Goal: Register for event/course

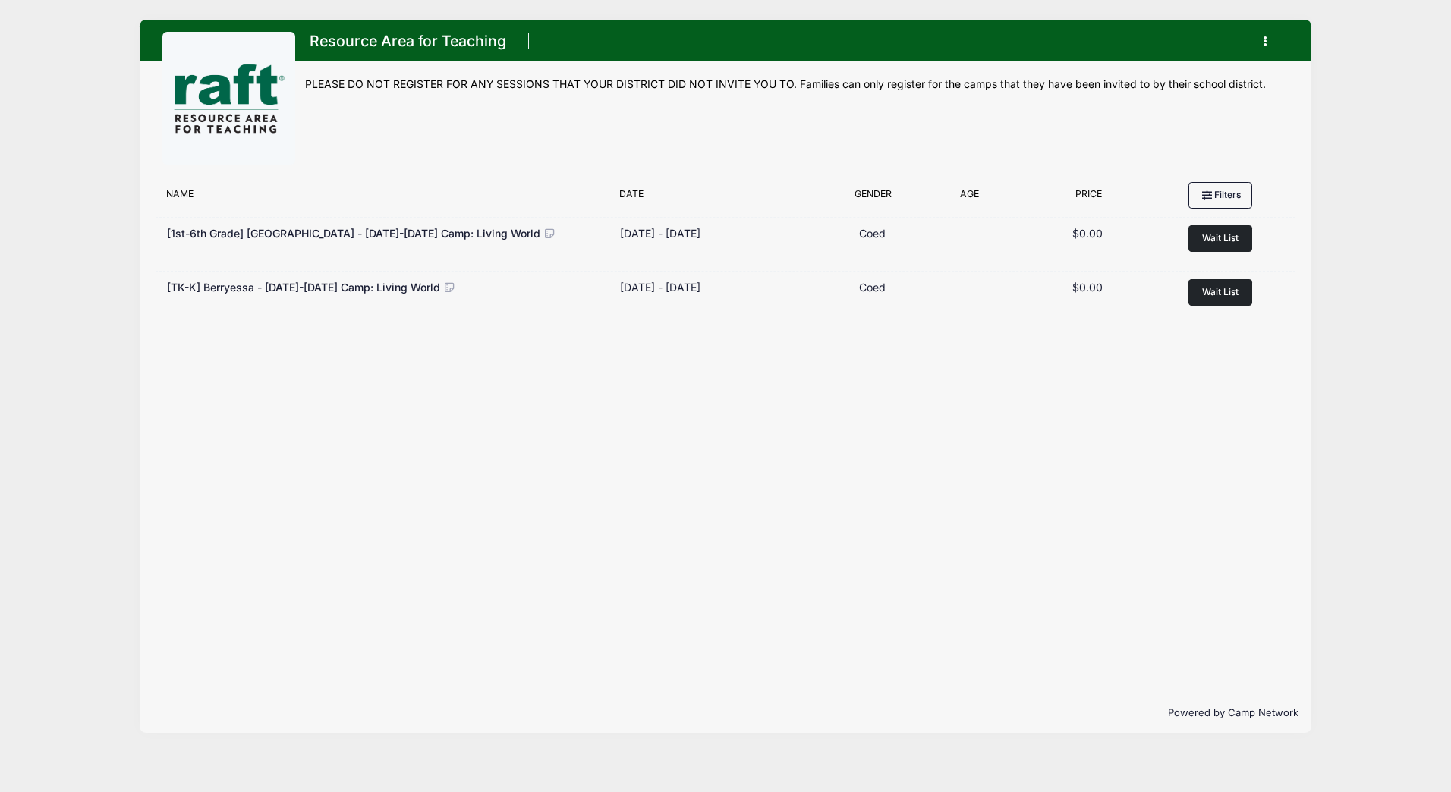
click at [1266, 42] on icon "button" at bounding box center [1270, 42] width 12 height 0
click at [1176, 78] on link "My Account" at bounding box center [1193, 79] width 175 height 29
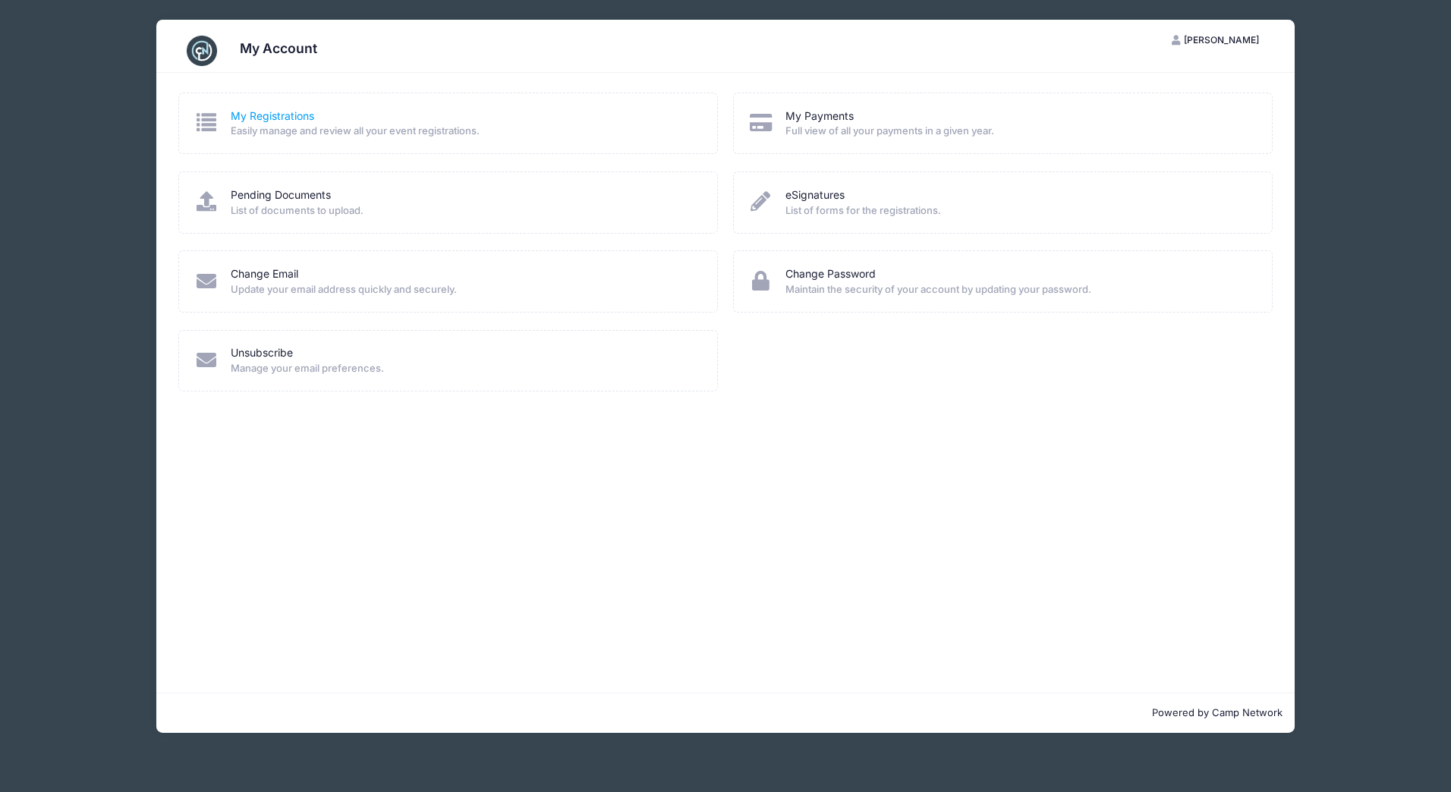
click at [272, 117] on link "My Registrations" at bounding box center [272, 117] width 83 height 16
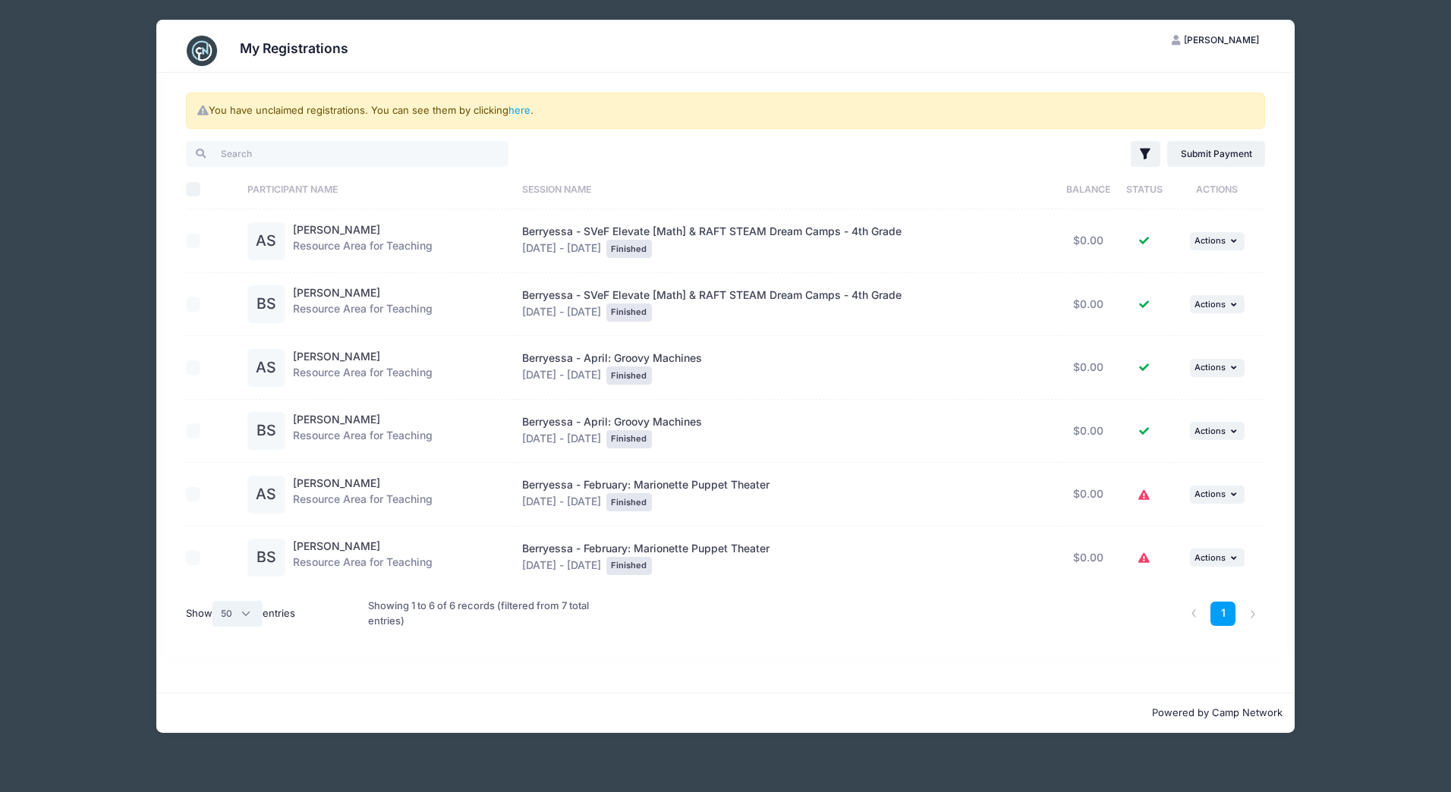
click at [242, 622] on select "All 10 25 50" at bounding box center [237, 614] width 50 height 26
select select "-1"
click at [214, 601] on select "All 10 25 50" at bounding box center [237, 614] width 50 height 26
click at [148, 452] on div "My Registrations AS Amaninder Saini My Account Logout You have unclaimed regist…" at bounding box center [725, 376] width 1366 height 753
click at [1328, 488] on div "My Registrations AS Amaninder Saini My Account Logout You have unclaimed regist…" at bounding box center [725, 376] width 1366 height 753
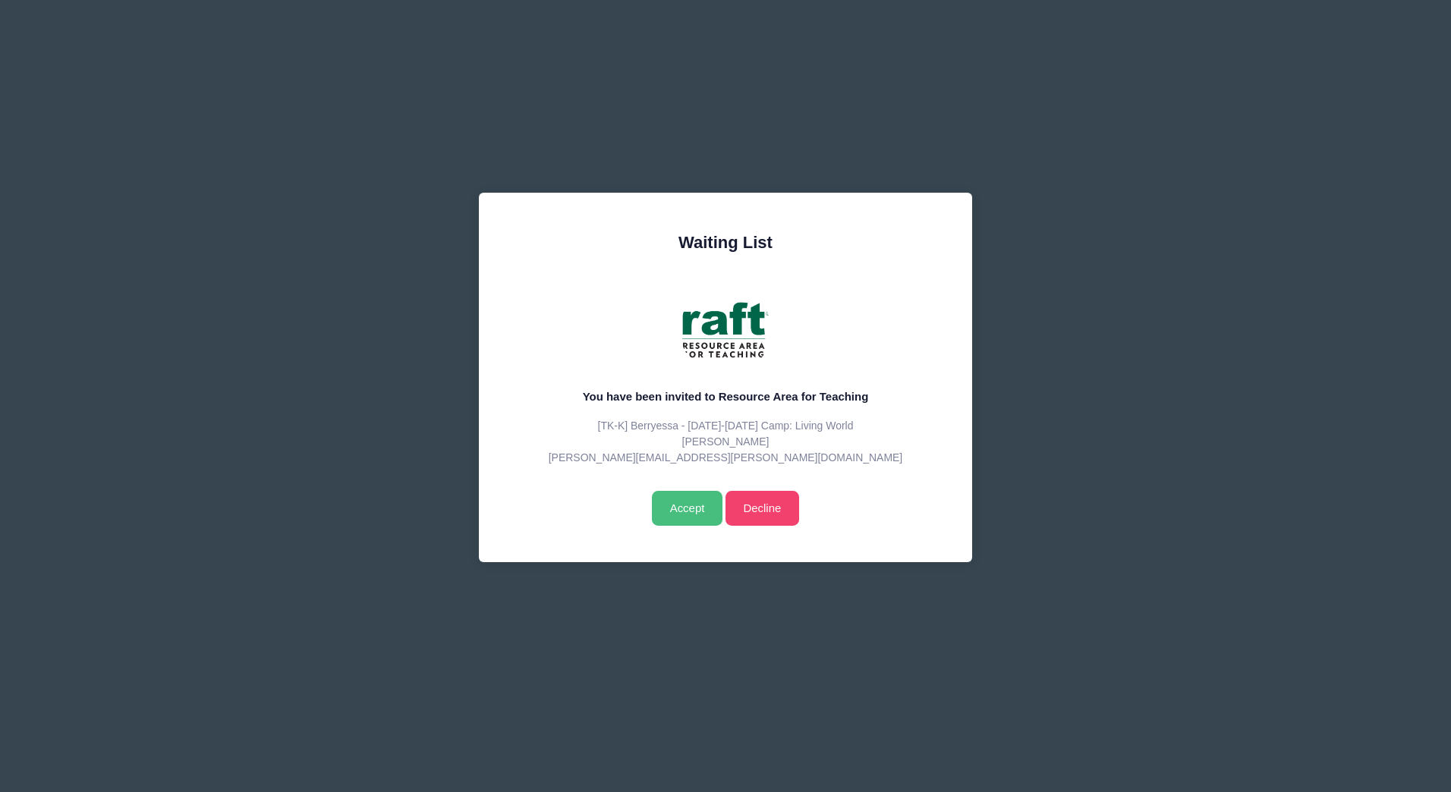
click at [689, 502] on input "Accept" at bounding box center [687, 508] width 71 height 35
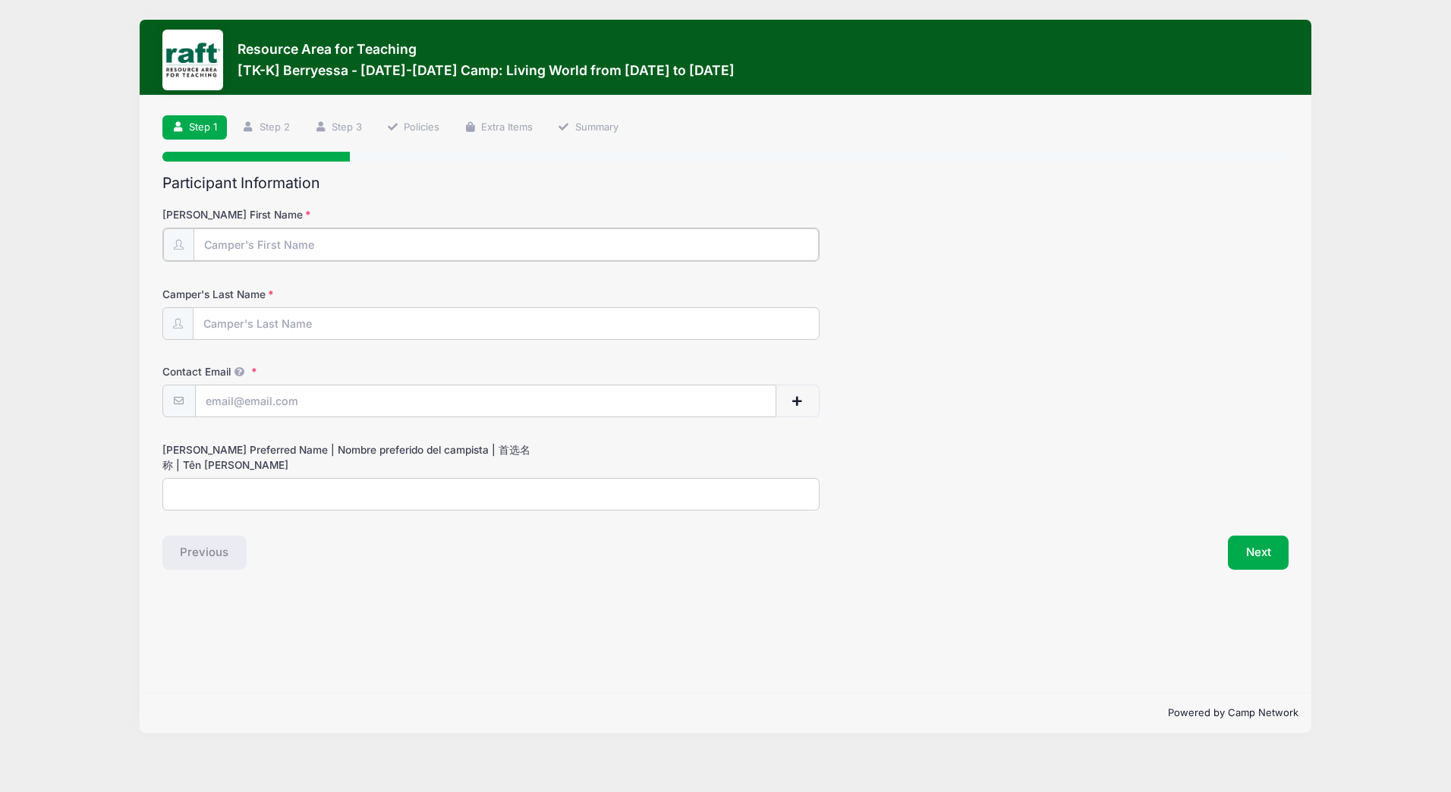
click at [360, 239] on input "Camper's First Name" at bounding box center [506, 244] width 625 height 33
type input "Abhijeet"
type input "Saini"
type input "[PERSON_NAME][EMAIL_ADDRESS][PERSON_NAME][DOMAIN_NAME]"
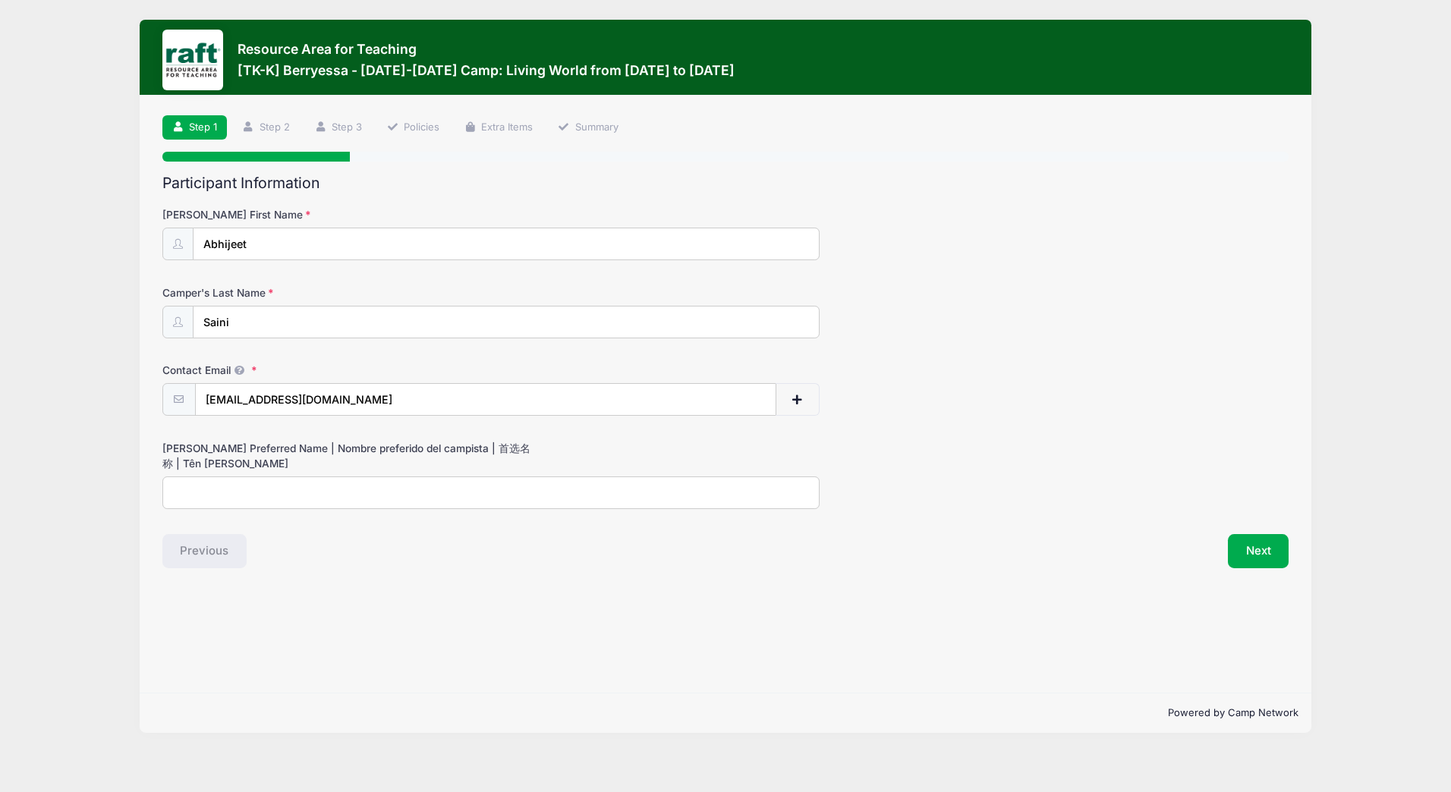
click at [332, 498] on input "[PERSON_NAME] Preferred Name | Nombre preferido del campista | 首选名称 | Tên [PERS…" at bounding box center [490, 493] width 657 height 33
click at [1259, 544] on button "Next" at bounding box center [1258, 551] width 61 height 35
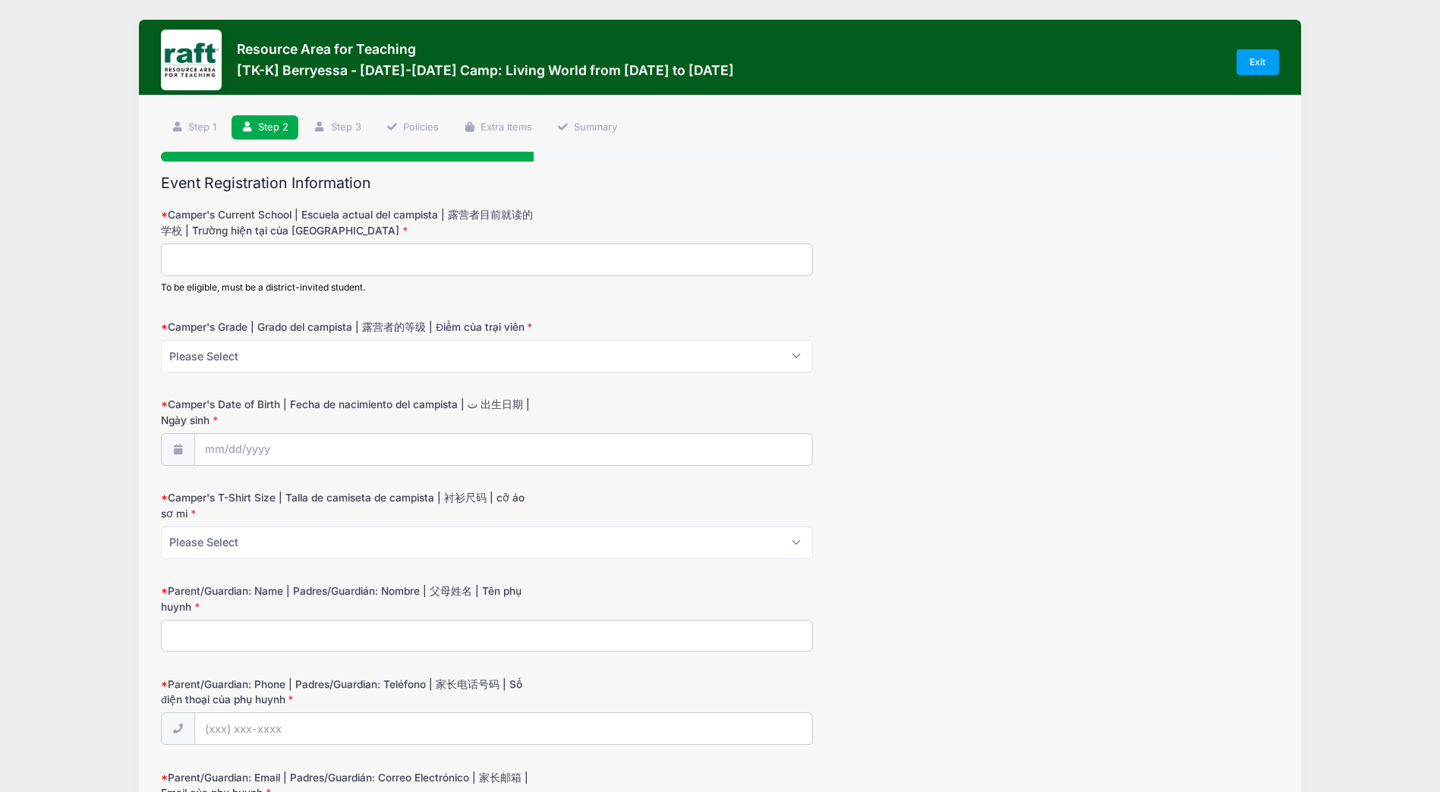
click at [289, 268] on input "Camper's Current School | Escuela actual del campista | 露营者目前就读的学校 | Trường hiệ…" at bounding box center [487, 260] width 652 height 33
type input "Vinci Elementary School"
click at [292, 350] on select "Please Select TK K" at bounding box center [487, 356] width 652 height 33
select select "K"
click at [161, 340] on select "Please Select TK K" at bounding box center [487, 356] width 652 height 33
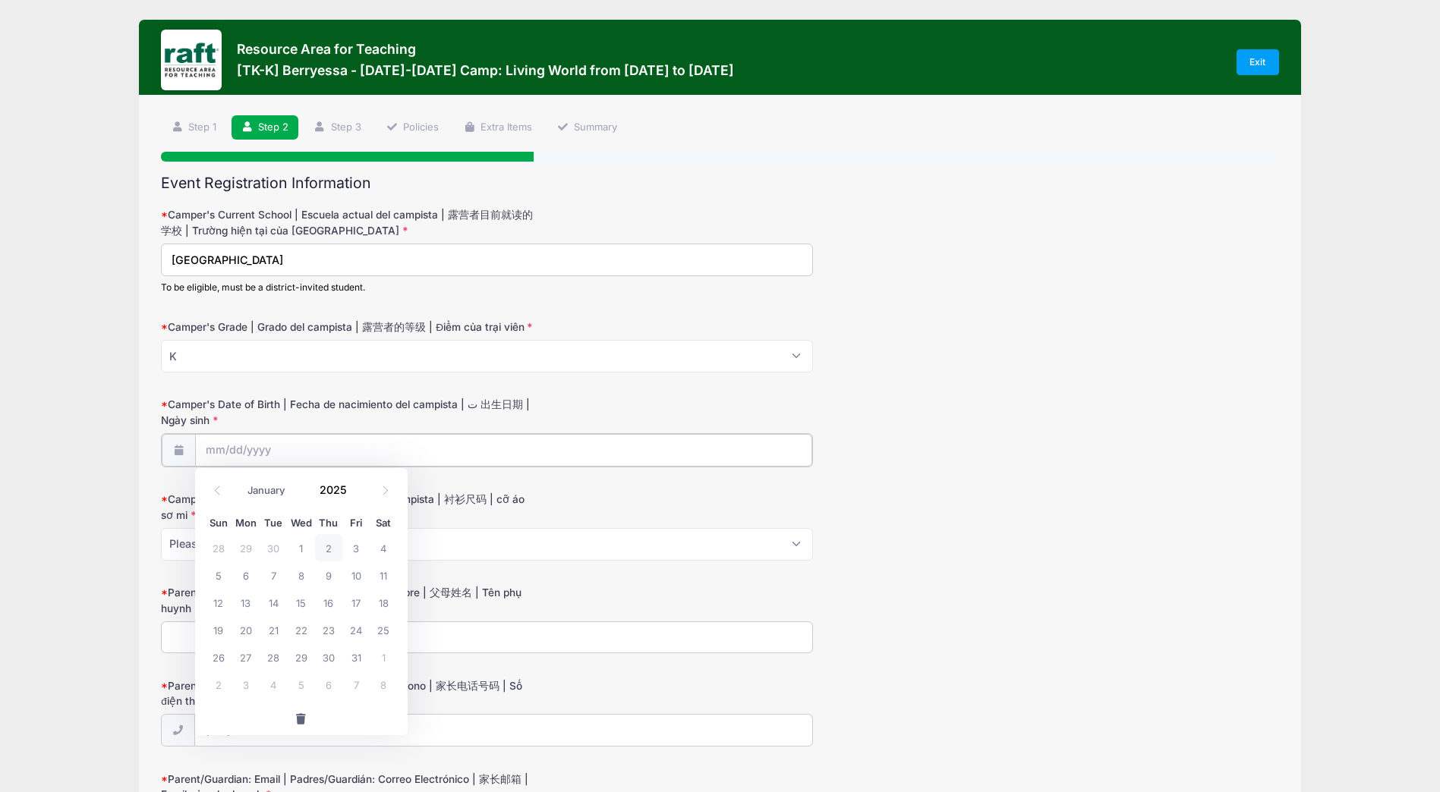
click at [266, 451] on input "Camper's Date of Birth | Fecha de nacimiento del campista | ت 出生日期 | Ngày sinh" at bounding box center [504, 450] width 618 height 33
click at [325, 489] on input "2025" at bounding box center [337, 490] width 49 height 23
click at [354, 493] on span at bounding box center [356, 495] width 11 height 11
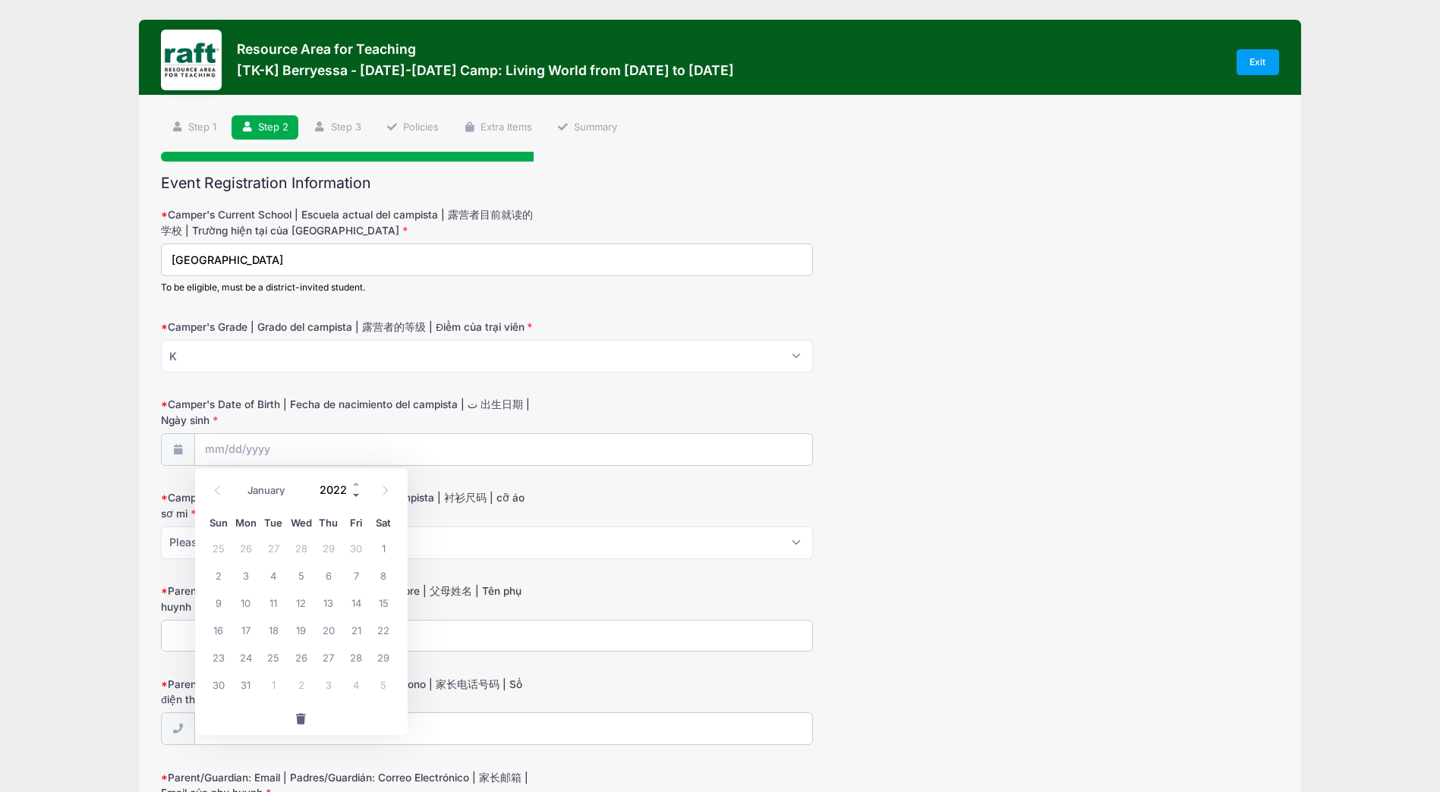
click at [354, 493] on span at bounding box center [356, 495] width 11 height 11
type input "2020"
click at [263, 493] on select "January February March April May June July August September October November De…" at bounding box center [275, 491] width 68 height 20
select select "7"
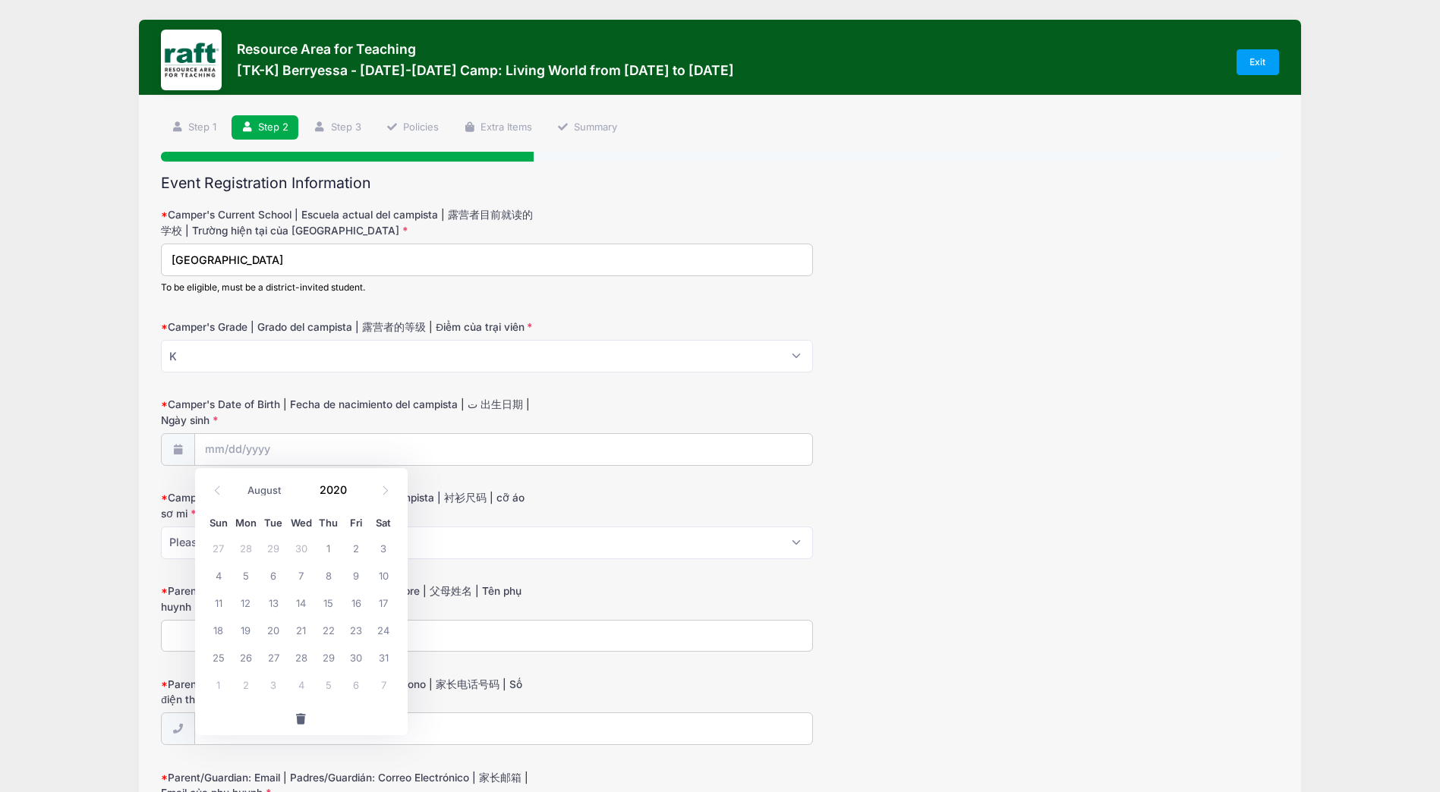
click at [241, 481] on select "January February March April May June July August September October November De…" at bounding box center [275, 491] width 68 height 20
click at [221, 631] on span "16" at bounding box center [218, 629] width 27 height 27
type input "08/16/2020"
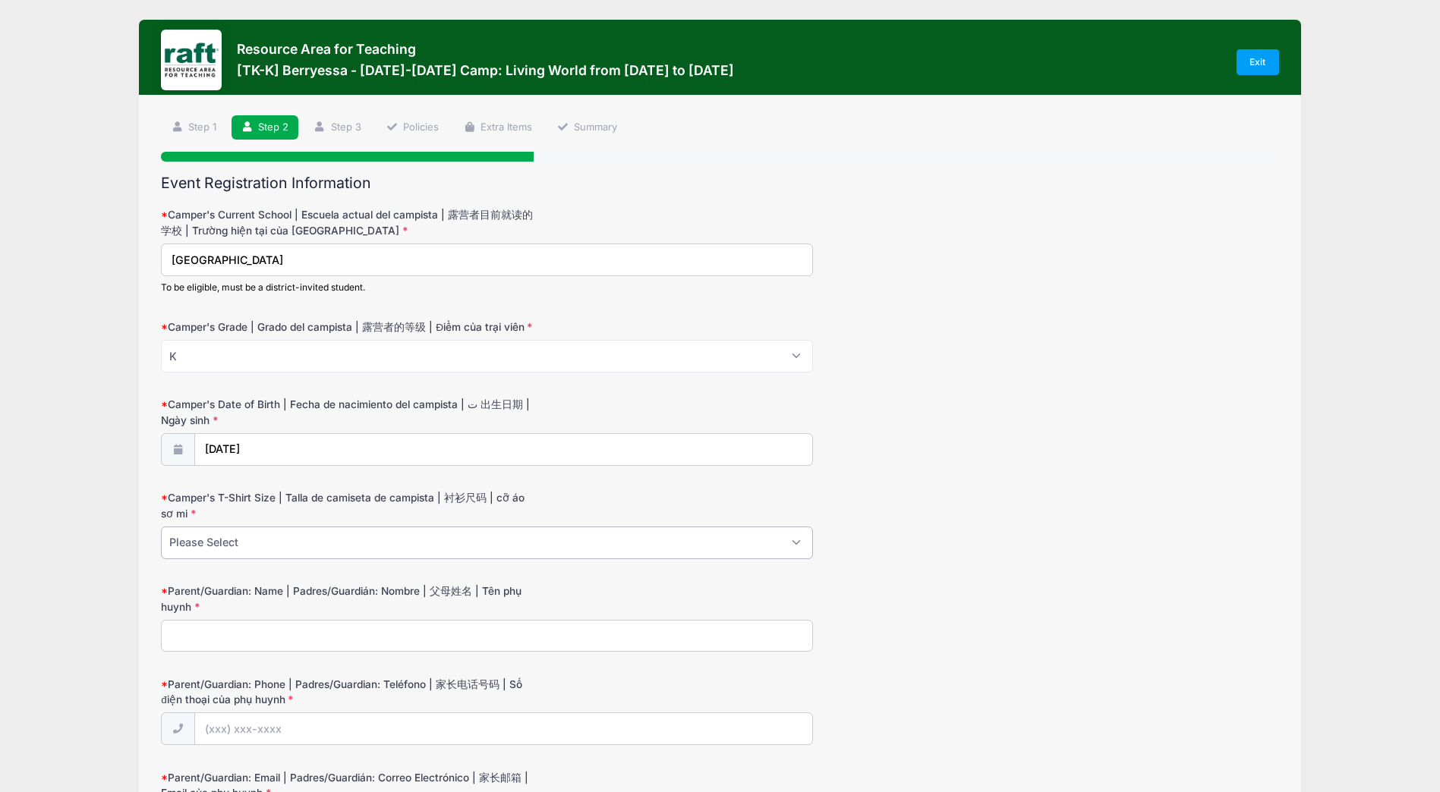
click at [263, 537] on select "Please Select Youth XS Youth S Youth M Youth L Youth XL Adult XS Adult S Adult …" at bounding box center [487, 543] width 652 height 33
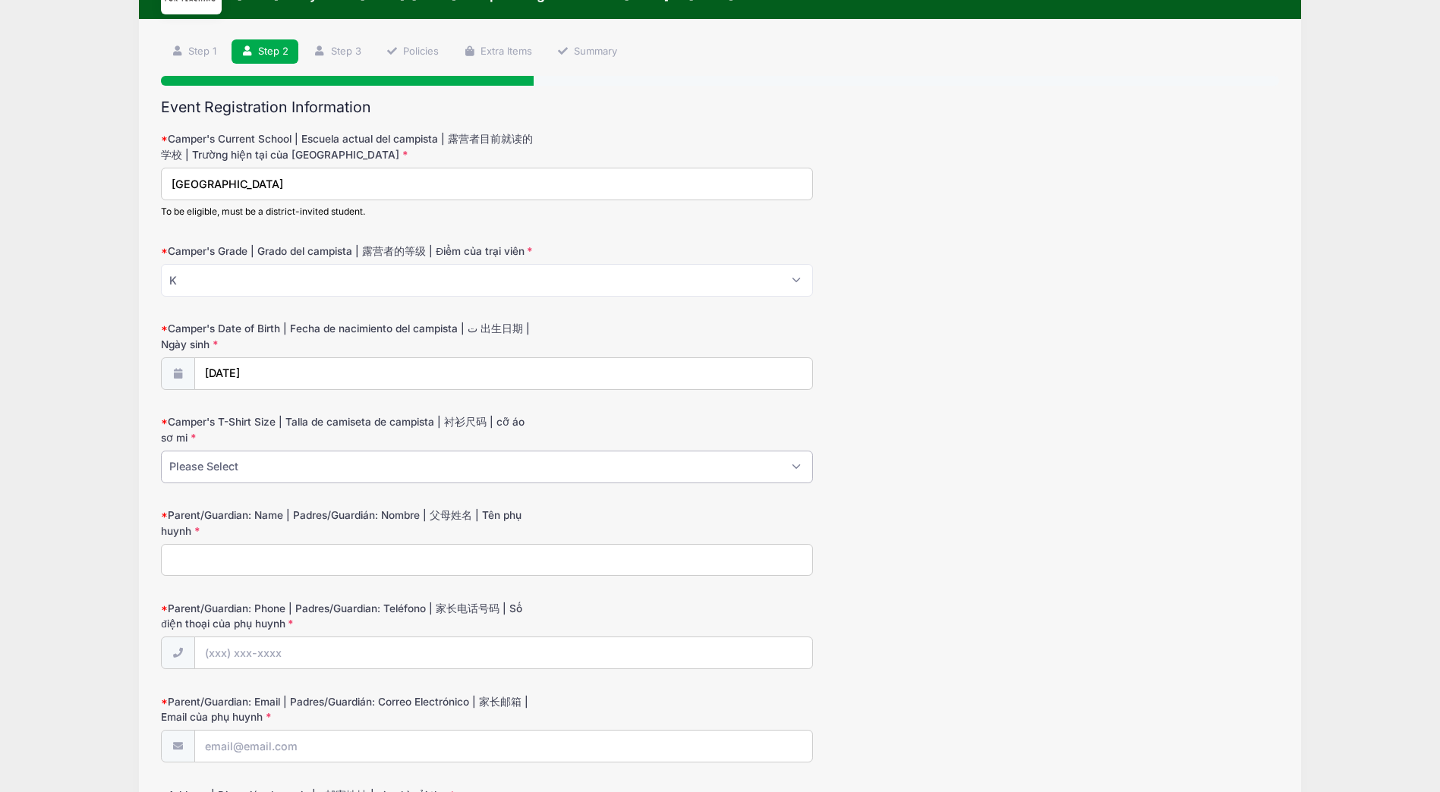
click at [225, 470] on select "Please Select Youth XS Youth S Youth M Youth L Youth XL Adult XS Adult S Adult …" at bounding box center [487, 467] width 652 height 33
select select "Youth XS"
click at [161, 451] on select "Please Select Youth XS Youth S Youth M Youth L Youth XL Adult XS Adult S Adult …" at bounding box center [487, 467] width 652 height 33
click at [208, 556] on input "Parent/Guardian: Name | Padres/Guardián: Nombre | 父母姓名 | Tên phụ huynh" at bounding box center [487, 560] width 652 height 33
type input "[PERSON_NAME]"
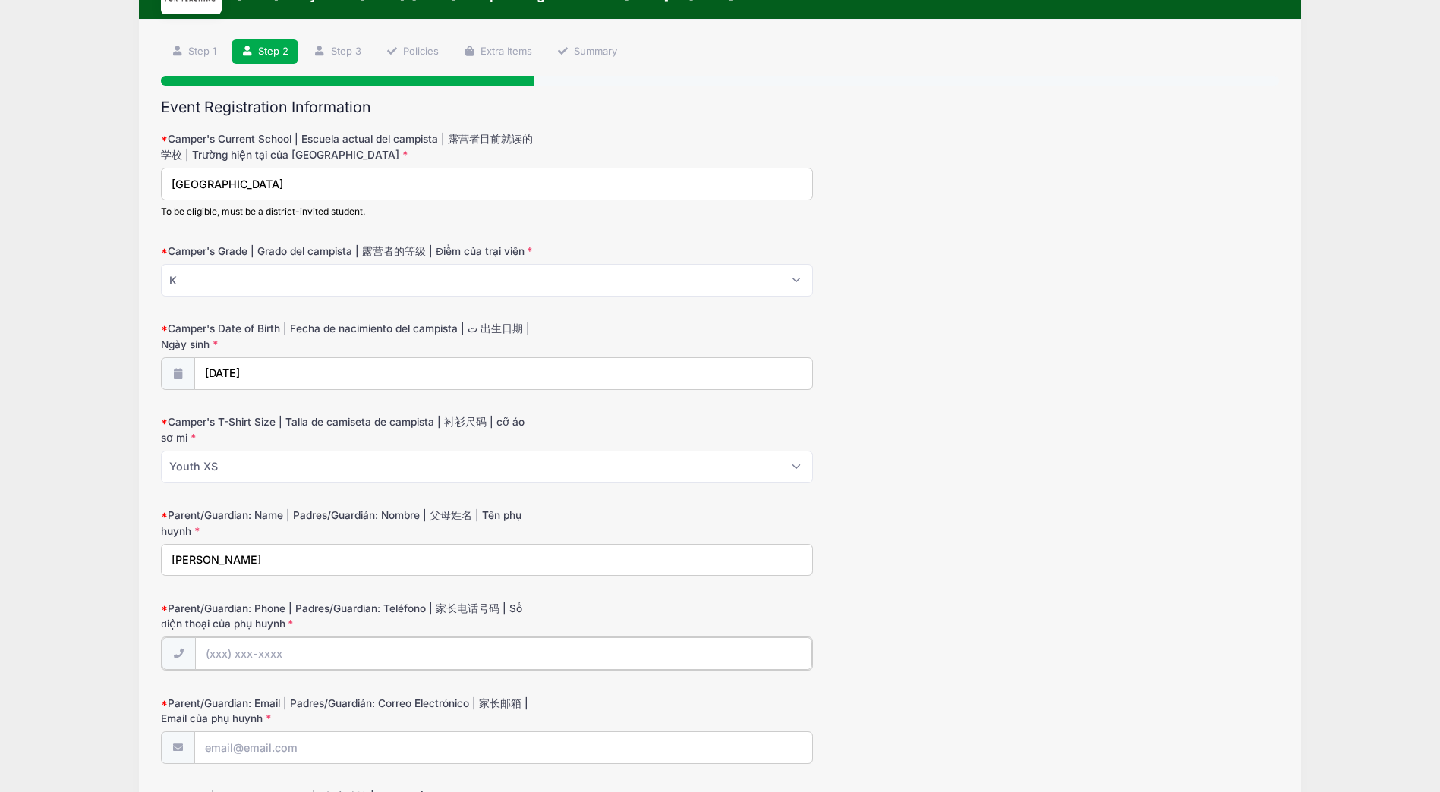
type input "(408) 659-9107"
type input "[EMAIL_ADDRESS][DOMAIN_NAME]"
type input "[STREET_ADDRESS]"
type input "[GEOGRAPHIC_DATA]"
select select "CA"
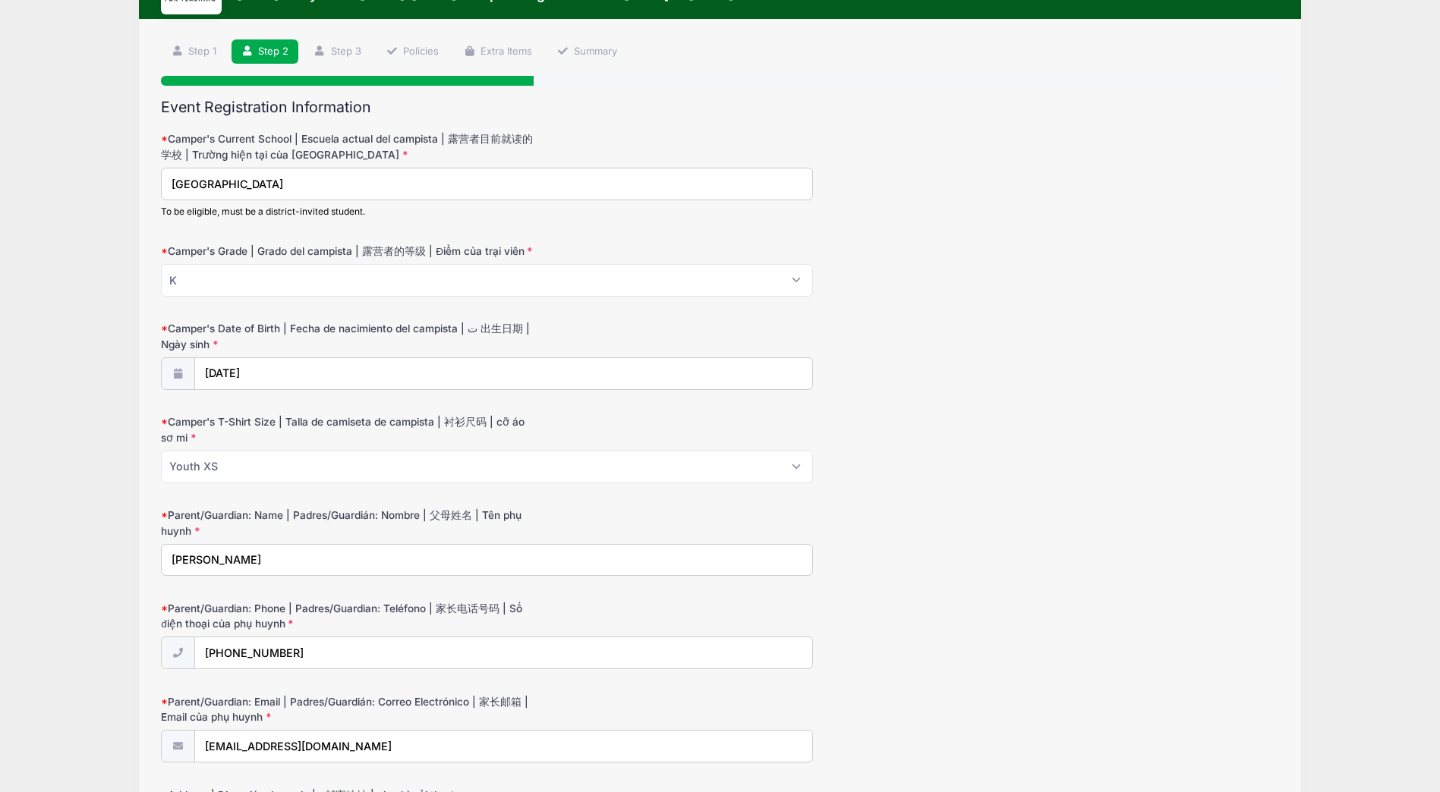
type input "95131"
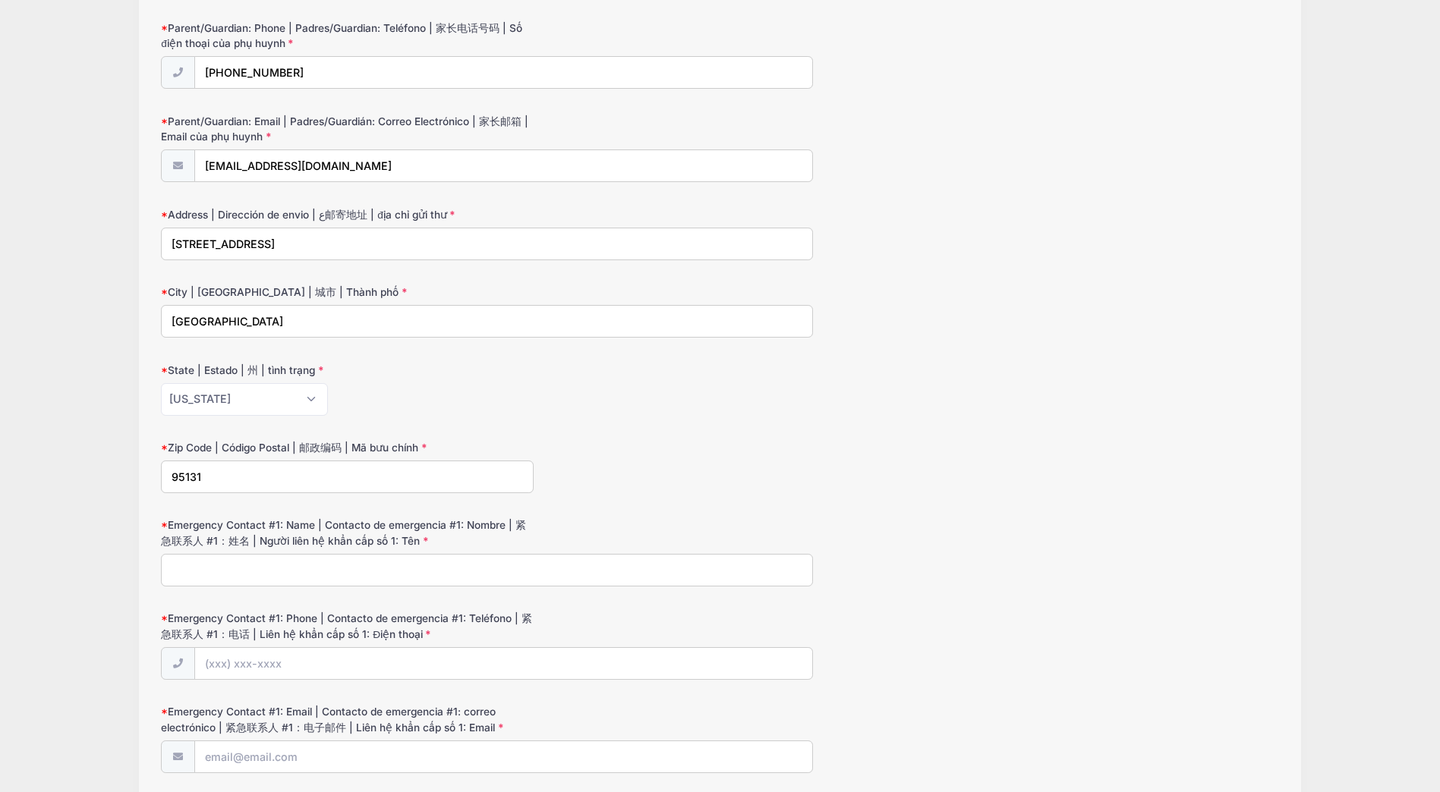
scroll to position [683, 0]
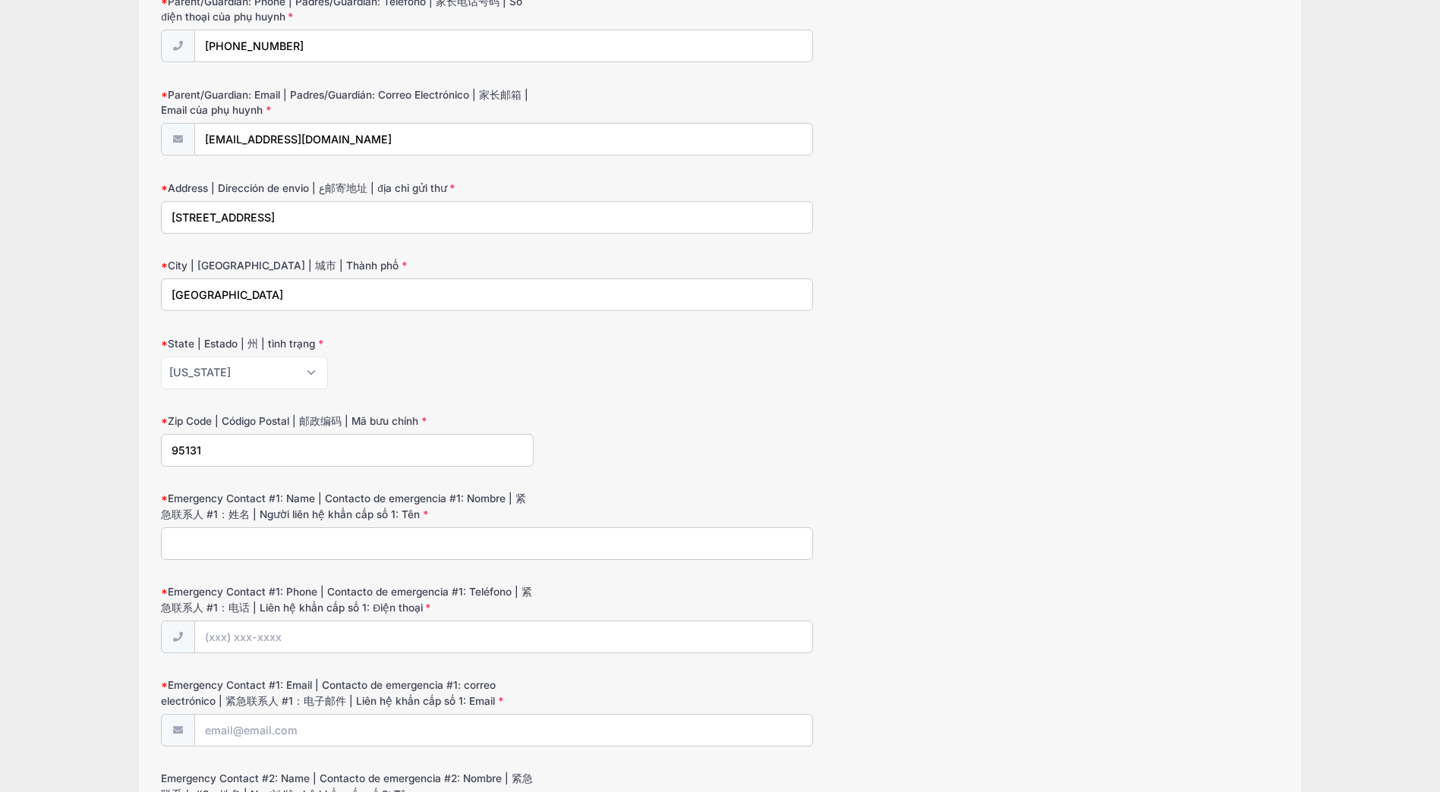
click at [244, 537] on input "Emergency Contact #1: Name | Contacto de emergencia #1: Nombre | 紧急联系人 #1：姓名 | …" at bounding box center [487, 543] width 652 height 33
click at [221, 540] on input "Emergency Contact #1: Name | Contacto de emergencia #1: Nombre | 紧急联系人 #1：姓名 | …" at bounding box center [487, 543] width 652 height 33
type input "ARSHBEER [PERSON_NAME]"
click at [264, 638] on input "Emergency Contact #1: Phone | Contacto de emergencia #1: Teléfono | 紧急联系人 #1：电话…" at bounding box center [504, 638] width 618 height 33
type input "(408) 650-2490"
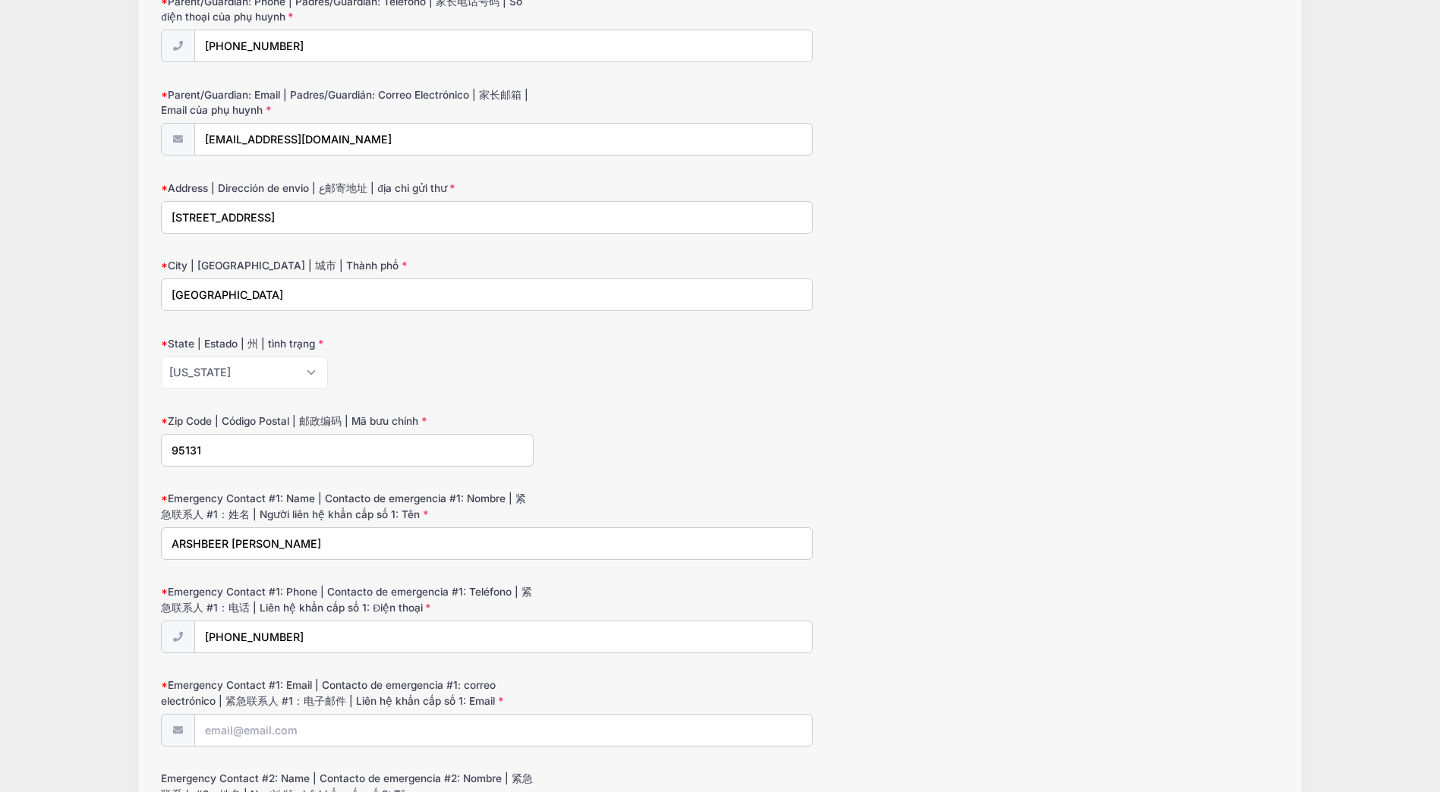
click at [77, 555] on div "Resource Area for Teaching [TK-K] Berryessa - Oct 6-10 Camp: Living World from …" at bounding box center [720, 365] width 1394 height 2096
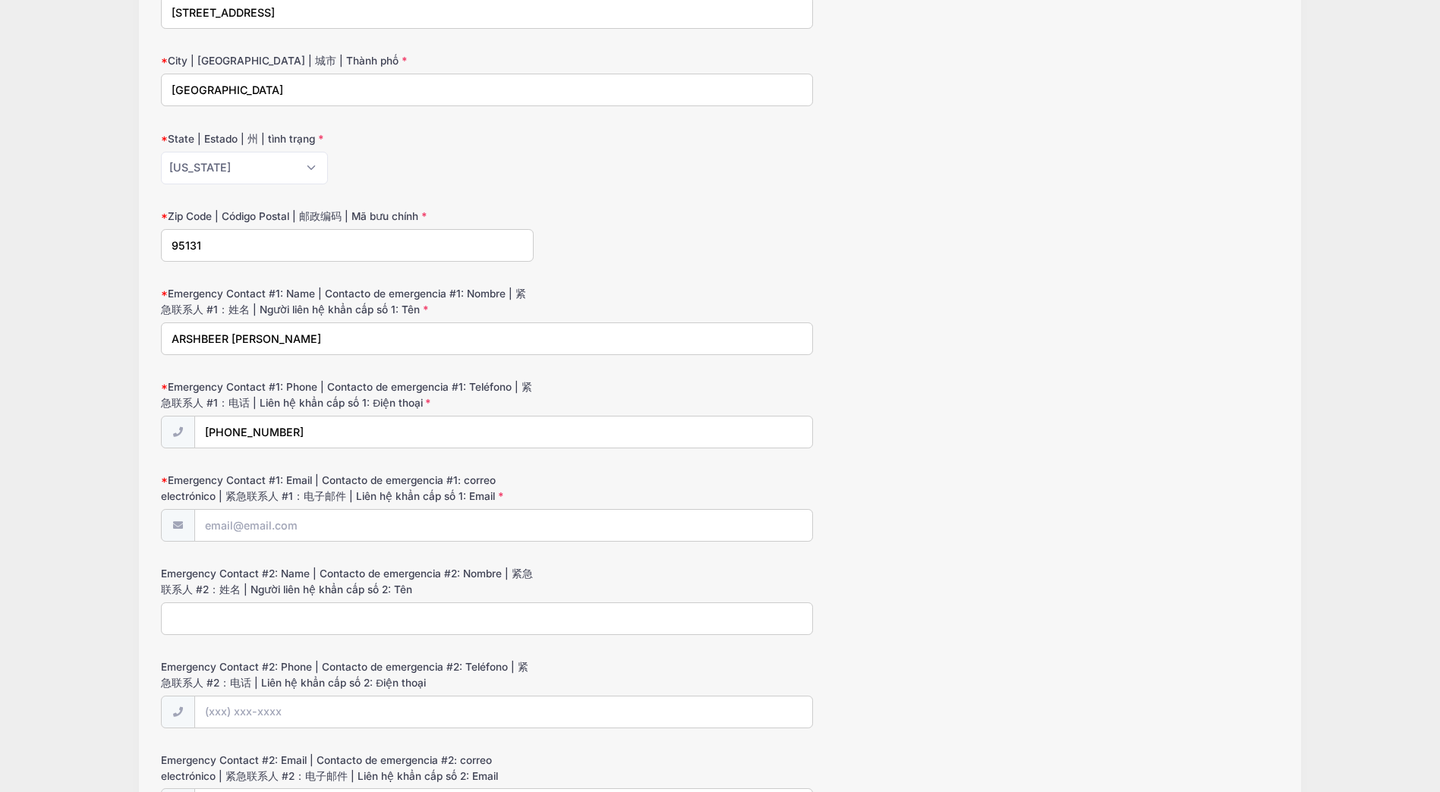
scroll to position [911, 0]
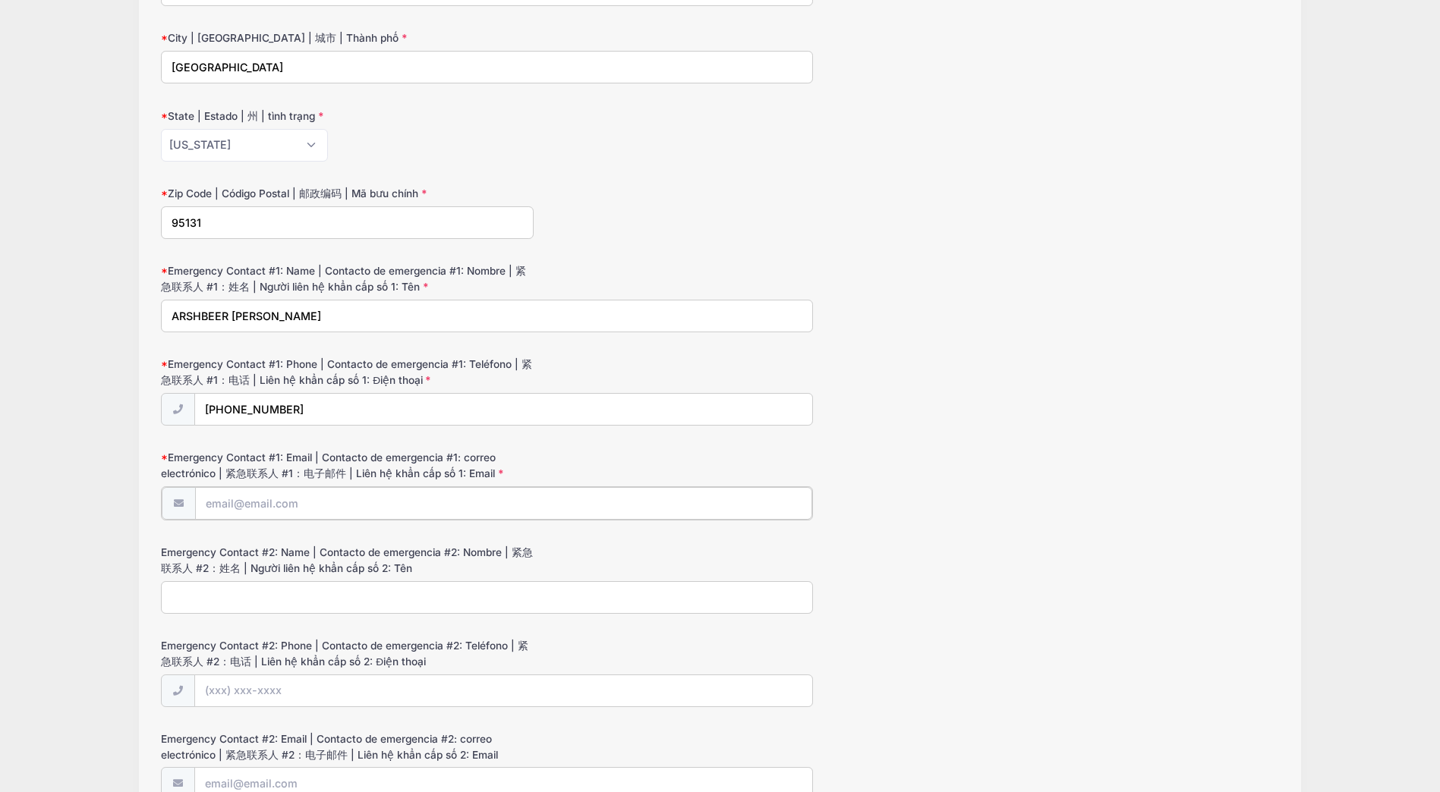
click at [279, 500] on input "Emergency Contact #1: Email | Contacto de emergencia #1: correo electrónico | 紧…" at bounding box center [504, 503] width 618 height 33
type input "[EMAIL_ADDRESS][DOMAIN_NAME]"
type input "[PERSON_NAME]"
type input "(669) 213-5919"
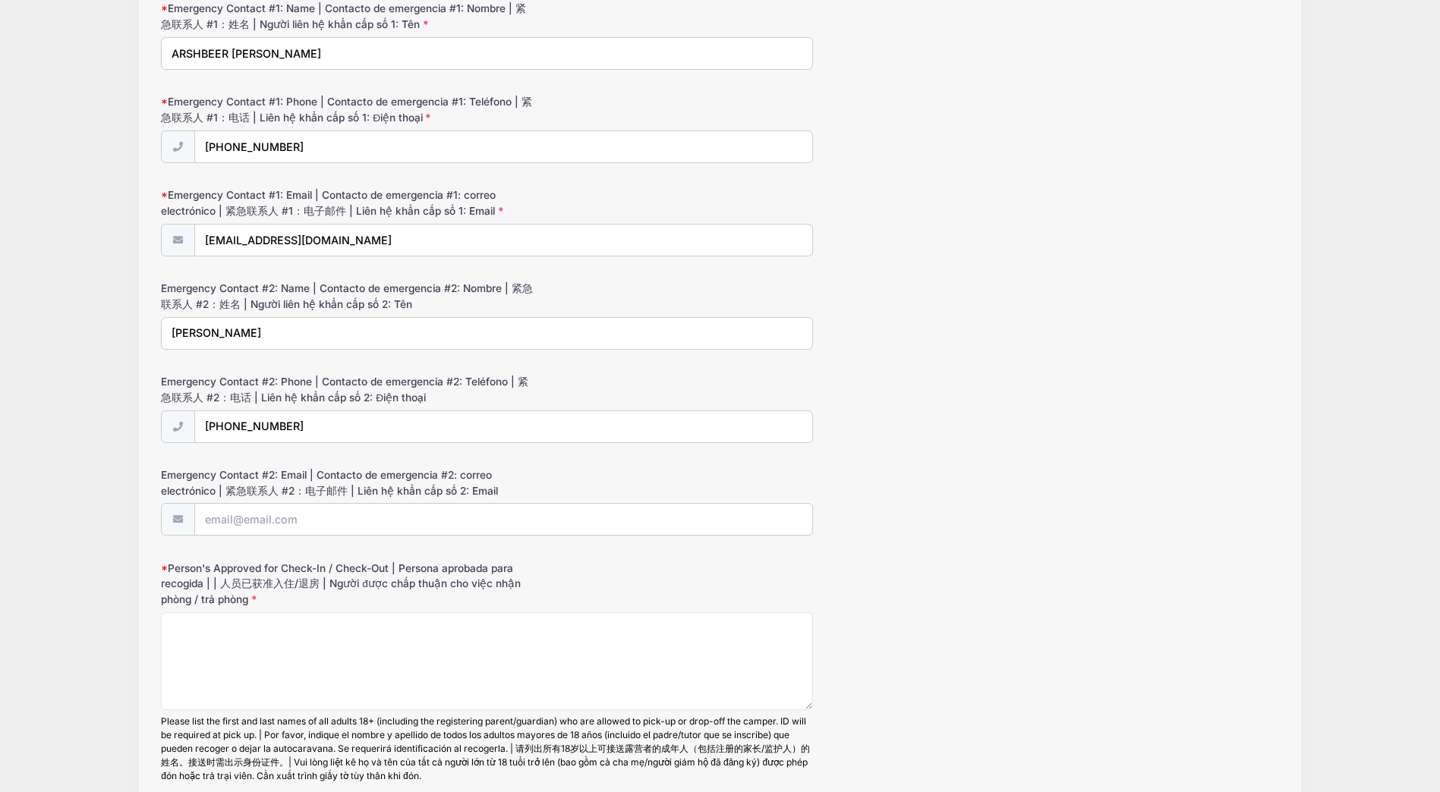
scroll to position [1214, 0]
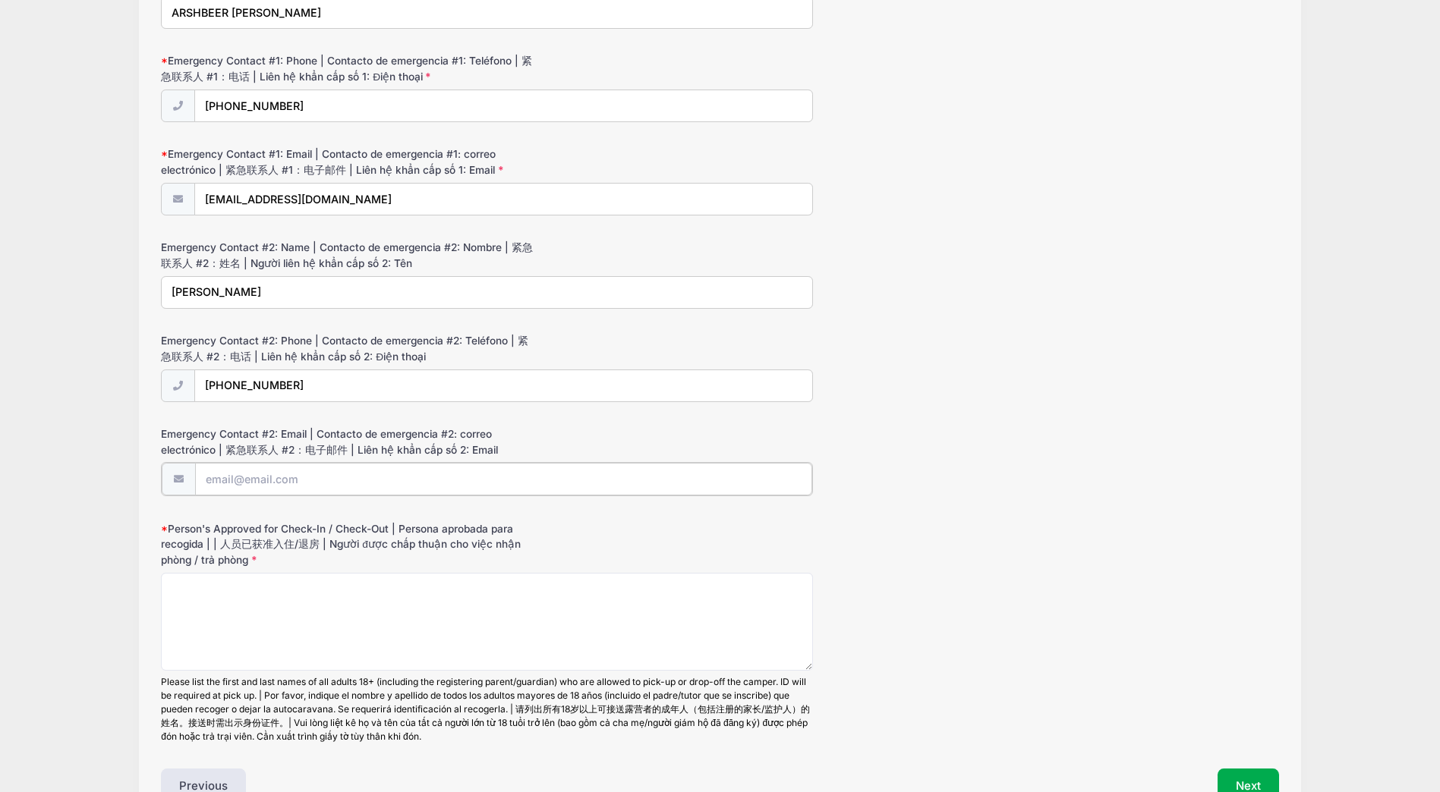
click at [304, 481] on input "Emergency Contact #2: Email | Contacto de emergencia #2: correo electrónico | 紧…" at bounding box center [504, 479] width 618 height 33
type input "sainibalraj1@gmail.com"
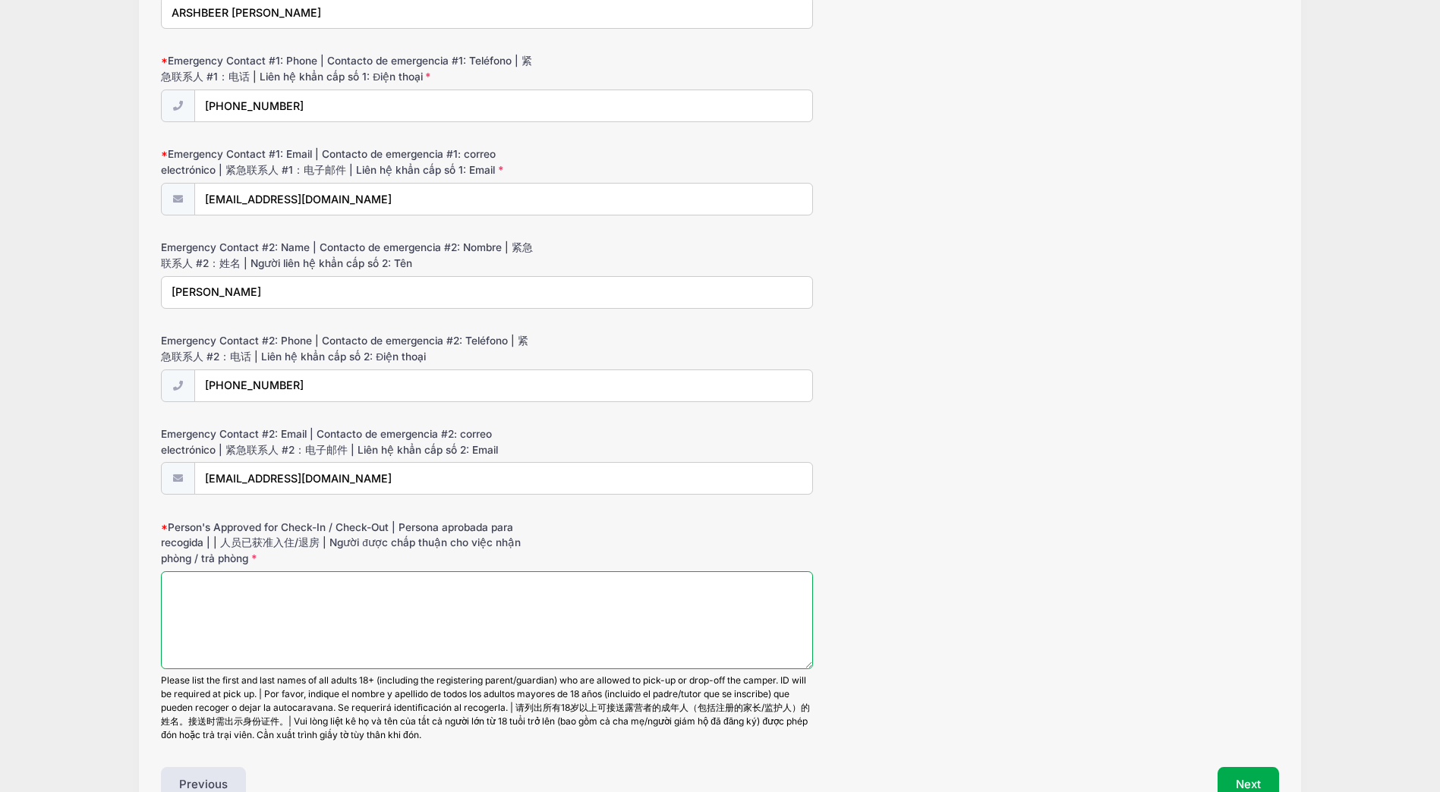
click at [261, 597] on textarea "Person's Approved for Check-In / Check-Out | Persona aprobada para recogida | |…" at bounding box center [487, 620] width 652 height 98
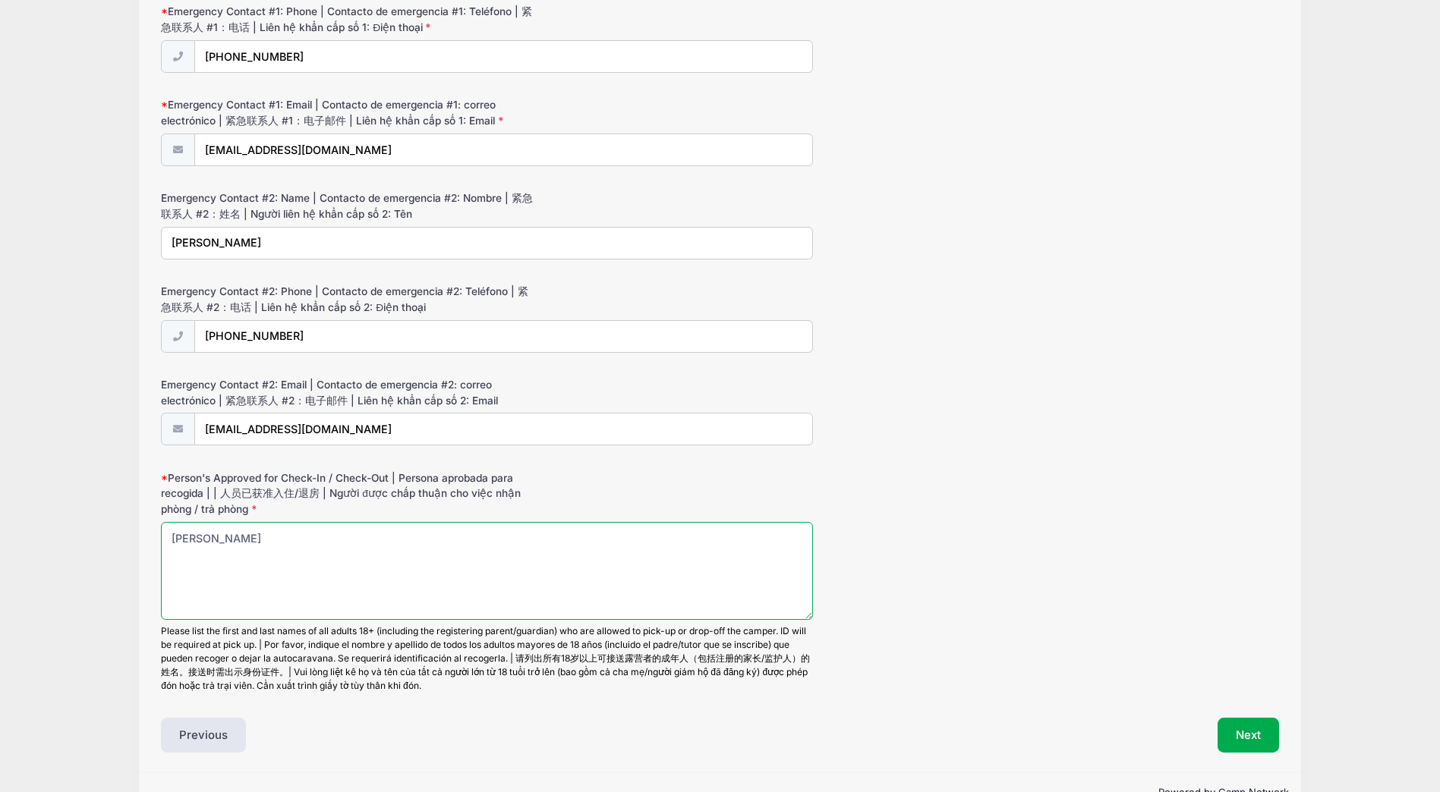
scroll to position [1304, 0]
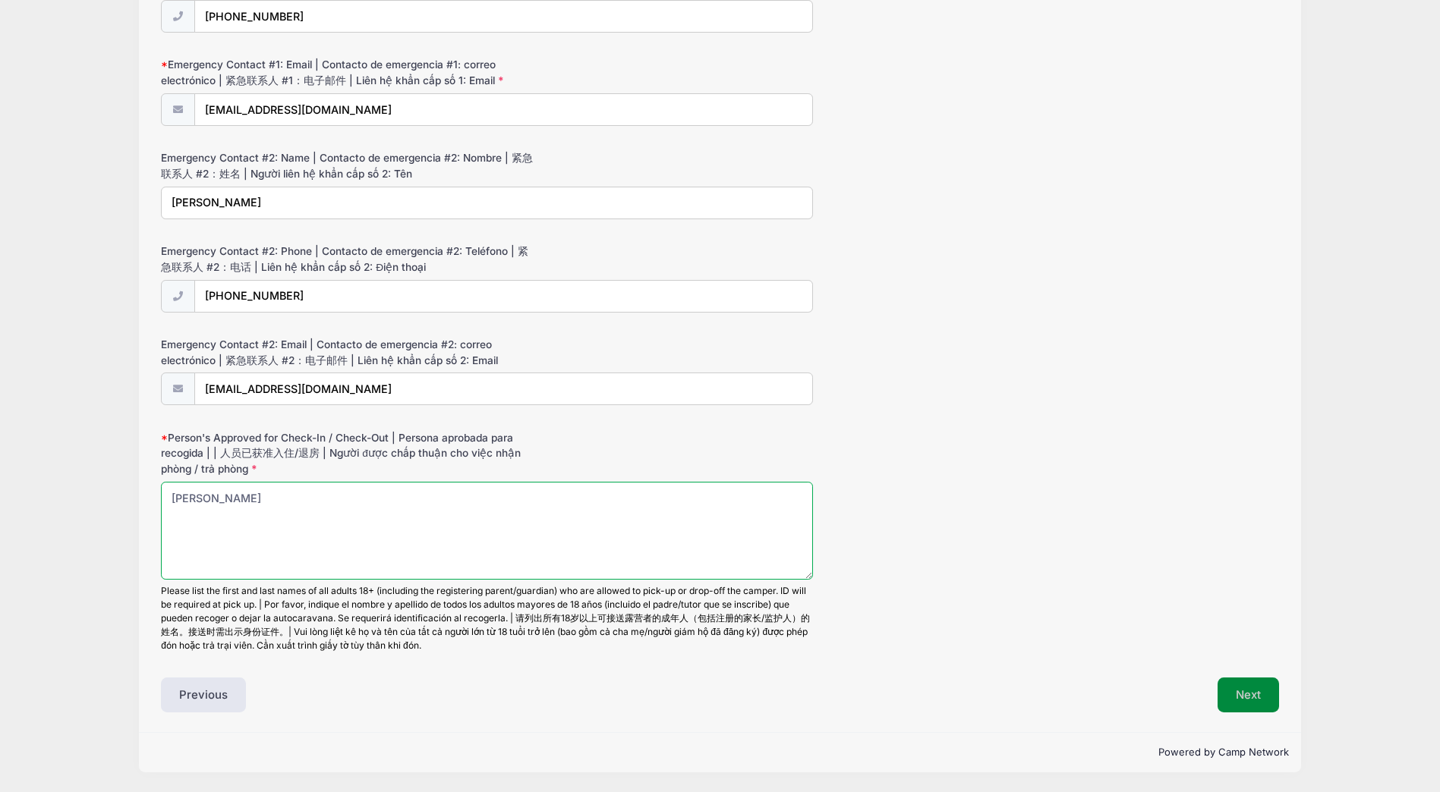
type textarea "Arshbeer Baljeet"
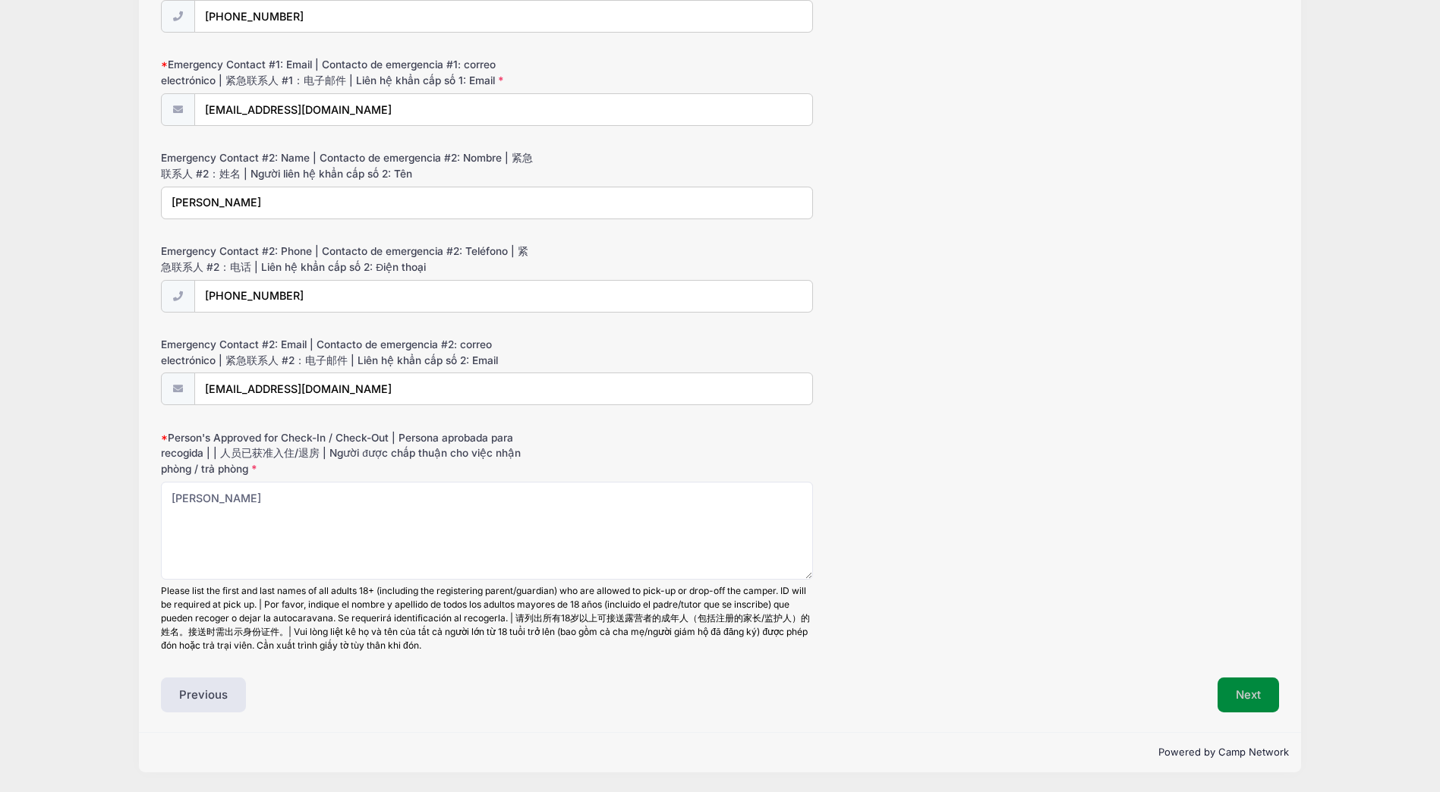
click at [1253, 695] on button "Next" at bounding box center [1247, 695] width 61 height 35
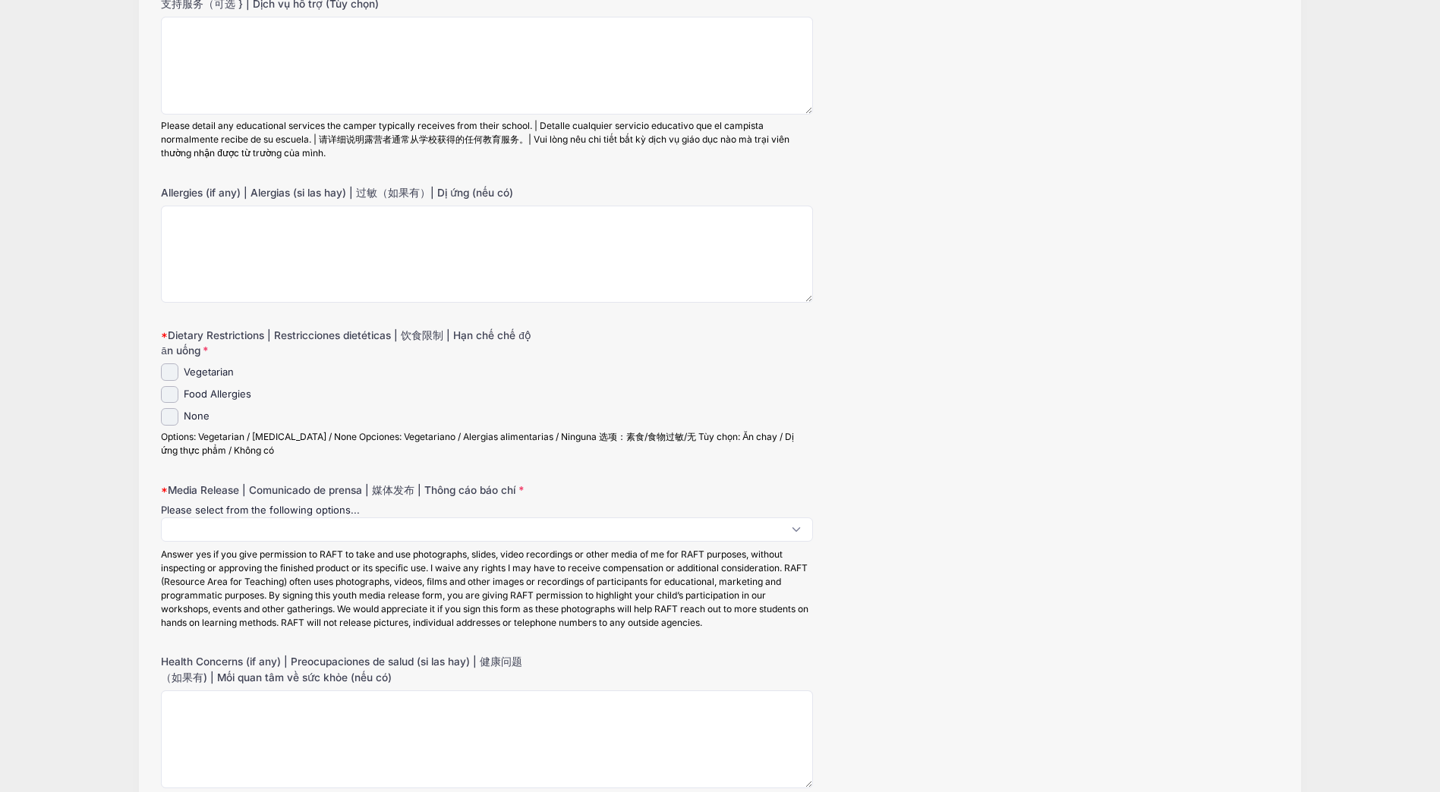
scroll to position [228, 0]
click at [175, 366] on input "Vegetarian" at bounding box center [169, 371] width 17 height 17
checkbox input "true"
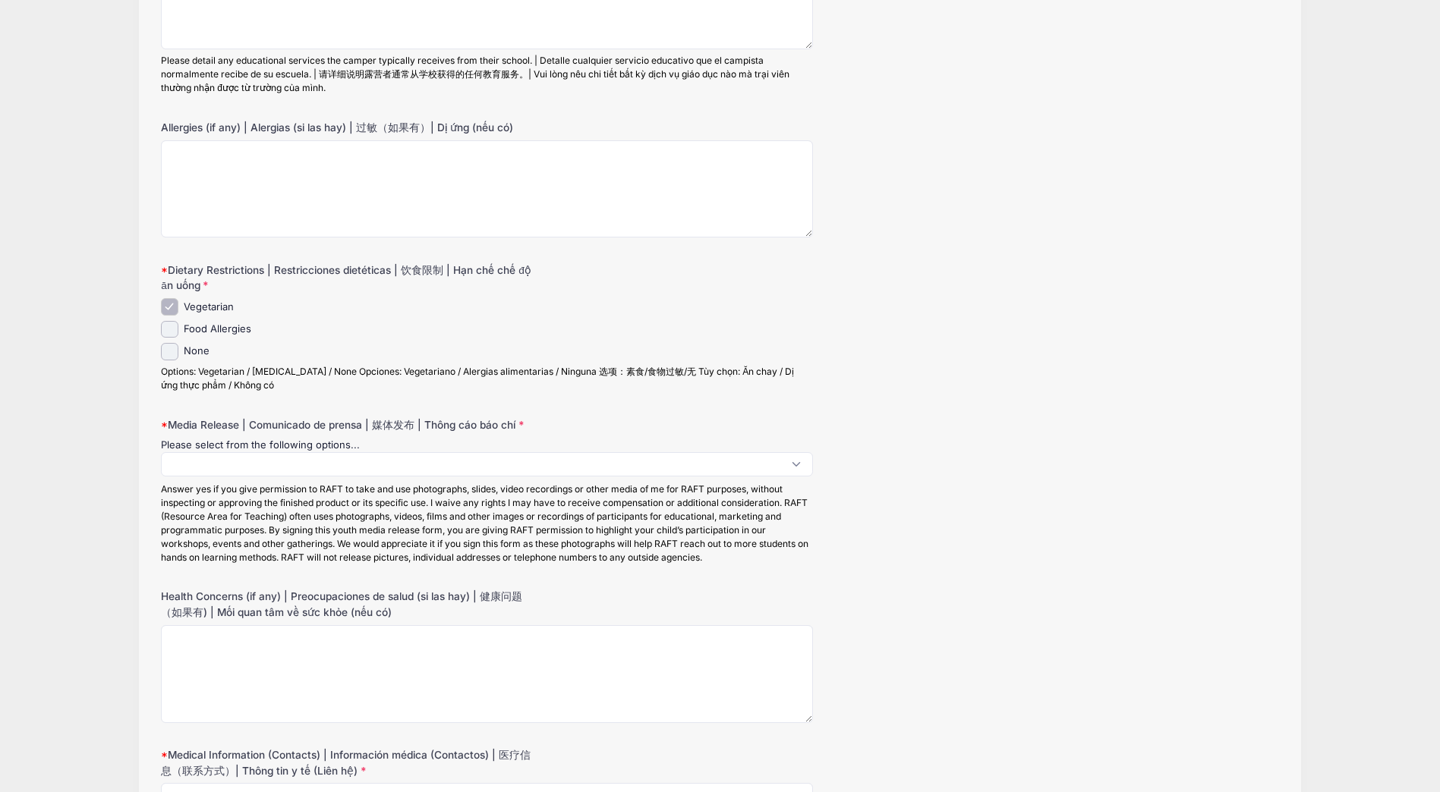
scroll to position [531, 0]
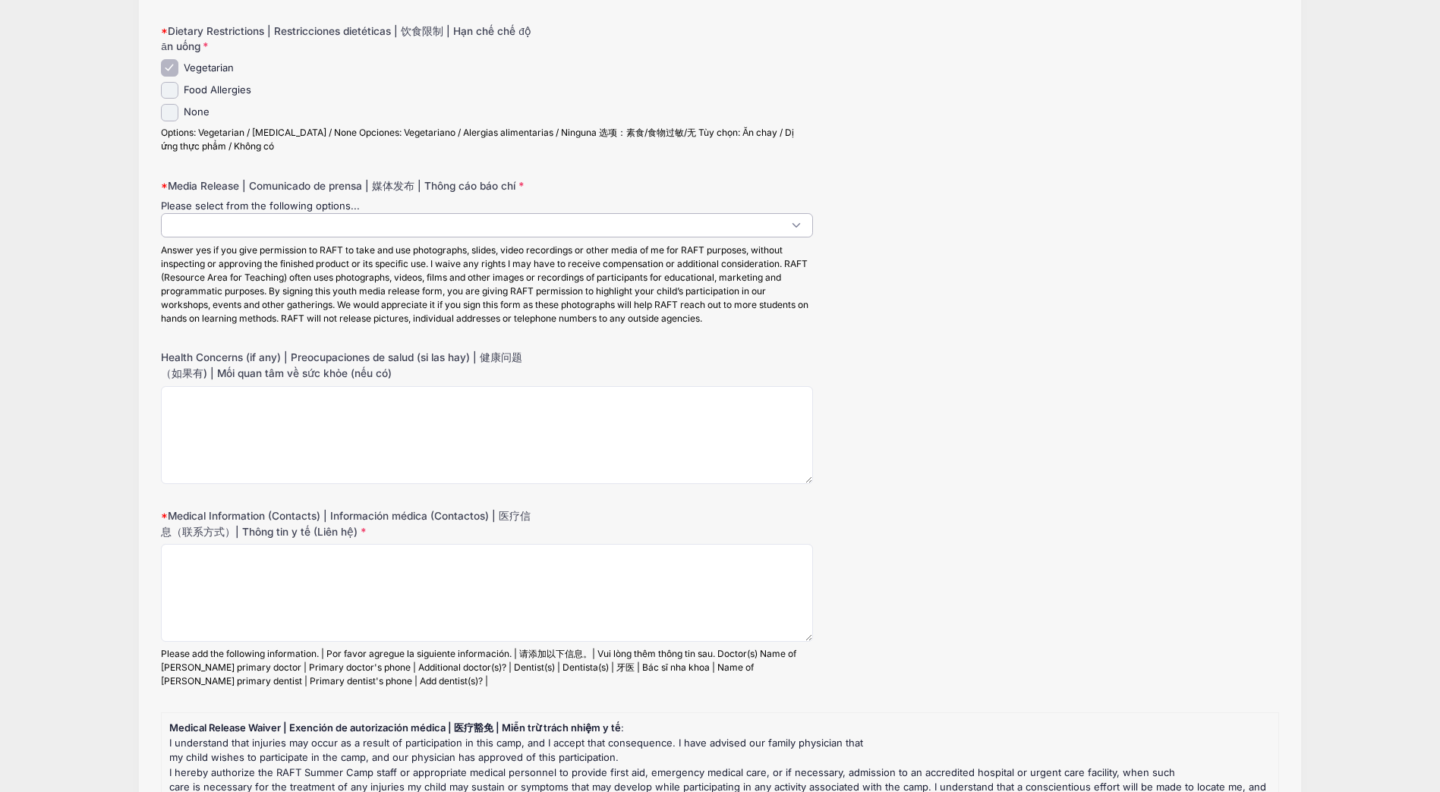
click at [276, 226] on span at bounding box center [487, 225] width 652 height 24
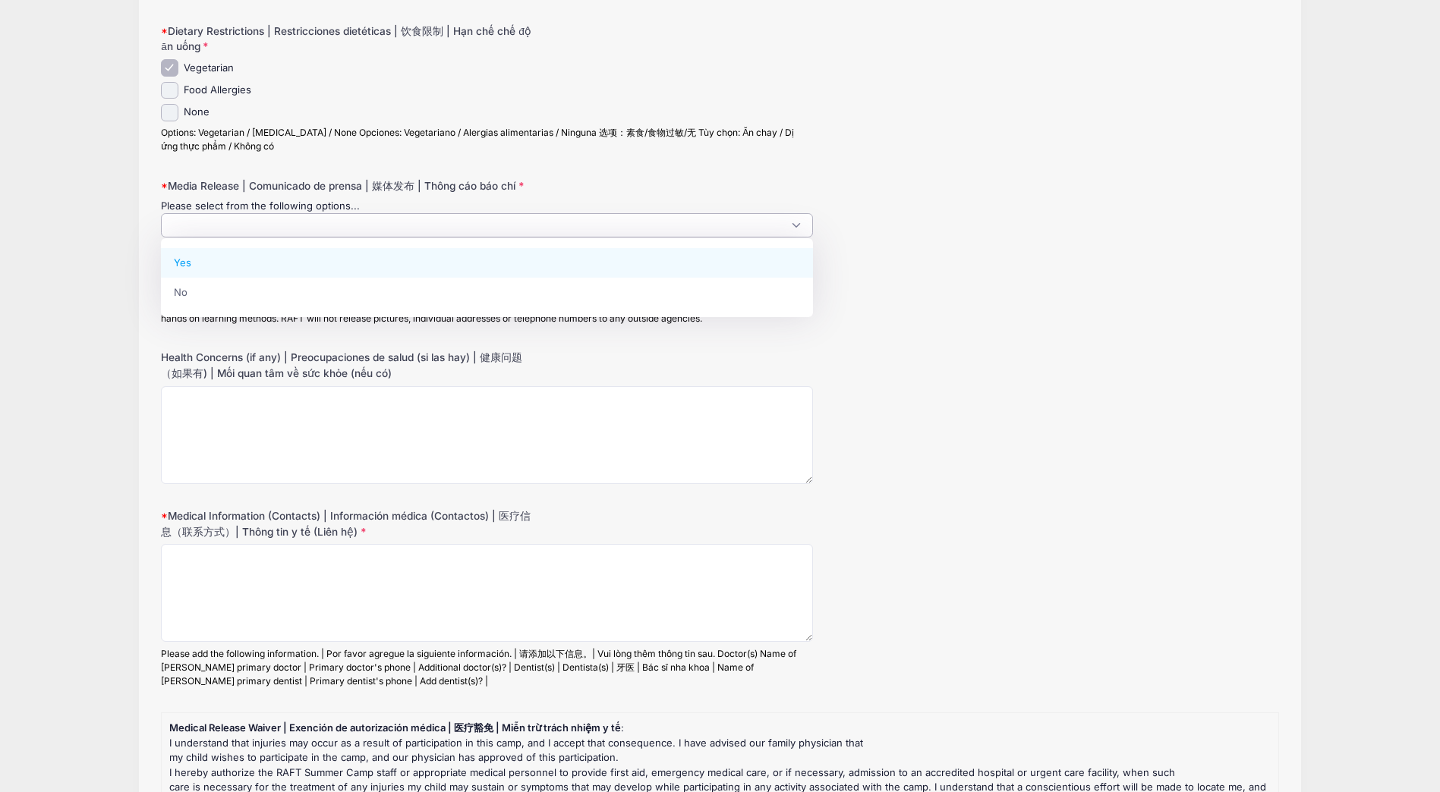
scroll to position [1, 0]
select select "Yes"
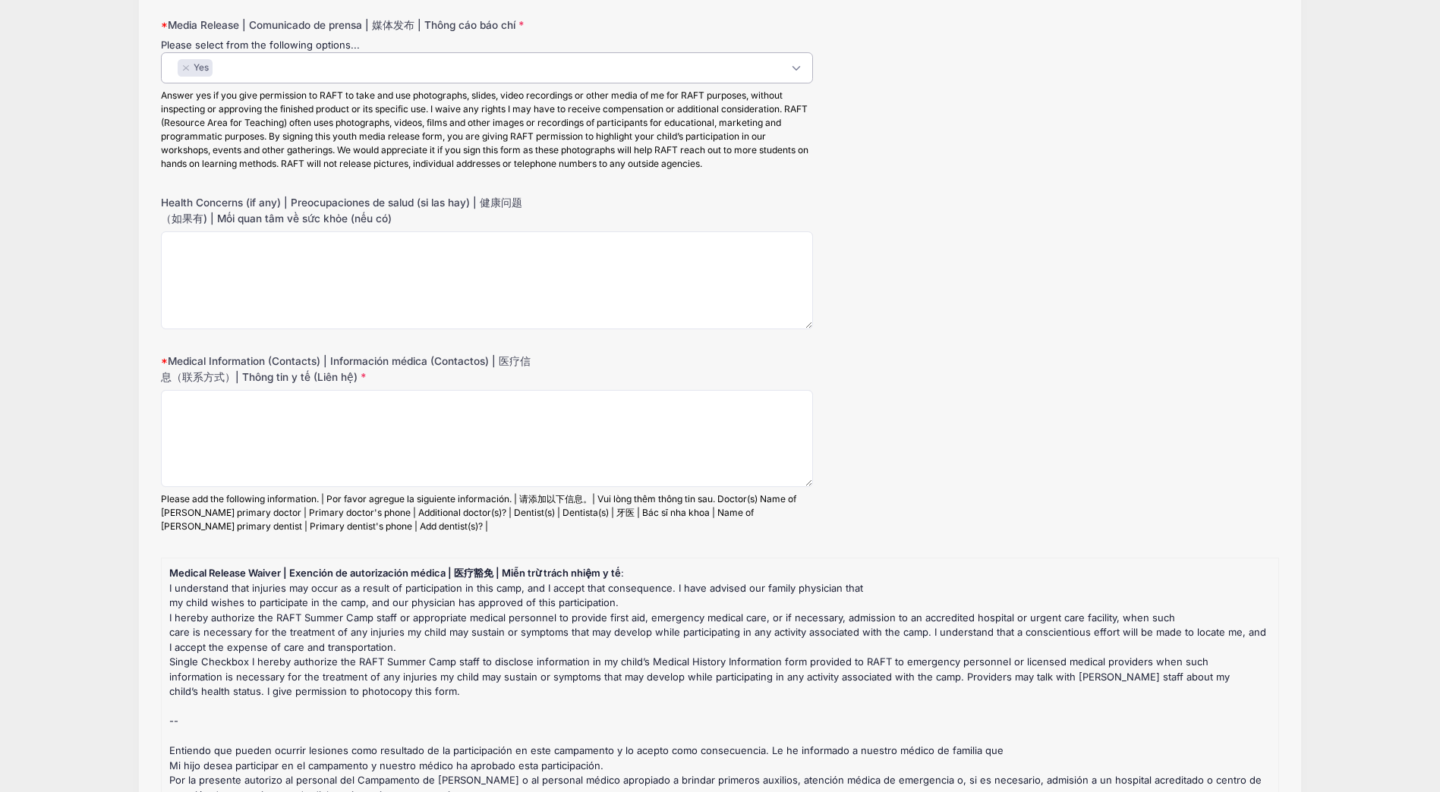
scroll to position [759, 0]
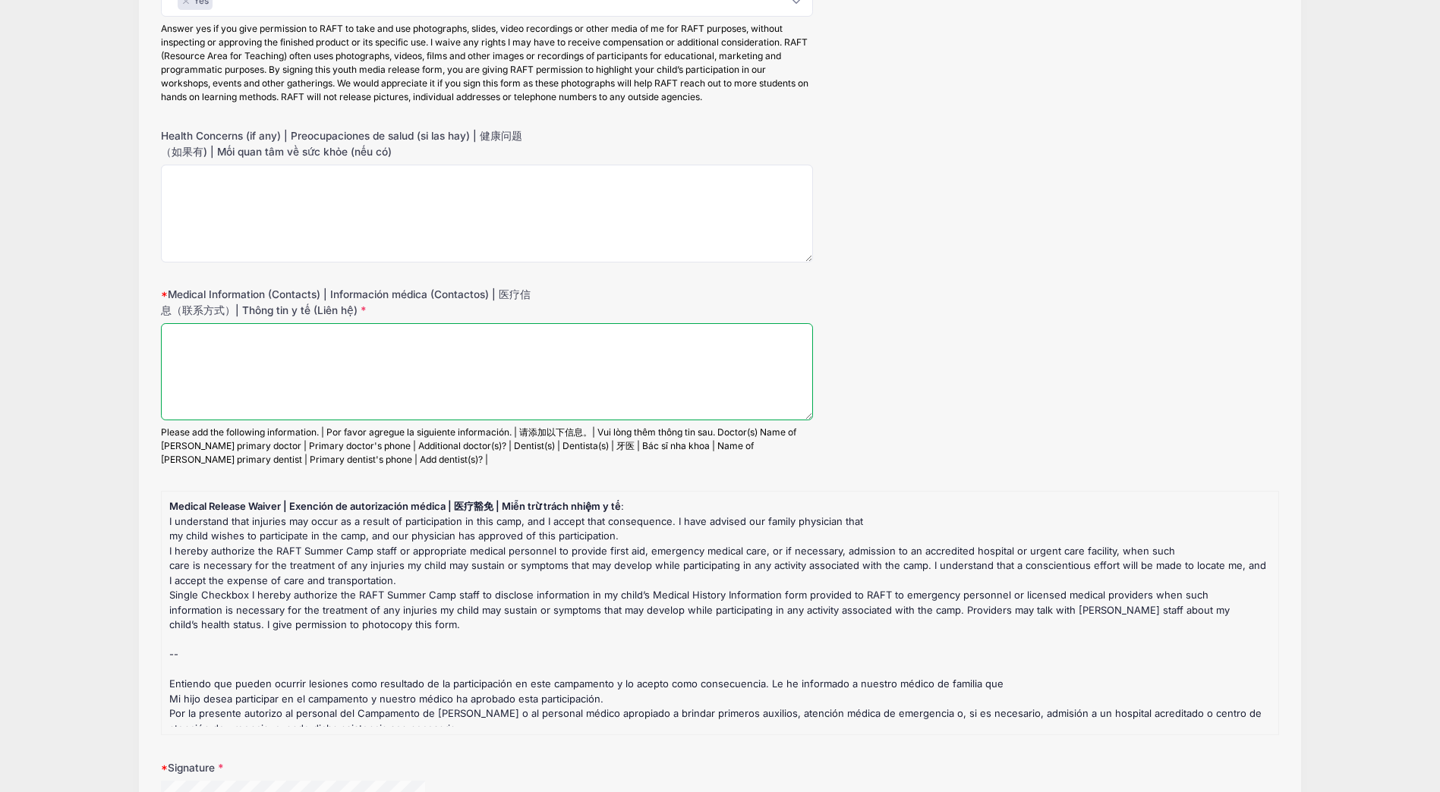
click at [368, 384] on textarea "Medical Information (Contacts) | Información médica (Contactos) | 医疗信息（联系方式）| T…" at bounding box center [487, 372] width 652 height 98
click at [286, 352] on textarea "Medical Information (Contacts) | Información médica (Contactos) | 医疗信息（联系方式）| T…" at bounding box center [487, 372] width 652 height 98
paste textarea "Prasanna Krishnamshetty 4082584244"
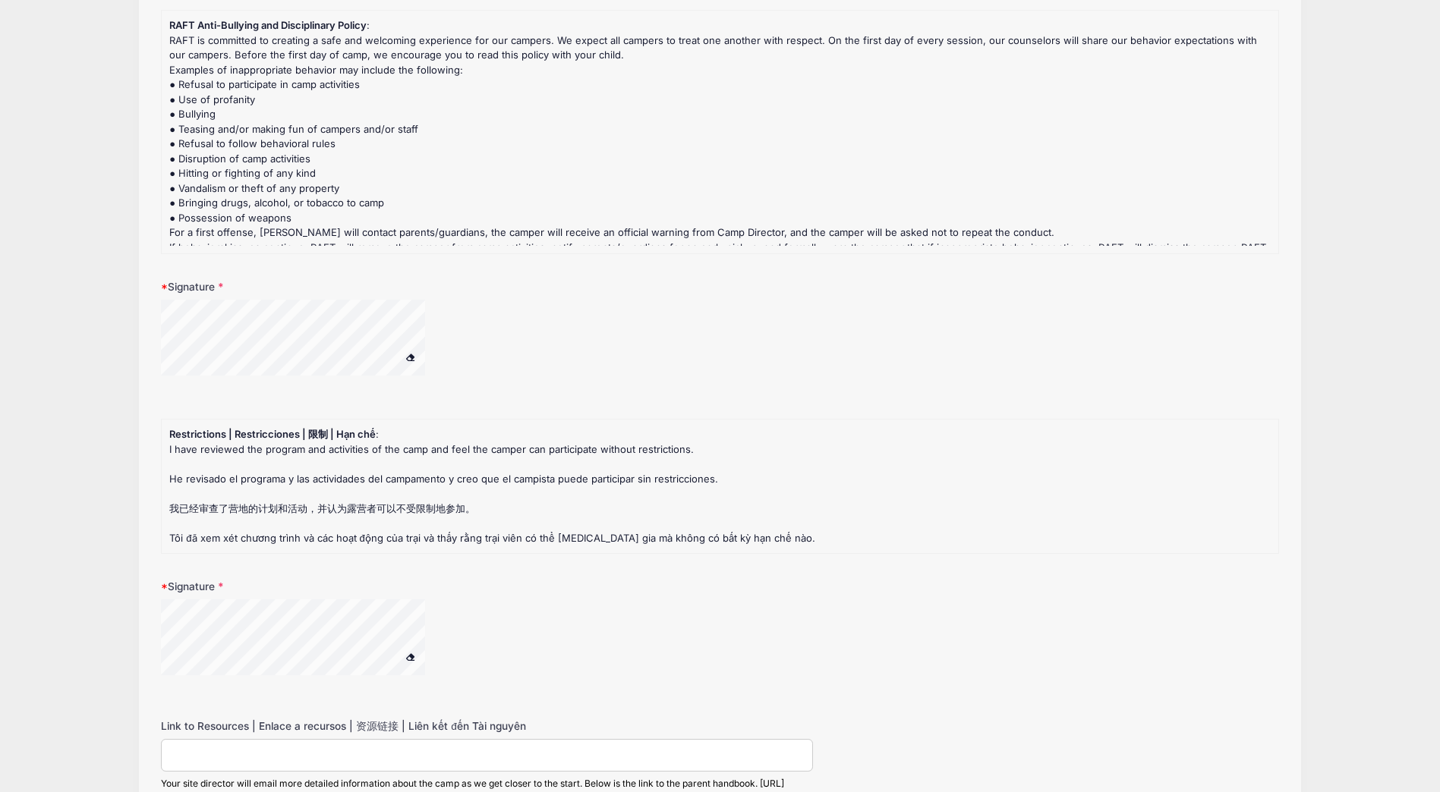
scroll to position [2223, 0]
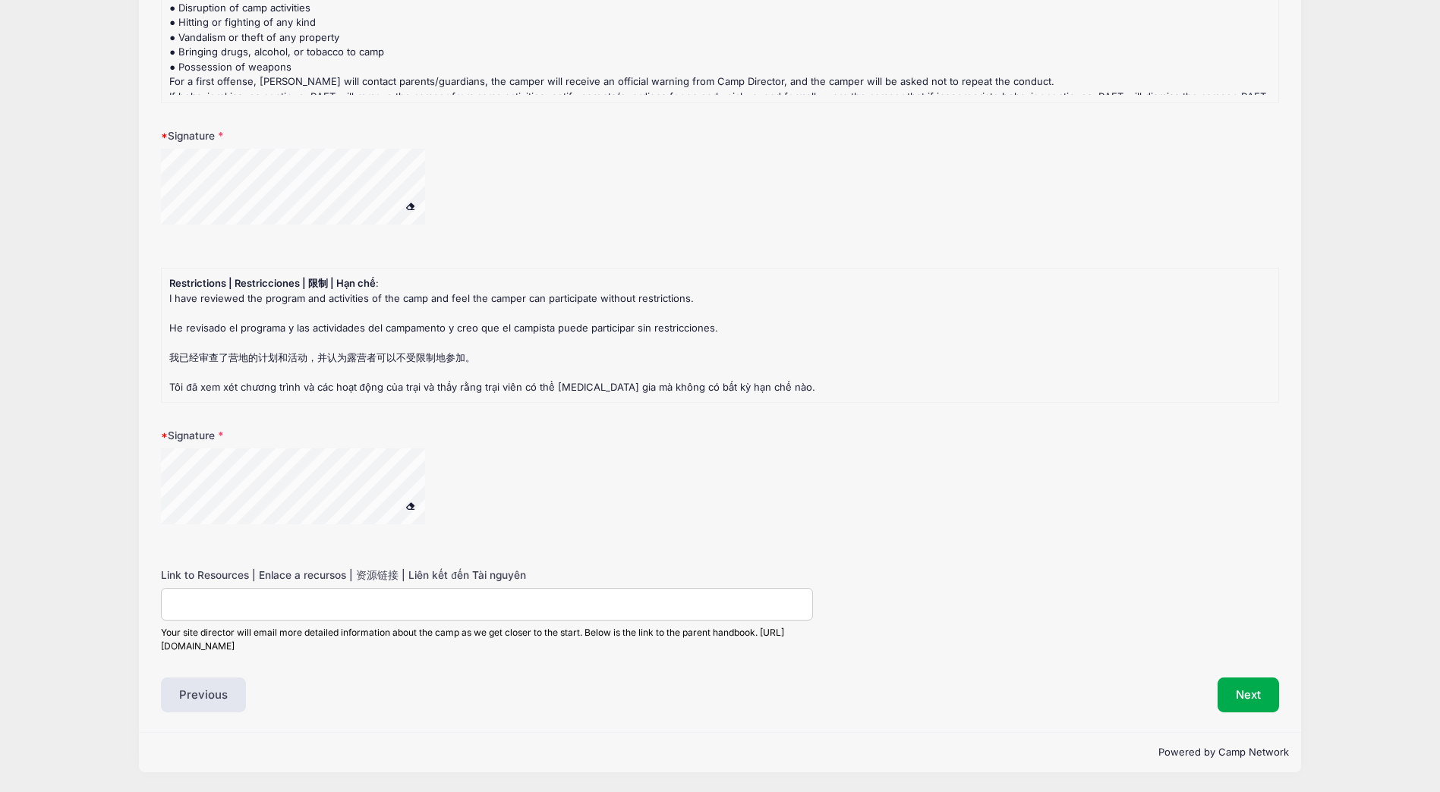
type textarea "Prasanna Krishnamshetty 4082584244"
click at [266, 604] on input "Link to Resources | Enlace a recursos | 资源链接 | Liên kết đến Tài nguyên" at bounding box center [487, 604] width 652 height 33
click at [1246, 691] on button "Next" at bounding box center [1247, 695] width 61 height 35
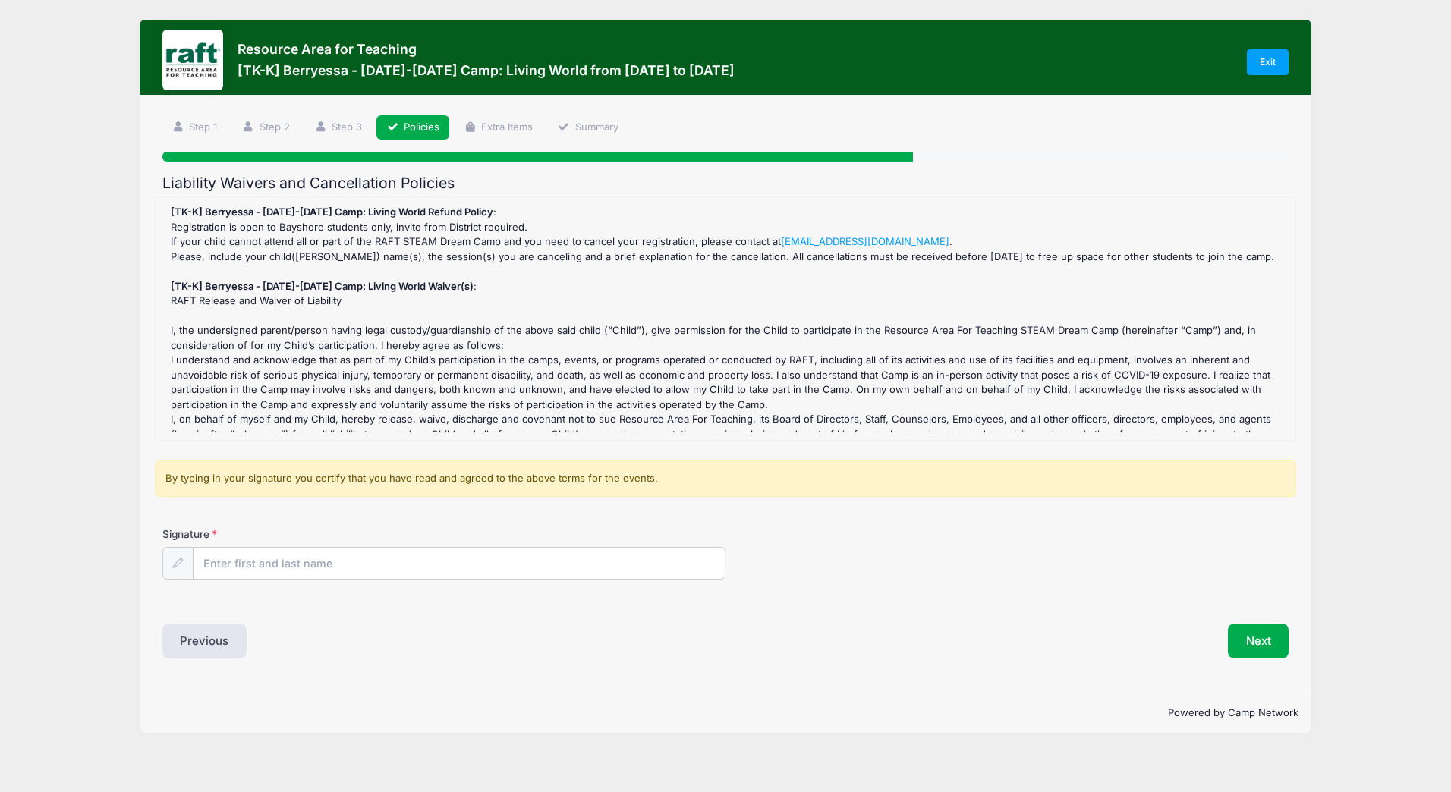
scroll to position [0, 0]
click at [327, 562] on input "Signature" at bounding box center [459, 564] width 531 height 33
type input "Amaninder Singh Saini"
click at [1267, 647] on button "Next" at bounding box center [1258, 641] width 61 height 35
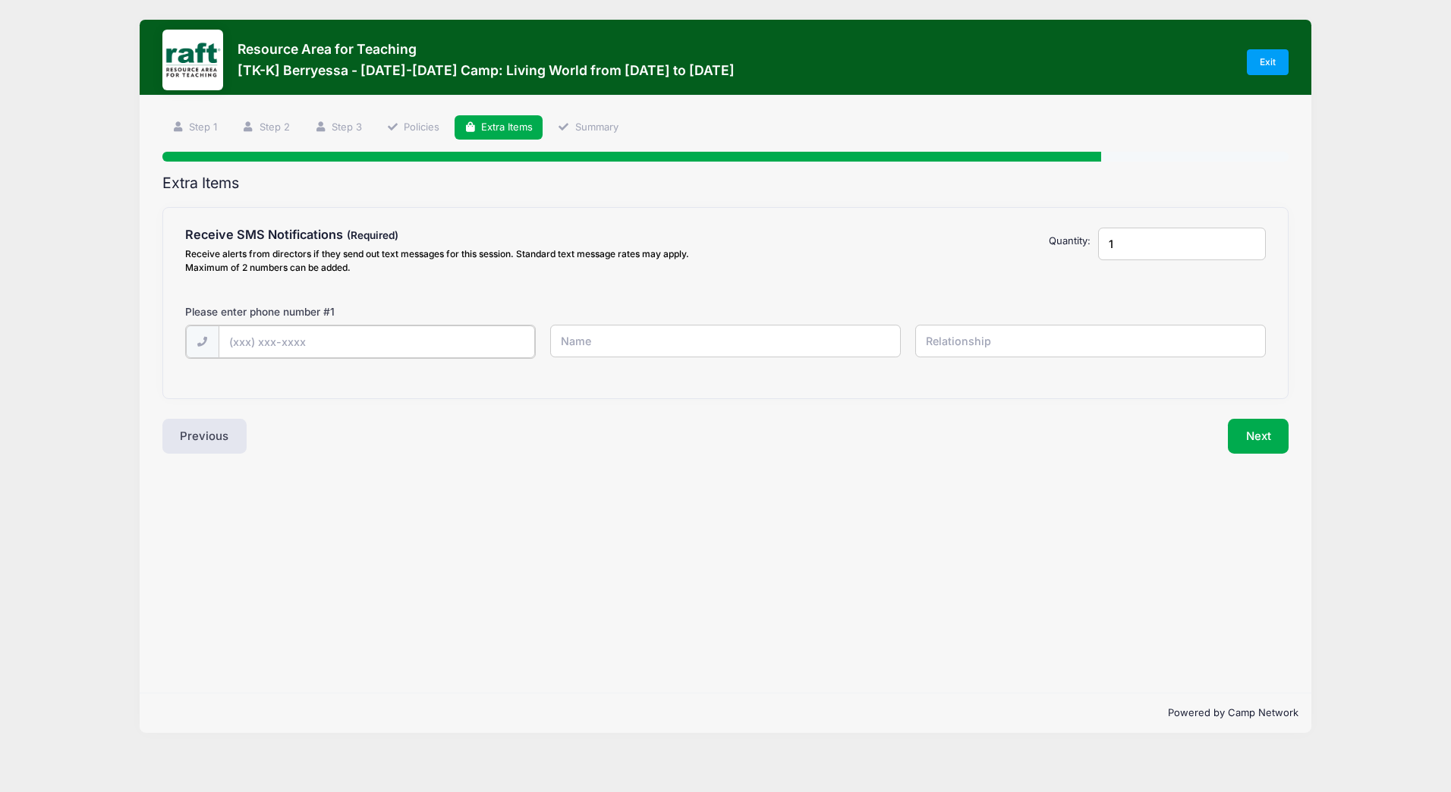
click at [357, 343] on input "text" at bounding box center [377, 342] width 316 height 33
click at [295, 345] on input "text" at bounding box center [377, 342] width 316 height 33
type input "(408) 659-9107"
click at [653, 340] on input "text" at bounding box center [725, 341] width 351 height 33
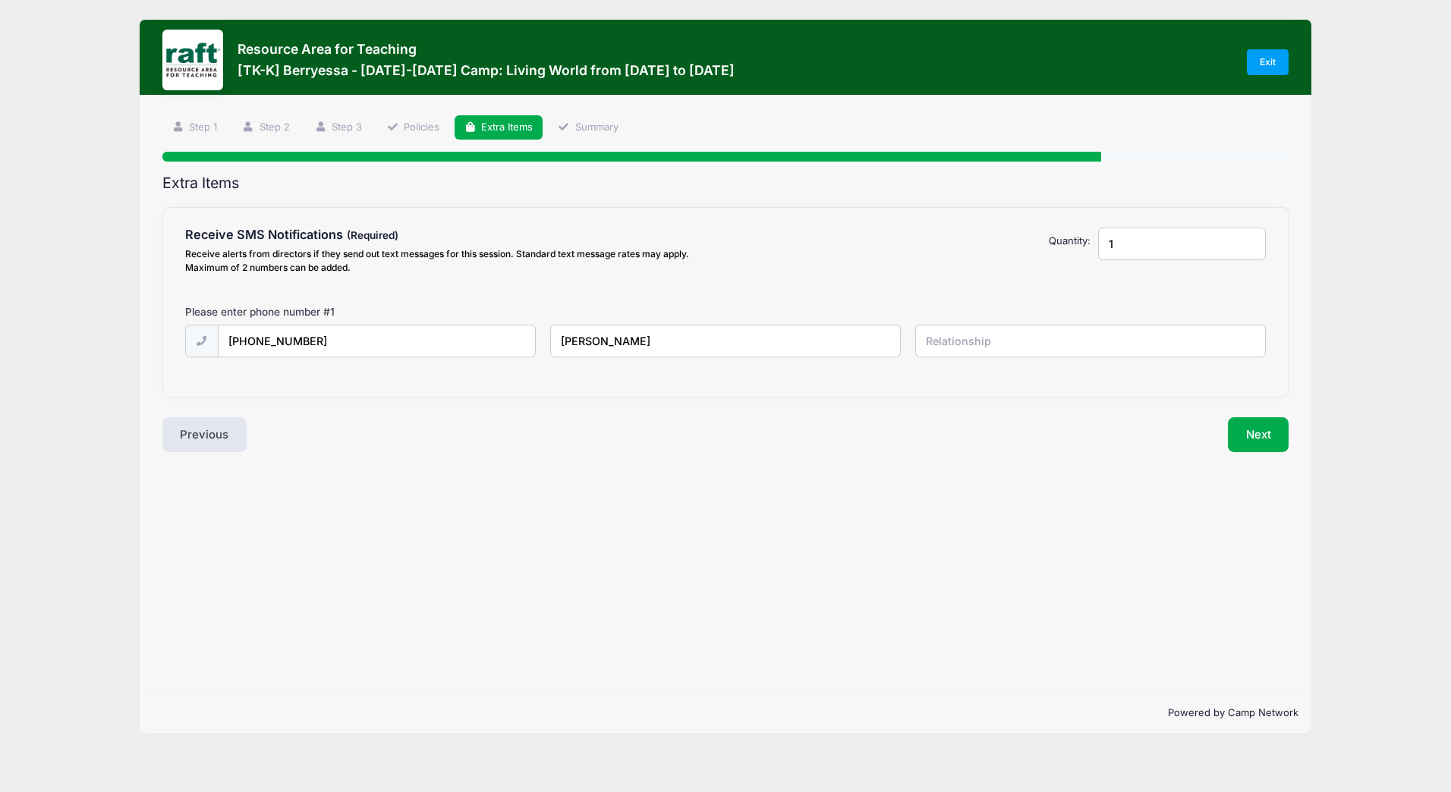
type input "[PERSON_NAME]"
type input "Father"
click at [1261, 434] on button "Next" at bounding box center [1258, 434] width 61 height 35
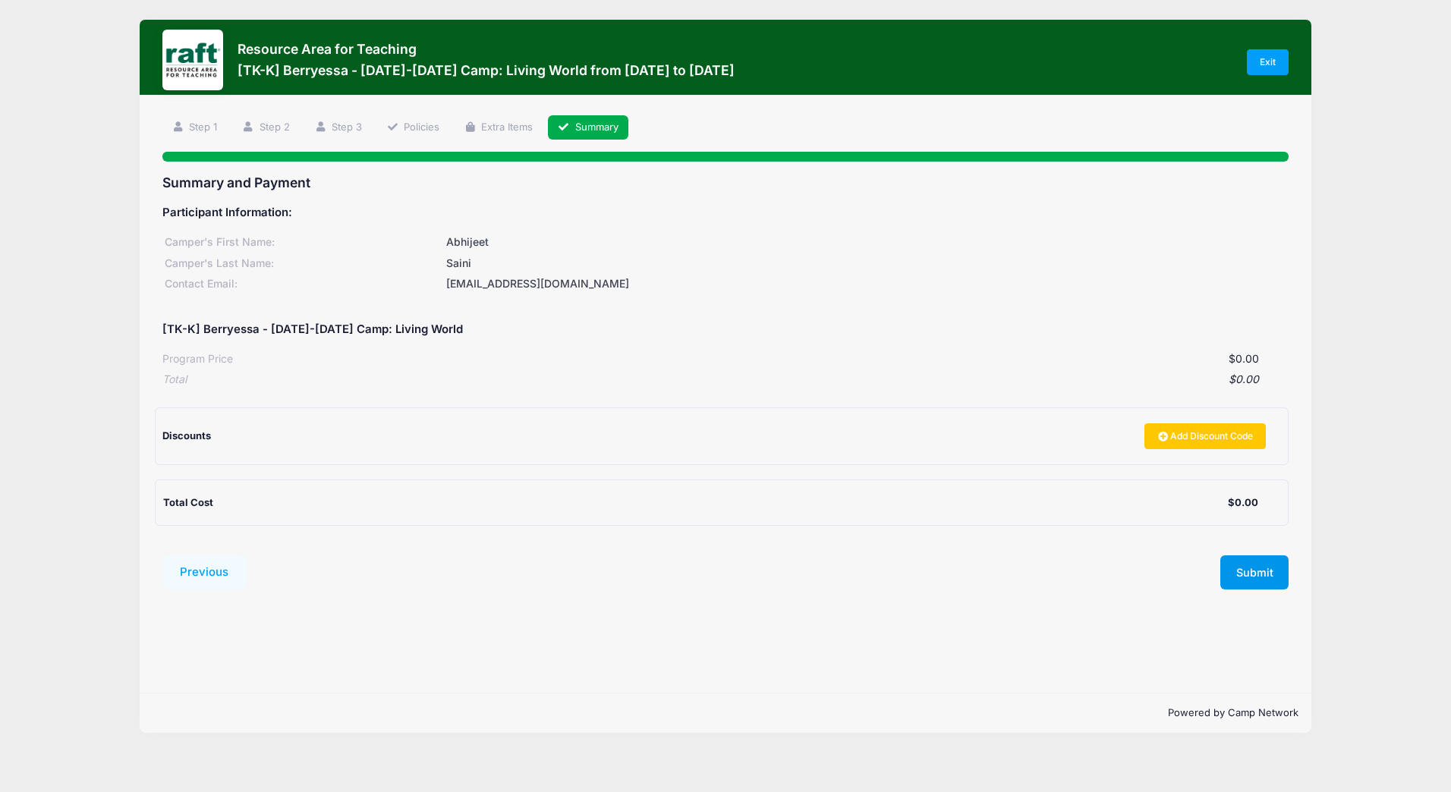
click at [1253, 578] on button "Submit" at bounding box center [1254, 573] width 68 height 35
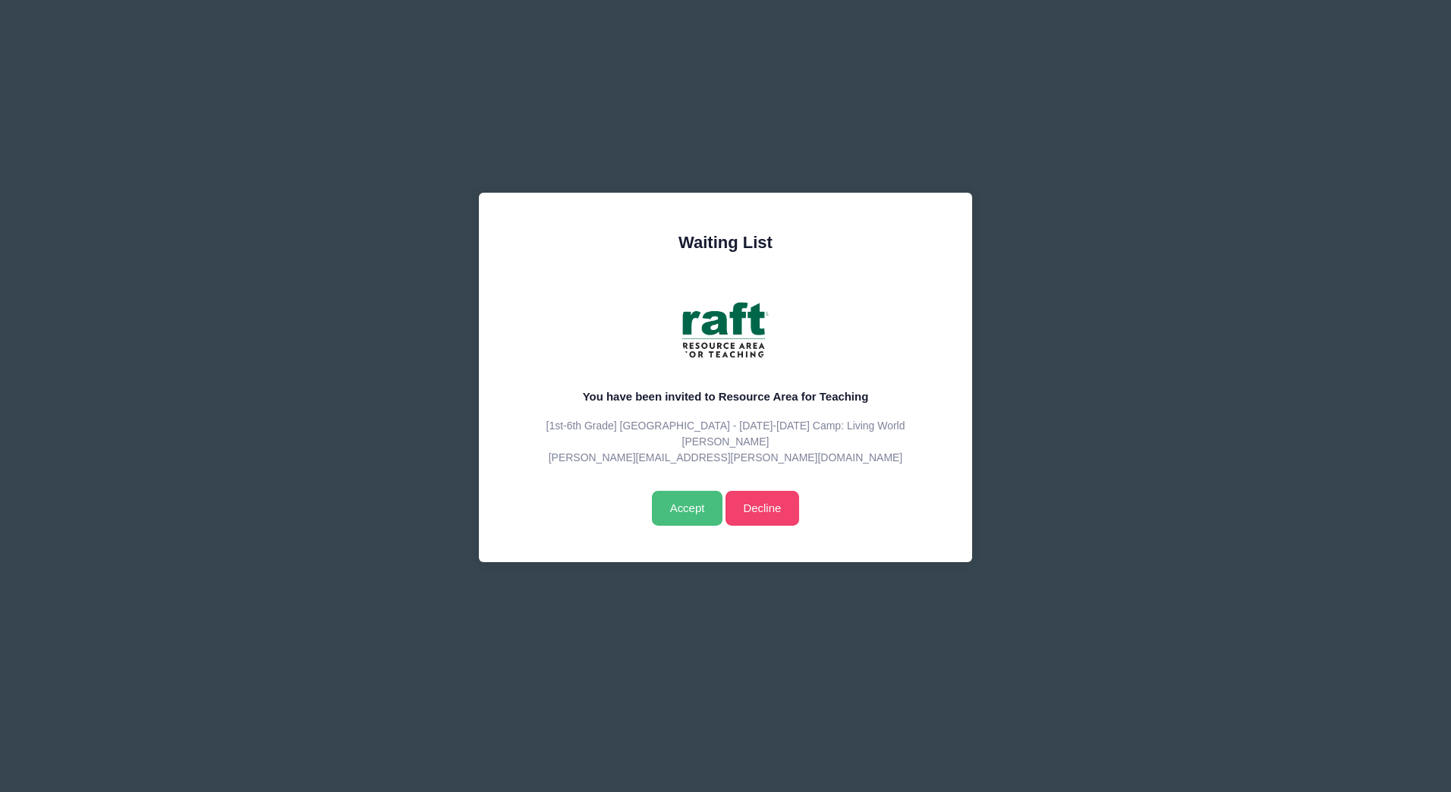
click at [687, 515] on input "Accept" at bounding box center [687, 508] width 71 height 35
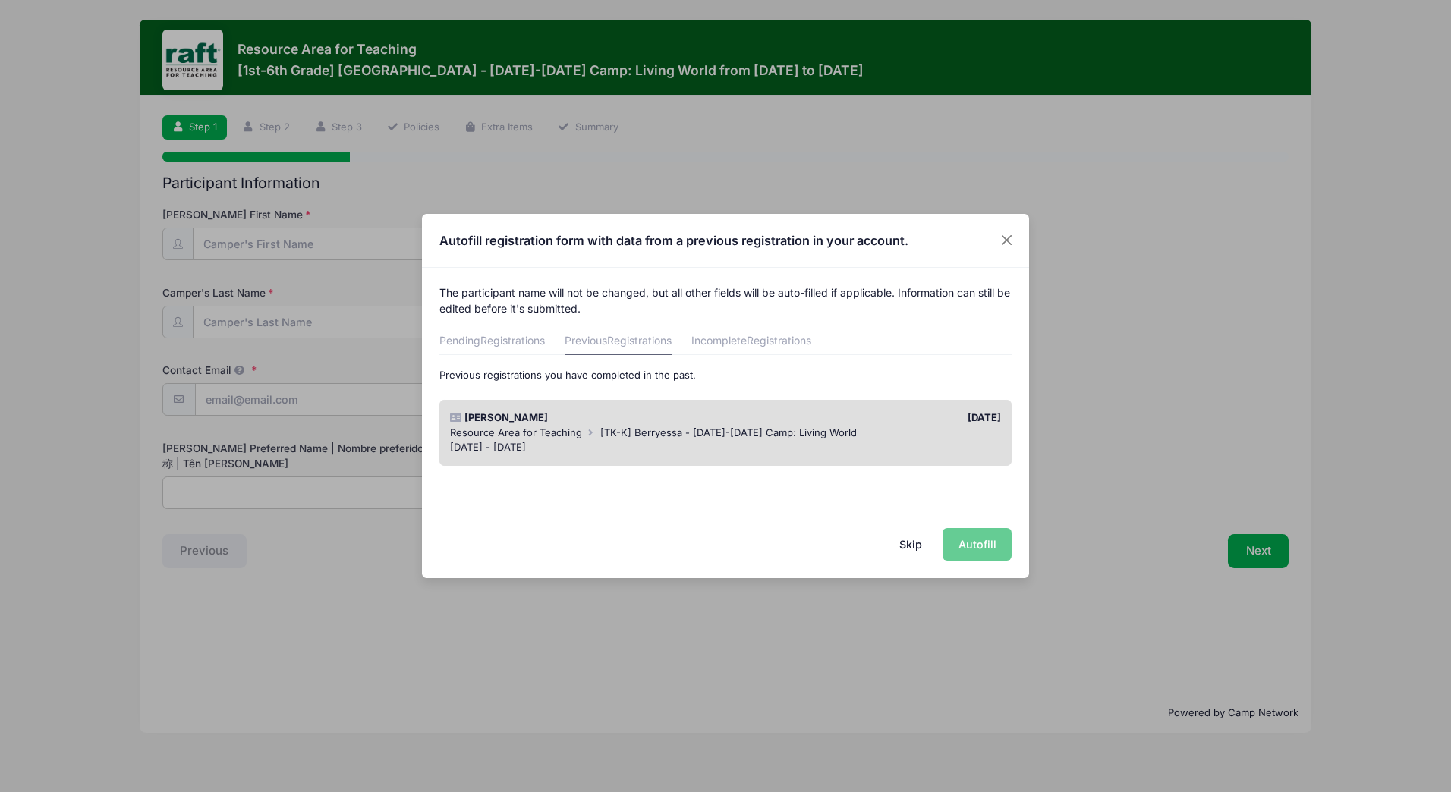
click at [731, 418] on div "10/02/2025" at bounding box center [867, 418] width 283 height 15
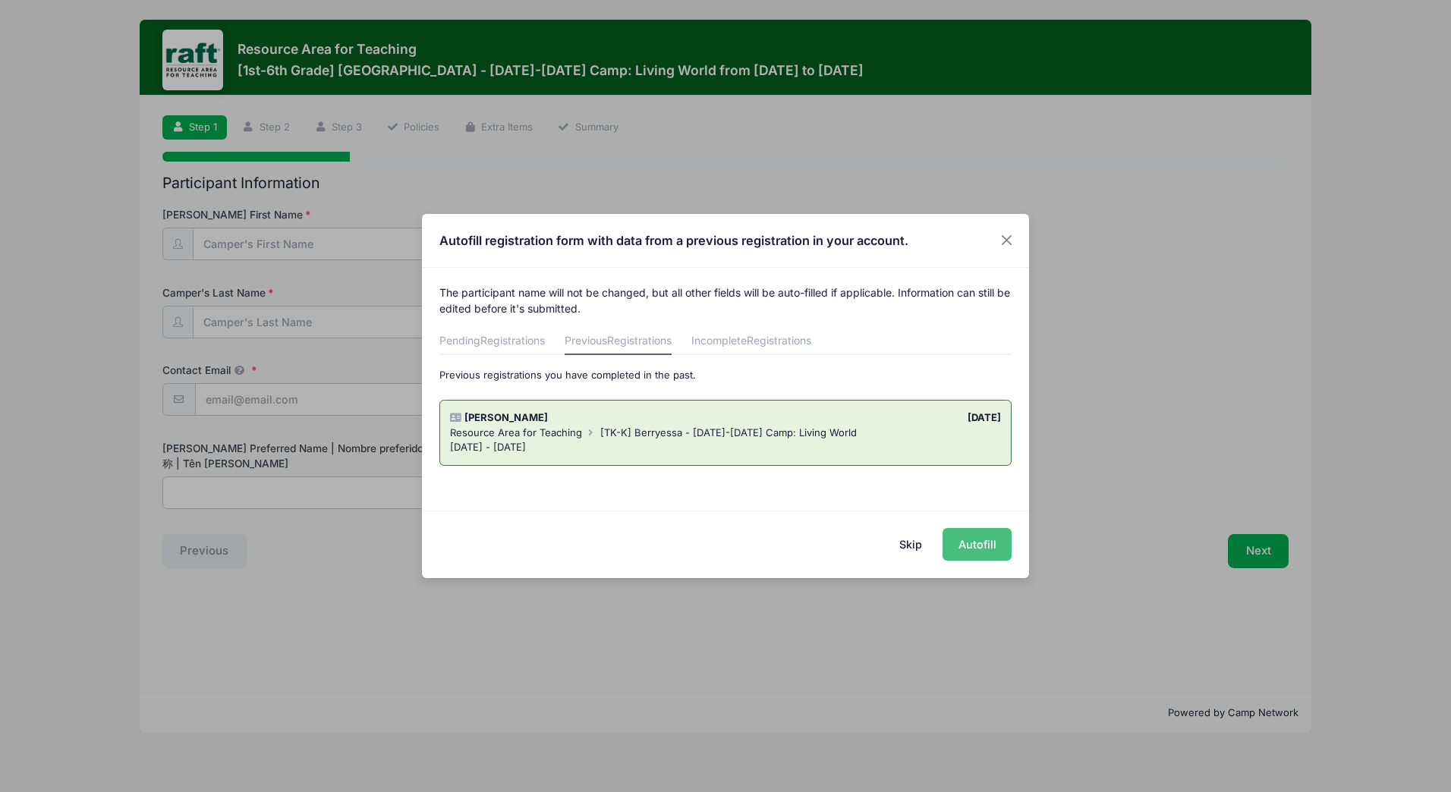
click at [981, 551] on button "Autofill" at bounding box center [977, 544] width 69 height 33
type input "[PERSON_NAME][EMAIL_ADDRESS][PERSON_NAME][DOMAIN_NAME]"
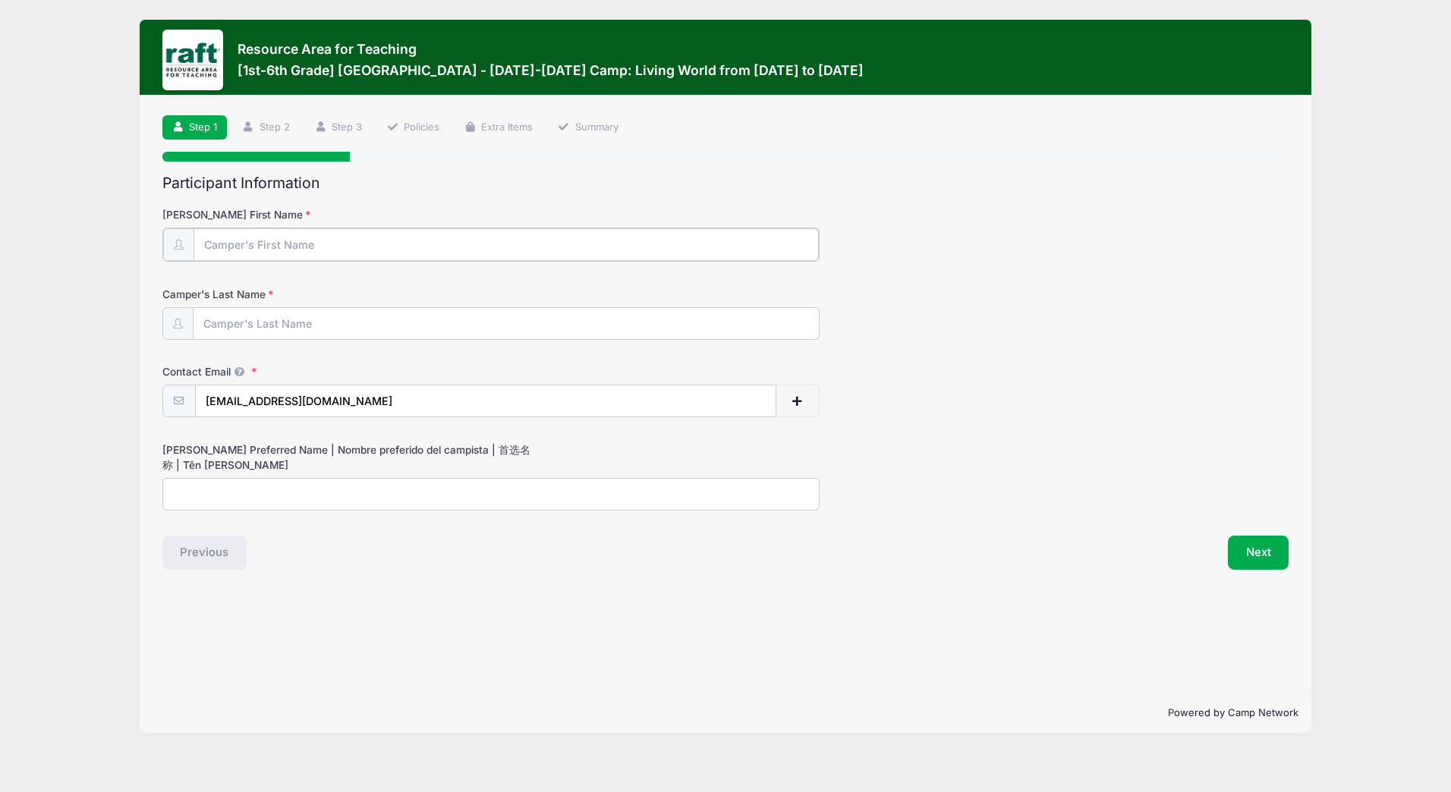
click at [359, 247] on input "Camper's First Name" at bounding box center [506, 244] width 625 height 33
type input "Anhad"
type input "Saini"
click at [275, 498] on input "[PERSON_NAME] Preferred Name | Nombre preferido del campista | 首选名称 | Tên [PERS…" at bounding box center [490, 493] width 657 height 33
click at [1258, 545] on button "Next" at bounding box center [1258, 551] width 61 height 35
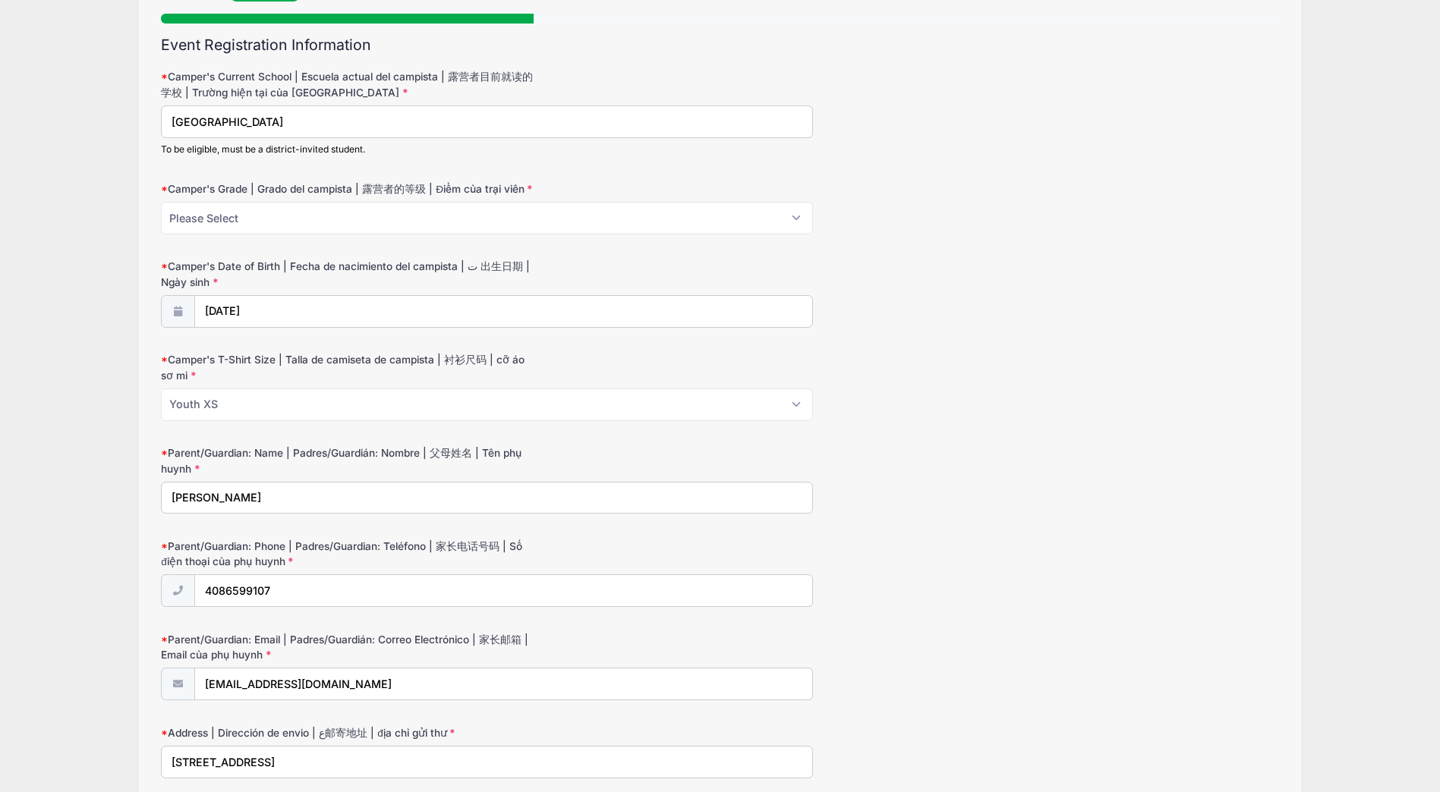
scroll to position [152, 0]
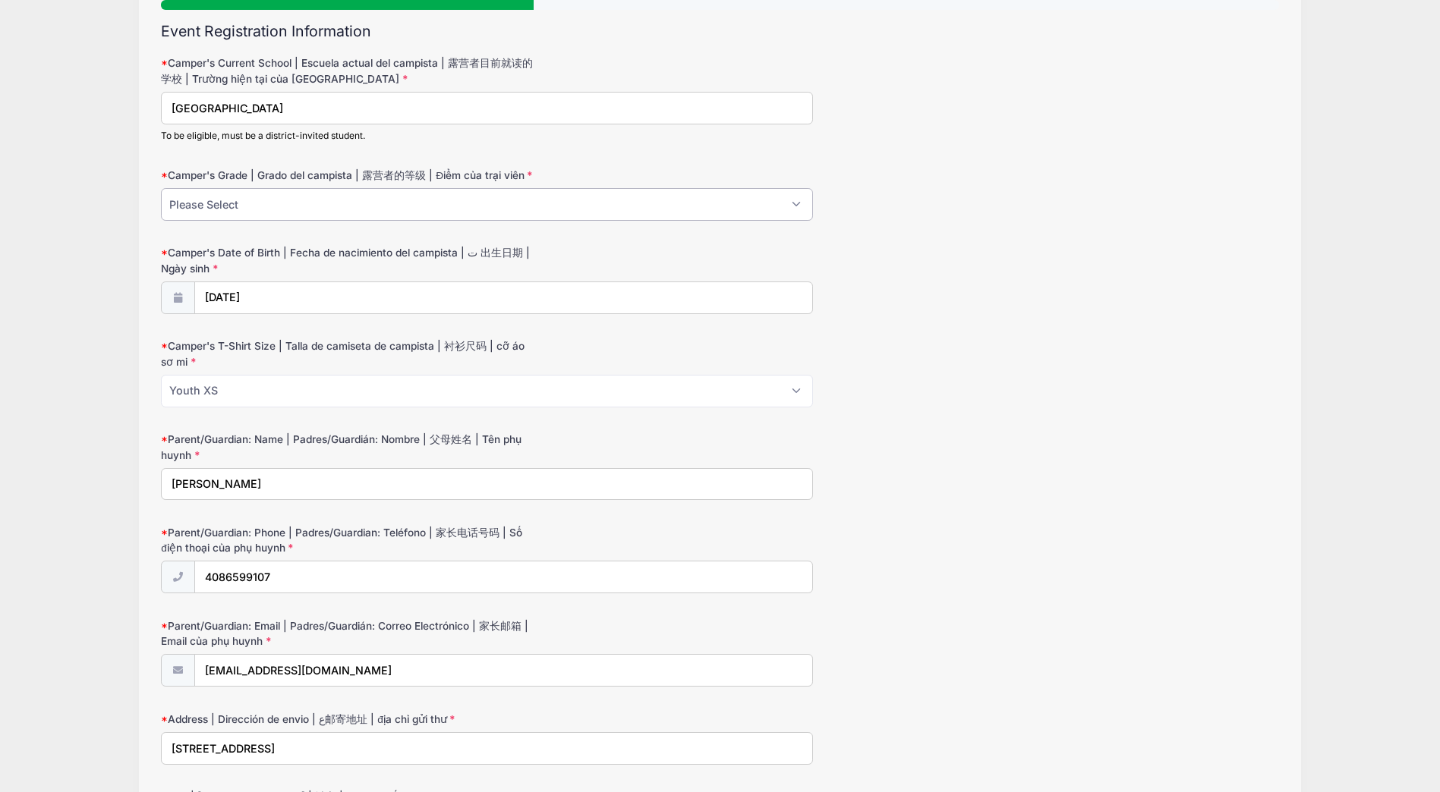
click at [285, 203] on select "Please Select 1 2 3 4 5 6" at bounding box center [487, 204] width 652 height 33
select select "4"
click at [161, 188] on select "Please Select 1 2 3 4 5 6" at bounding box center [487, 204] width 652 height 33
type input "2020"
click at [401, 301] on input "08/16/2020" at bounding box center [504, 298] width 618 height 33
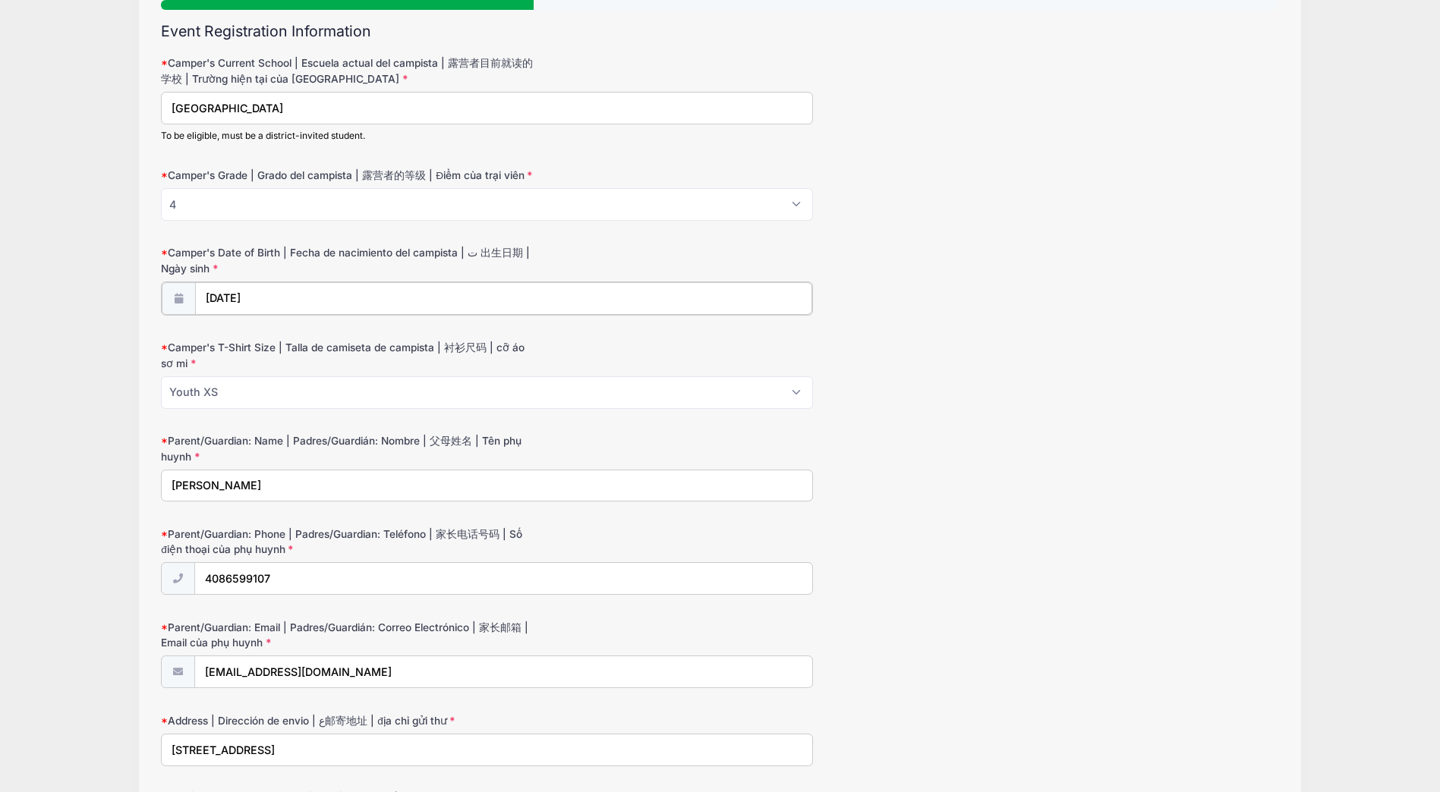
select select "7"
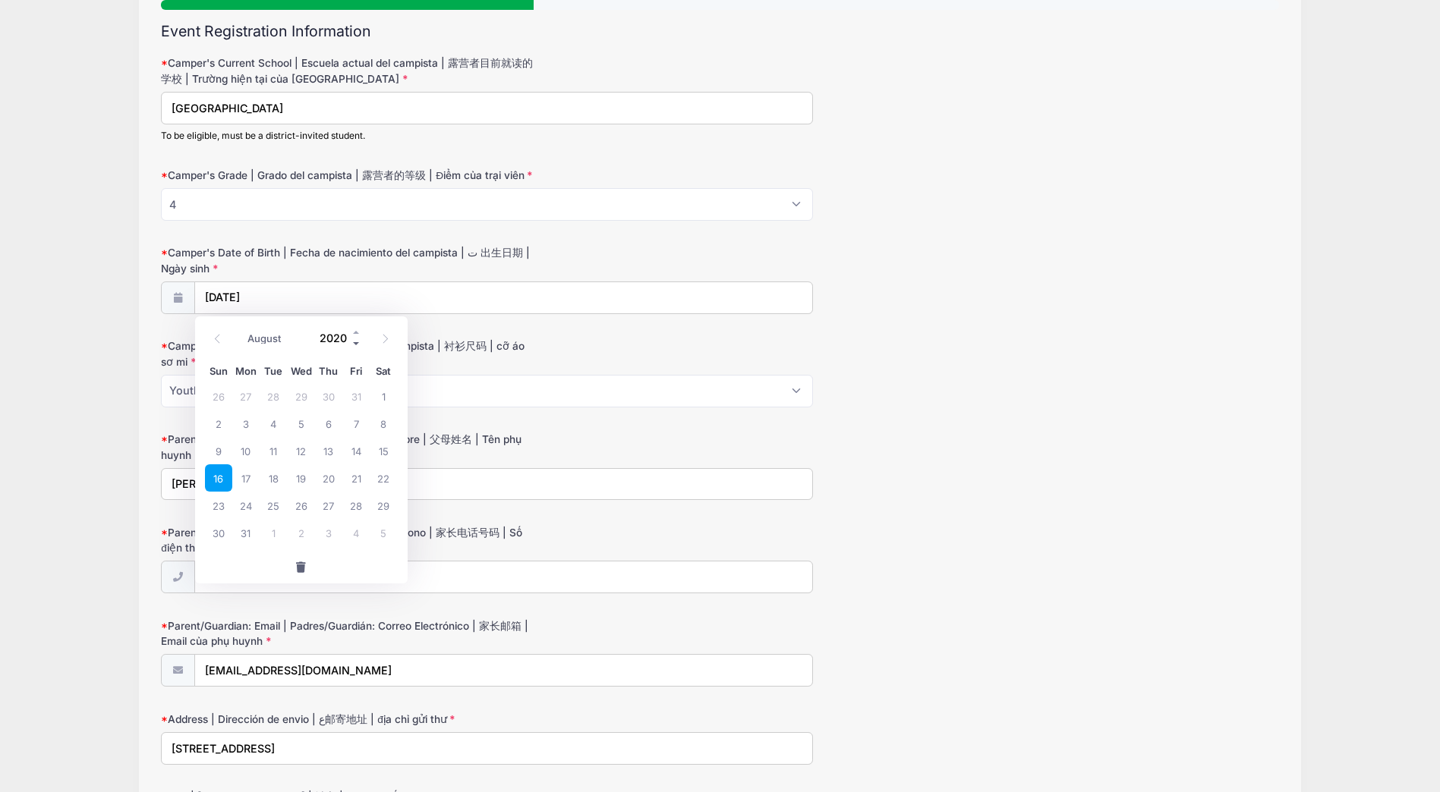
click at [354, 342] on span at bounding box center [356, 343] width 11 height 11
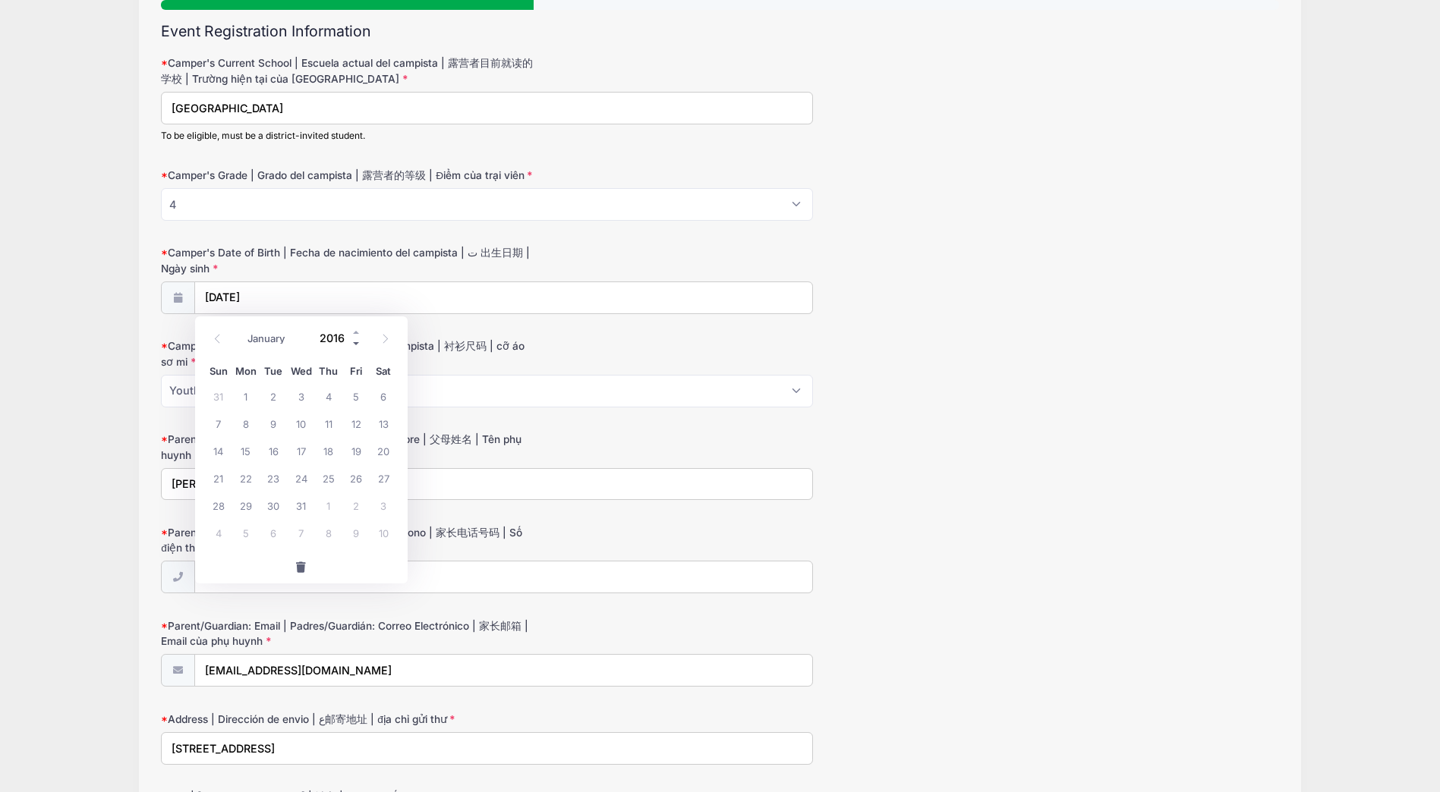
type input "2015"
click at [267, 342] on select "January February March April May June July August September October November De…" at bounding box center [275, 339] width 68 height 20
select select "11"
click at [241, 329] on select "January February March April May June July August September October November De…" at bounding box center [275, 339] width 68 height 20
click at [382, 392] on span "5" at bounding box center [383, 395] width 27 height 27
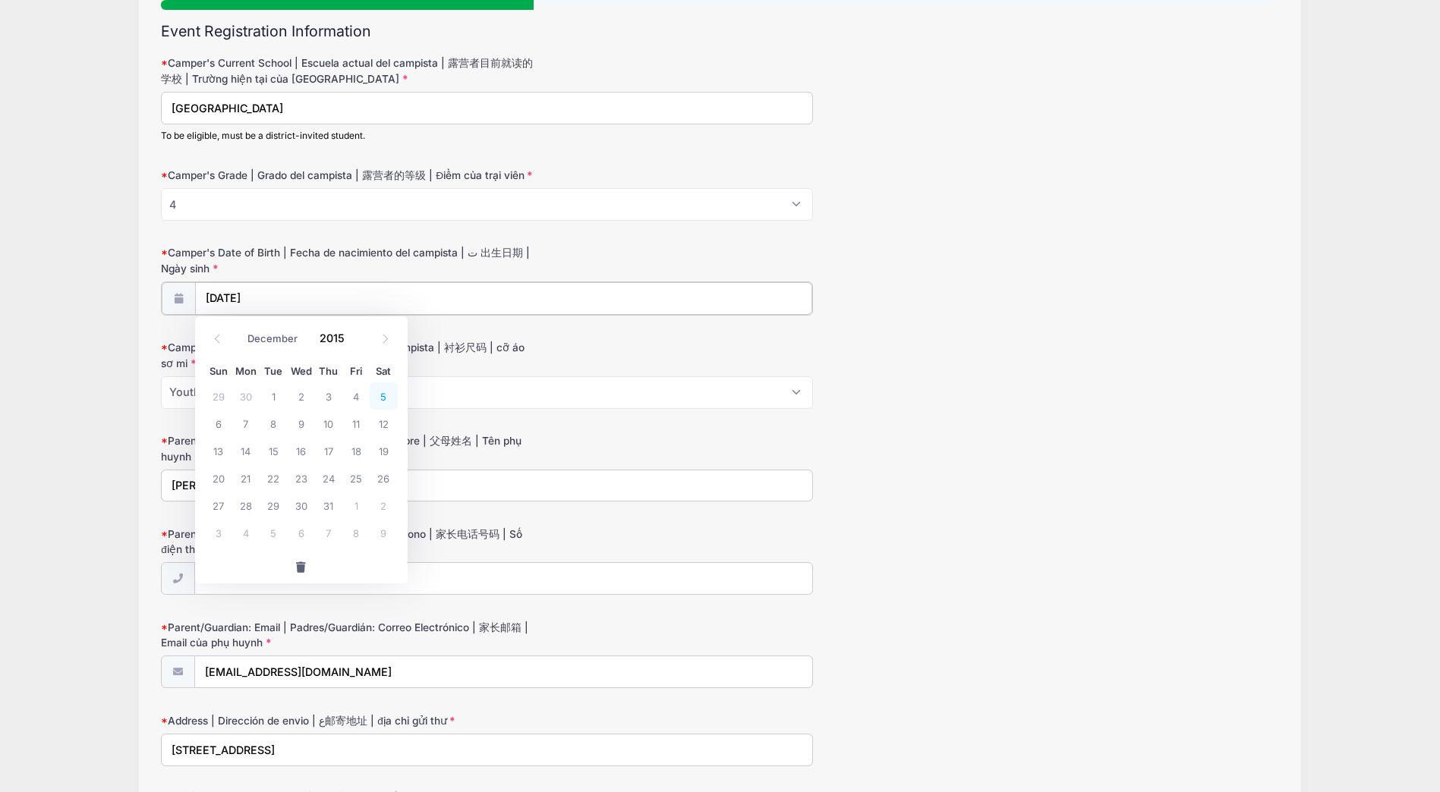
type input "[DATE]"
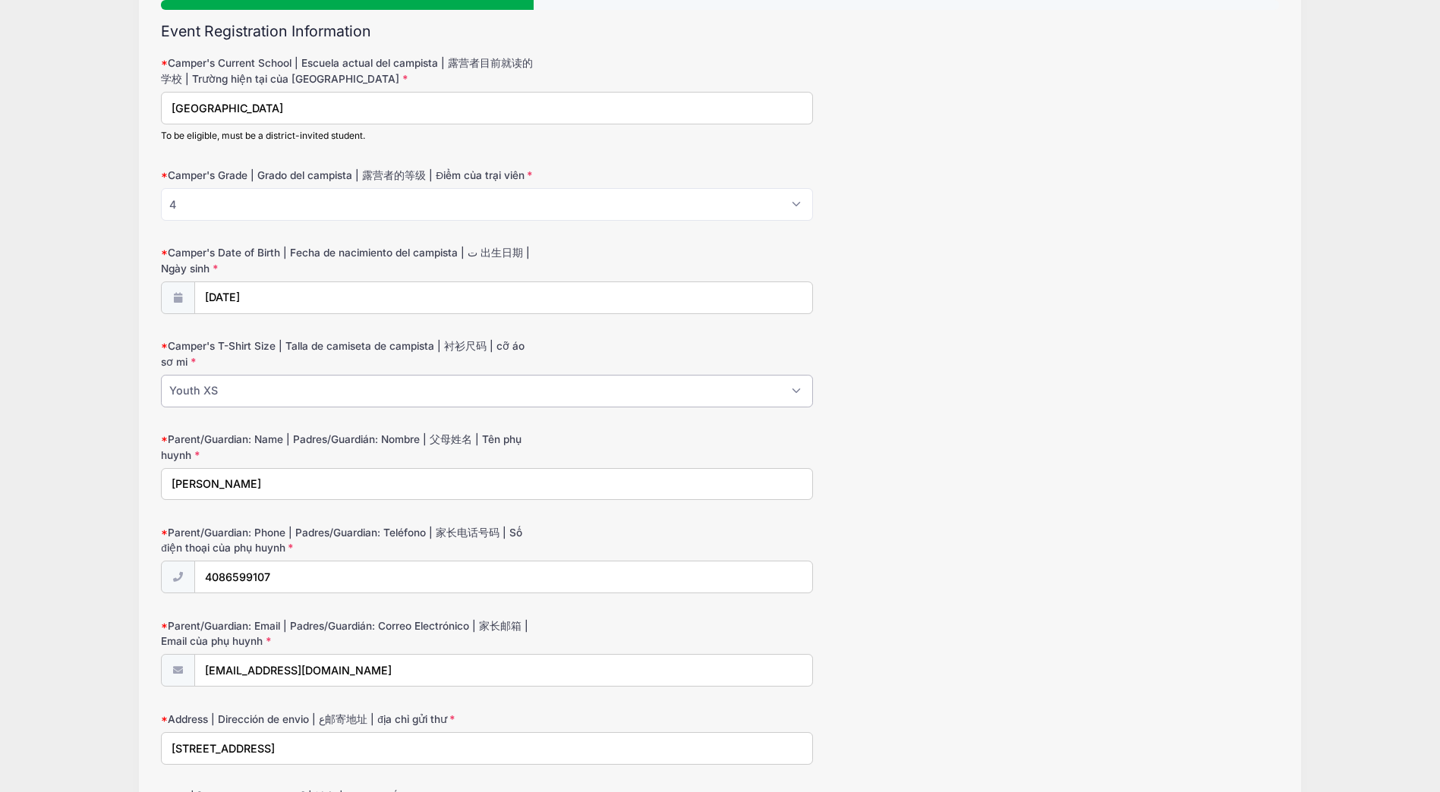
click at [309, 401] on select "Please Select Youth XS Youth S Youth M Youth L Youth XL Adult XS Adult S Adult …" at bounding box center [487, 391] width 652 height 33
click at [161, 375] on select "Please Select Youth XS Youth S Youth M Youth L Youth XL Adult XS Adult S Adult …" at bounding box center [487, 391] width 652 height 33
click at [246, 389] on select "Please Select Youth XS Youth S Youth M Youth L Youth XL Adult XS Adult S Adult …" at bounding box center [487, 391] width 652 height 33
select select "Adult S"
click at [161, 375] on select "Please Select Youth XS Youth S Youth M Youth L Youth XL Adult XS Adult S Adult …" at bounding box center [487, 391] width 652 height 33
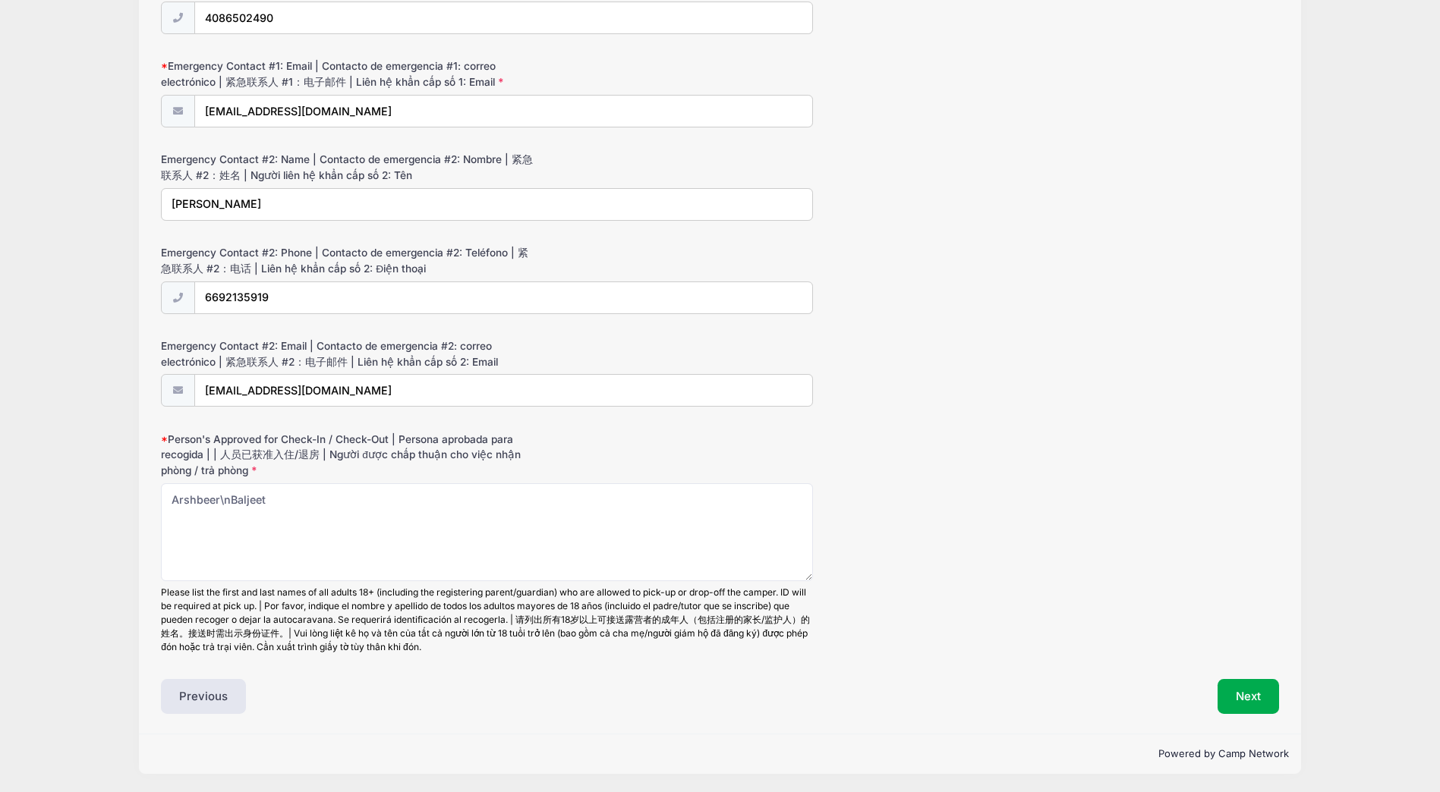
scroll to position [1304, 0]
click at [1262, 696] on button "Next" at bounding box center [1247, 695] width 61 height 35
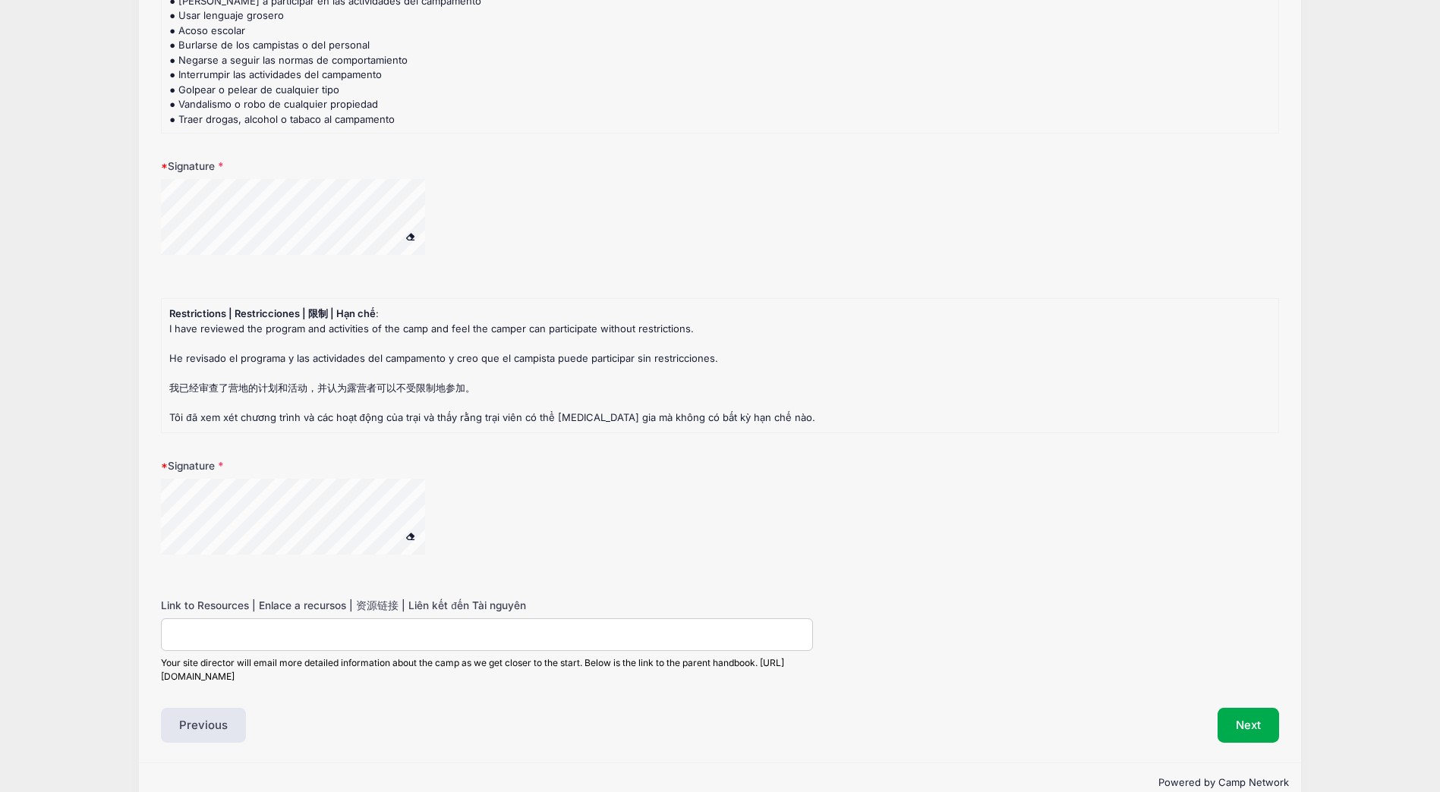
scroll to position [2223, 0]
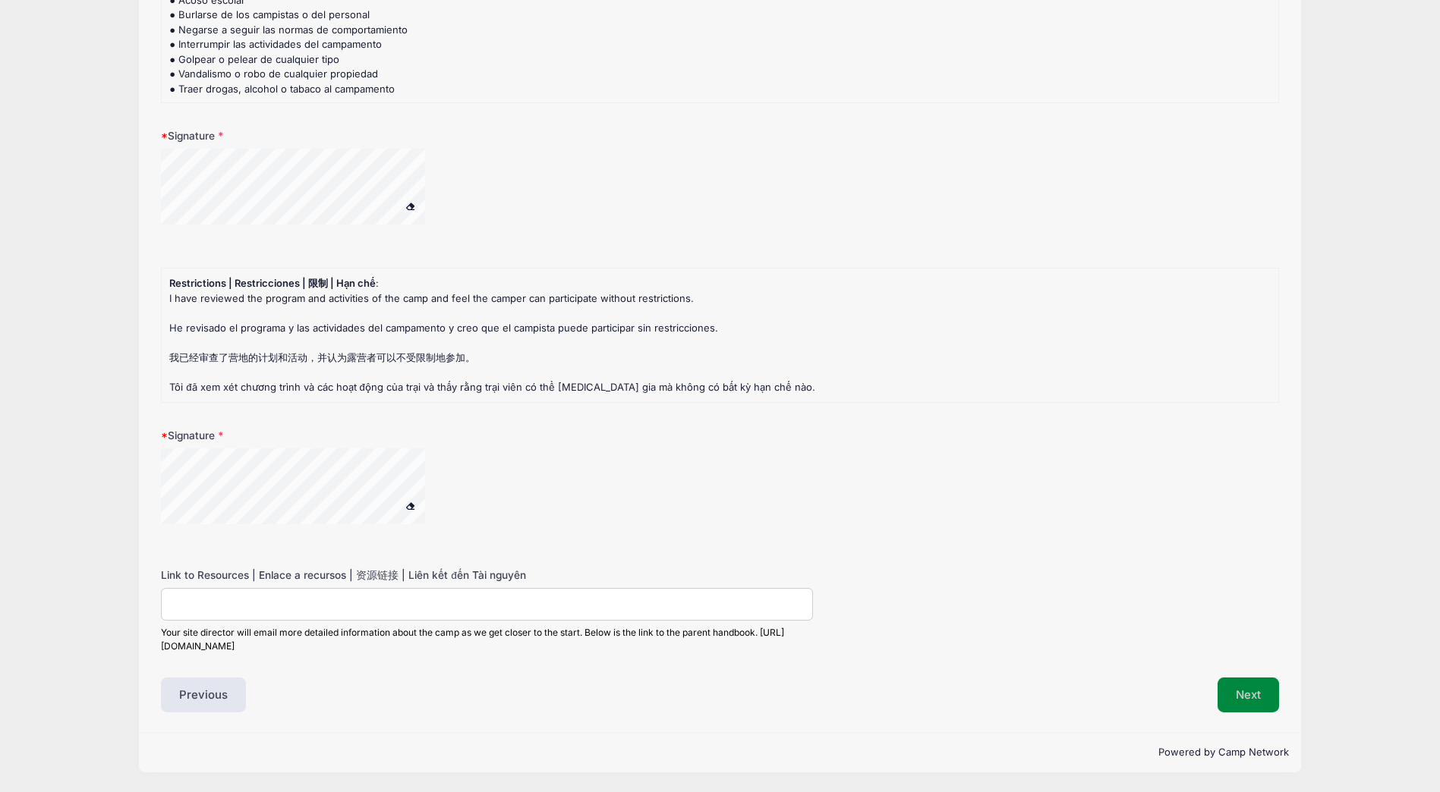
click at [1225, 691] on button "Next" at bounding box center [1247, 695] width 61 height 35
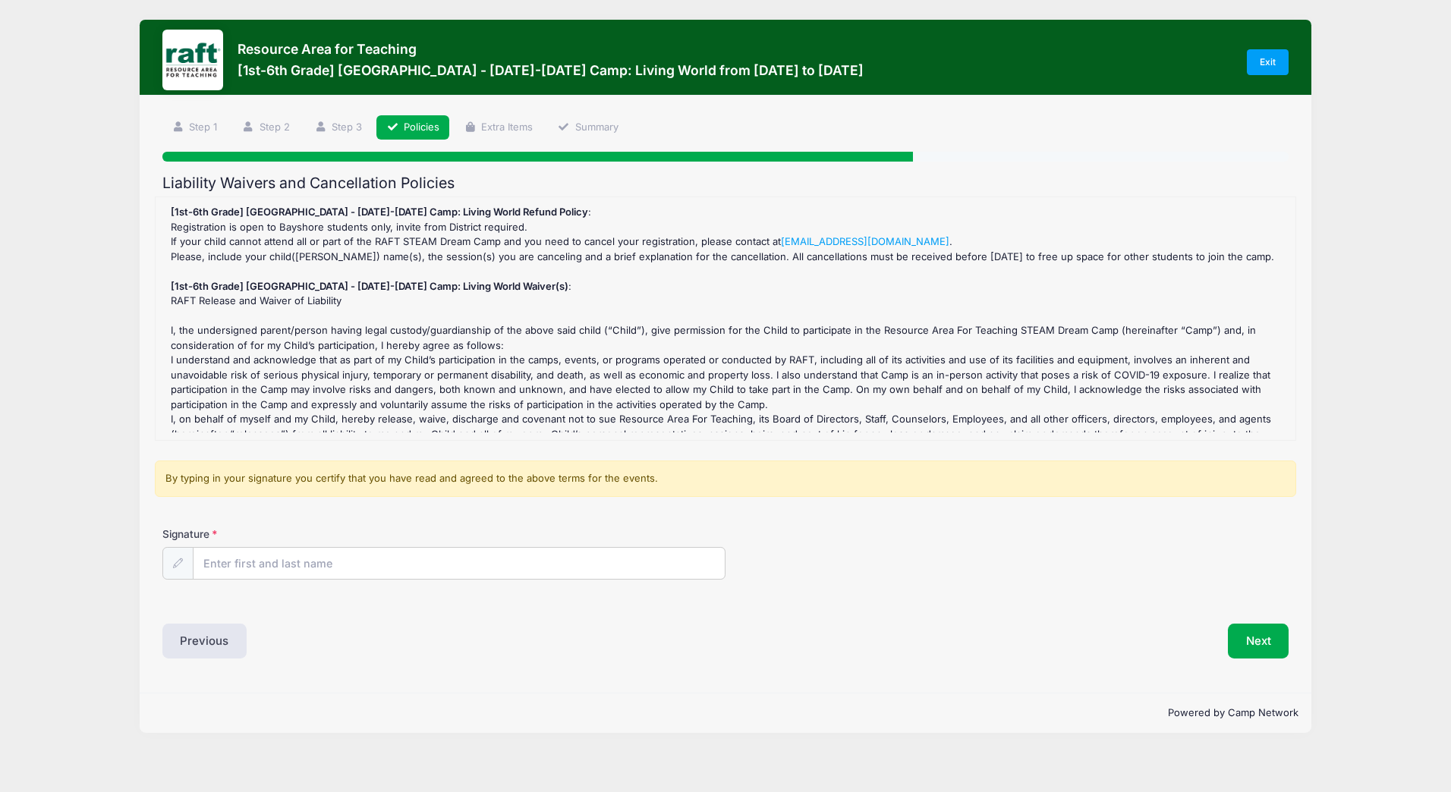
scroll to position [0, 0]
click at [275, 562] on input "Signature" at bounding box center [459, 564] width 531 height 33
type input "Amaninder Singh Saini"
click at [1255, 634] on button "Next" at bounding box center [1258, 641] width 61 height 35
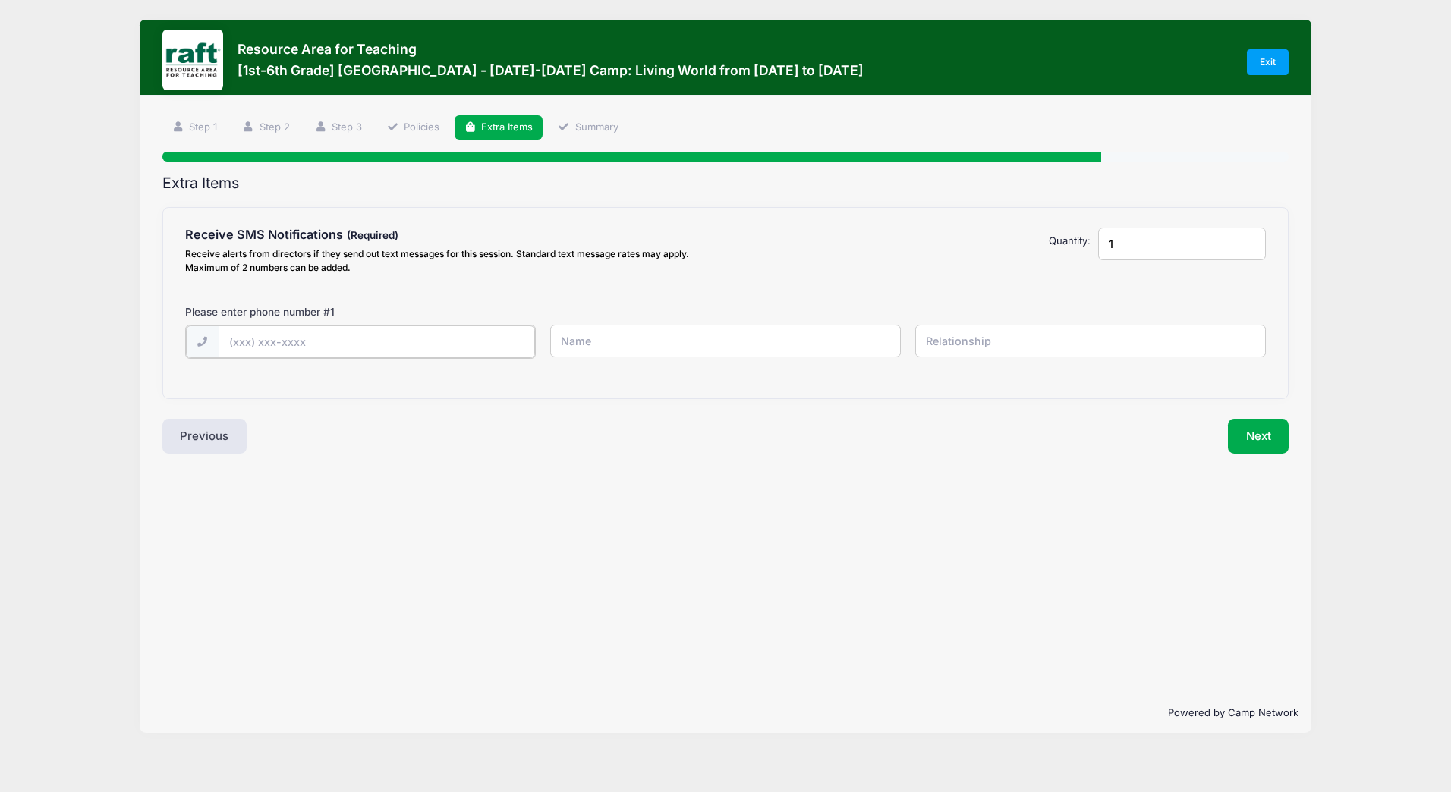
click at [474, 345] on input "text" at bounding box center [377, 342] width 316 height 33
click at [301, 342] on input "text" at bounding box center [377, 342] width 316 height 33
type input "(408) 569-9107"
click at [619, 341] on input "text" at bounding box center [725, 341] width 351 height 33
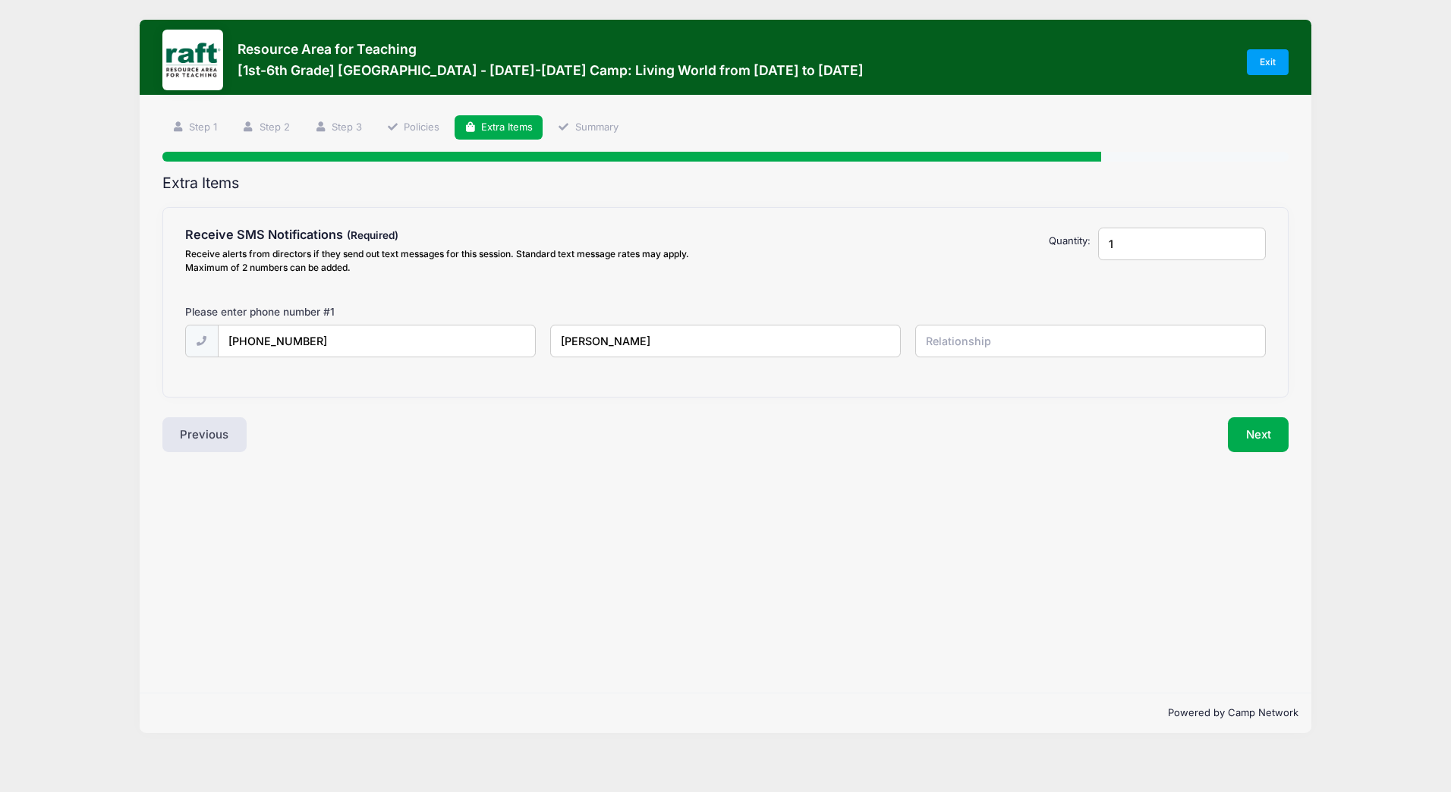
type input "Amaninder Saini"
type input "Father"
click at [1267, 437] on button "Next" at bounding box center [1258, 434] width 61 height 35
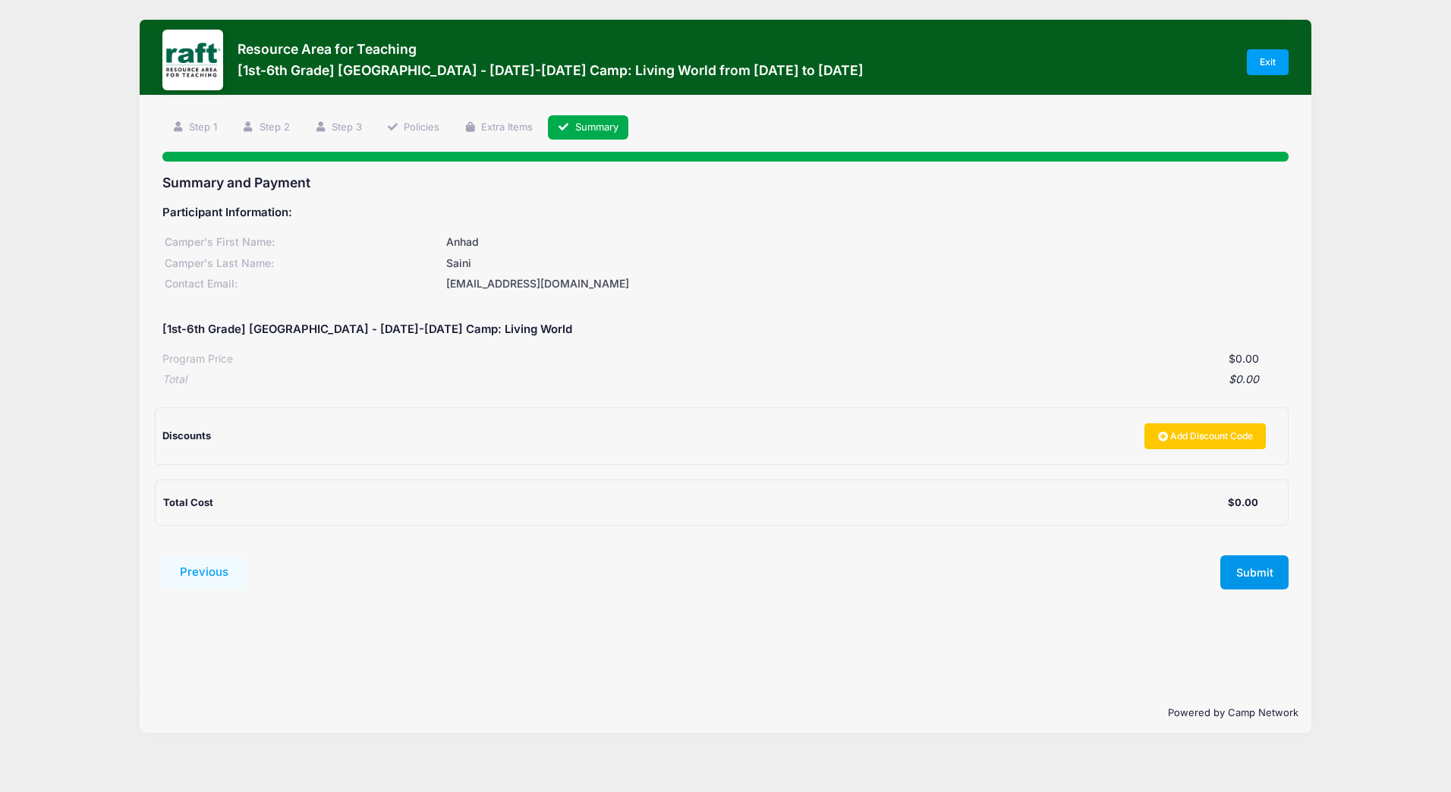
click at [1266, 570] on button "Submit" at bounding box center [1254, 573] width 68 height 35
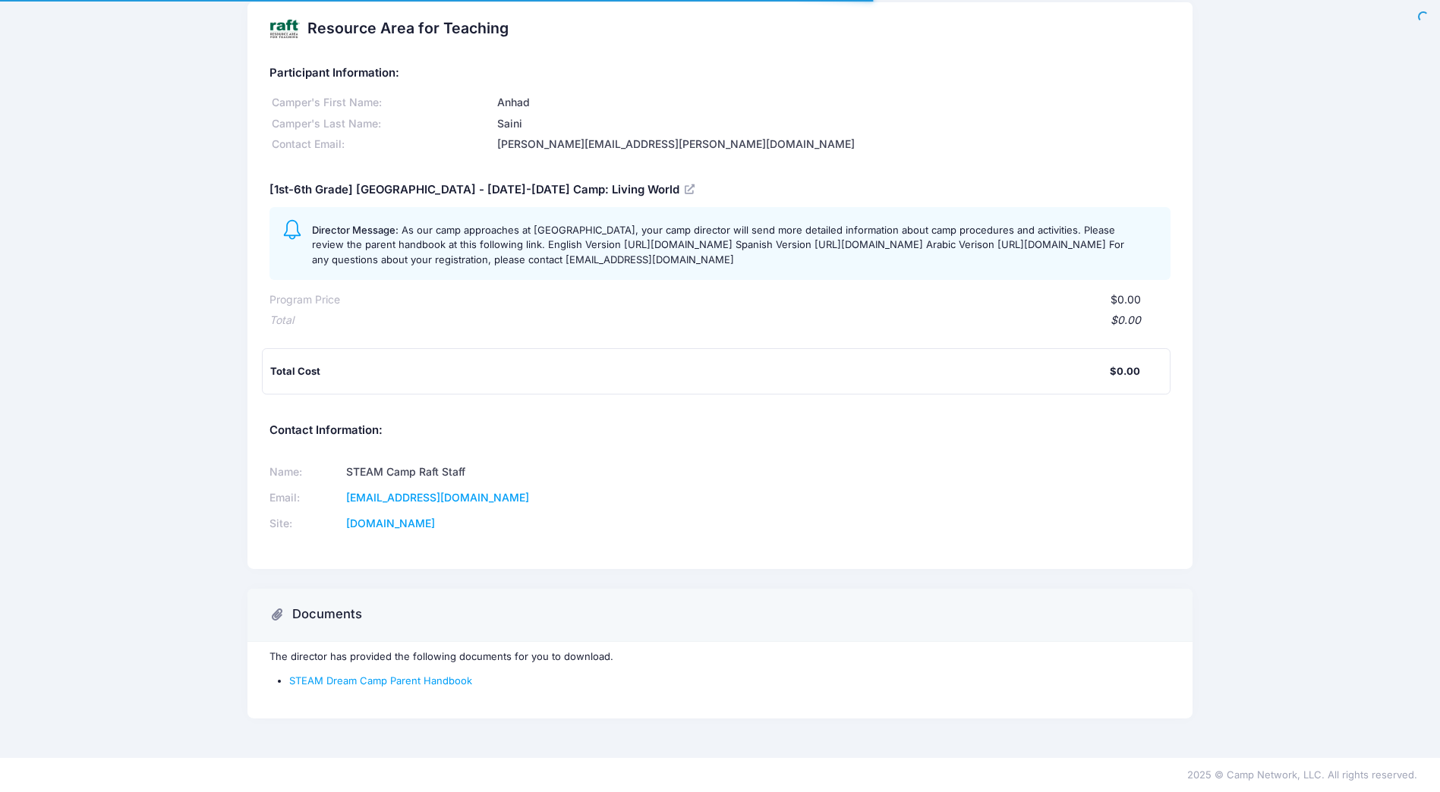
scroll to position [62, 0]
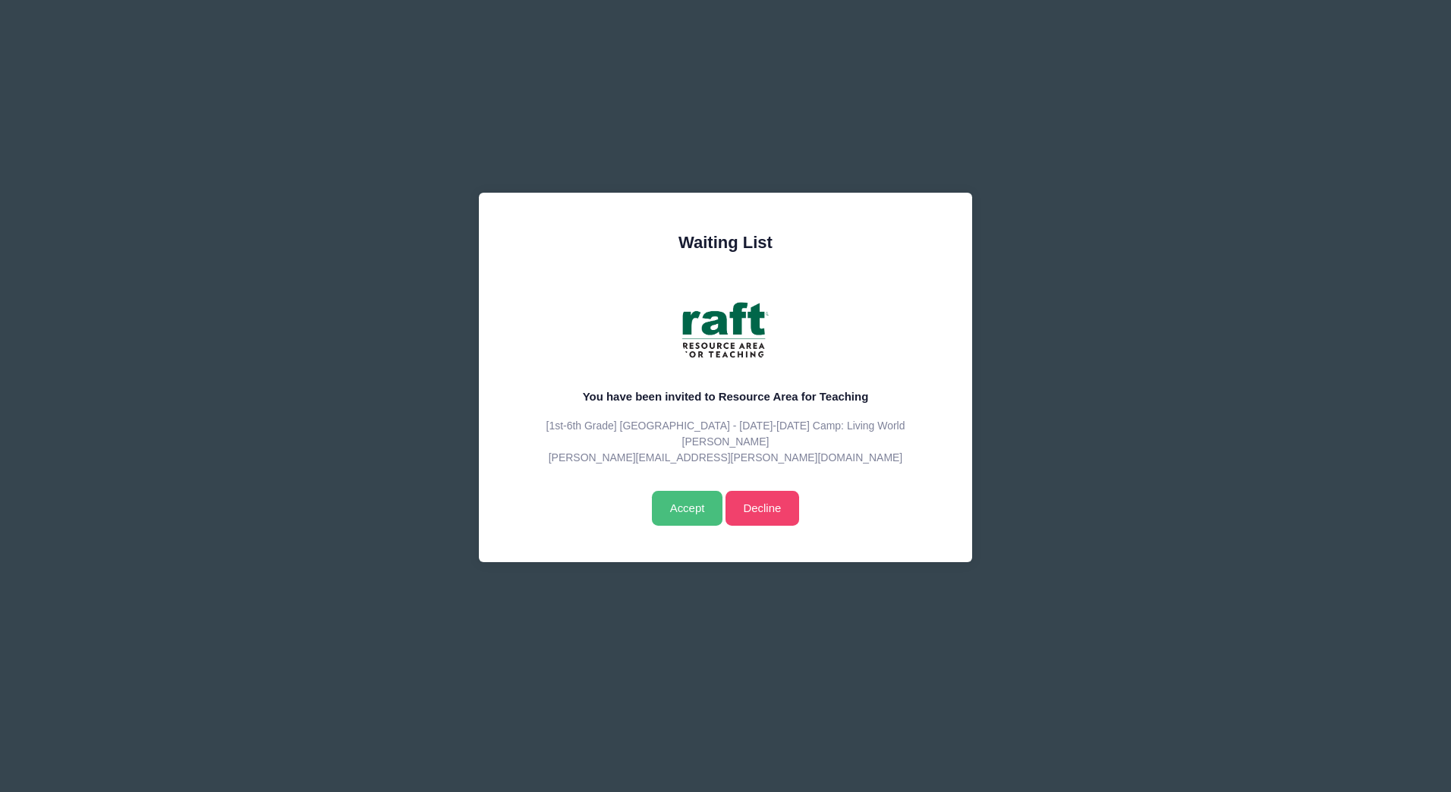
click at [682, 517] on input "Accept" at bounding box center [687, 508] width 71 height 35
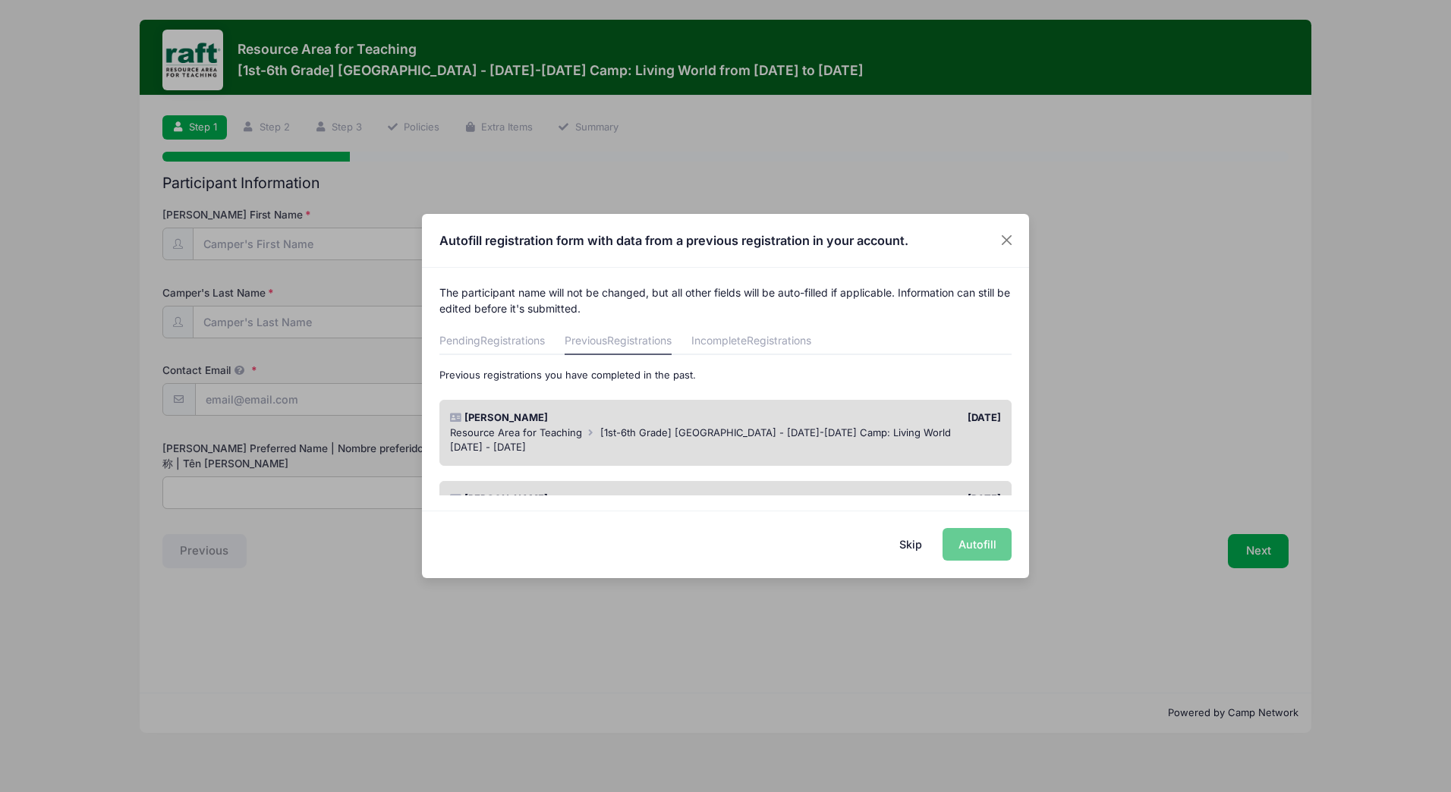
click at [562, 421] on div "[PERSON_NAME]" at bounding box center [583, 418] width 283 height 15
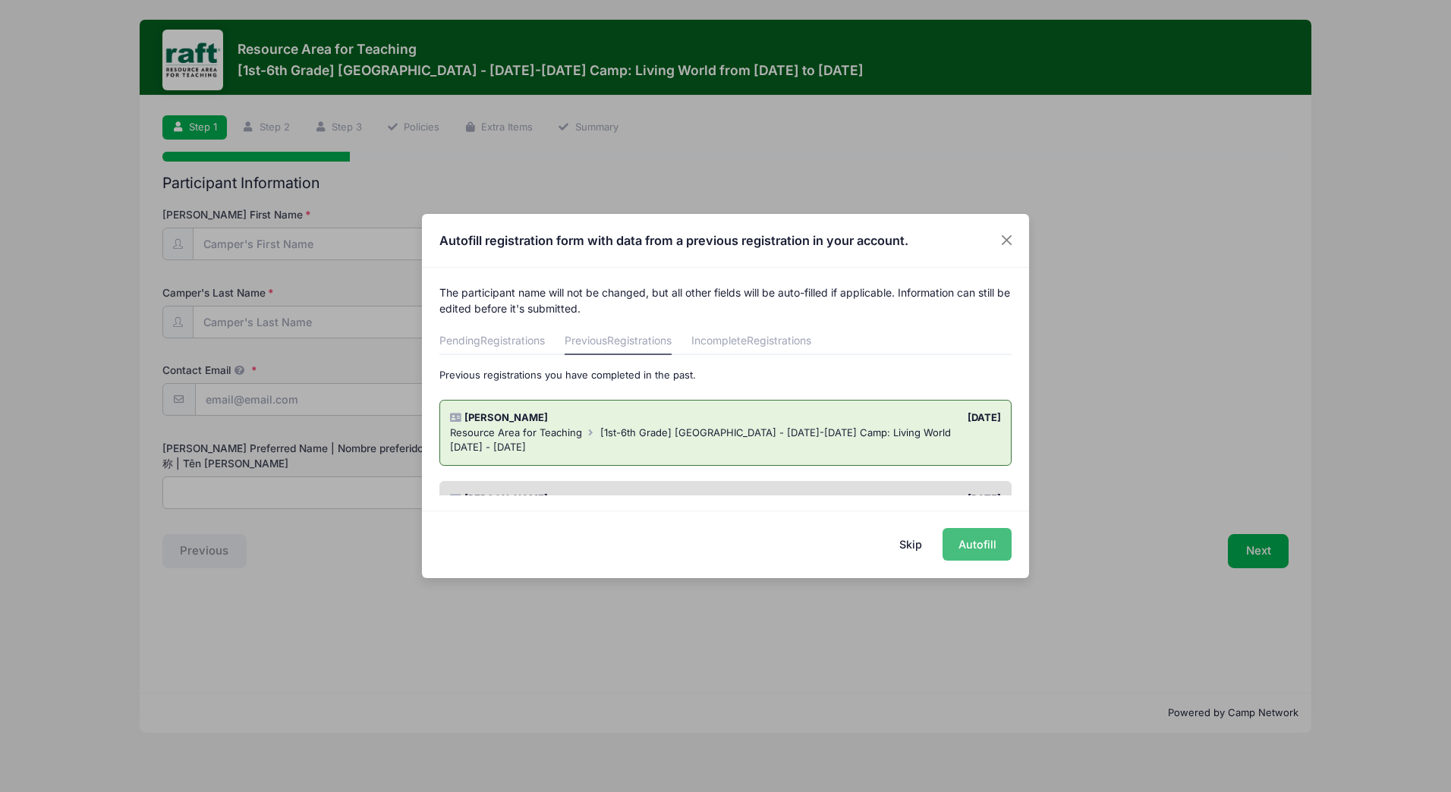
click at [984, 545] on button "Autofill" at bounding box center [977, 544] width 69 height 33
type input "[EMAIL_ADDRESS][DOMAIN_NAME]"
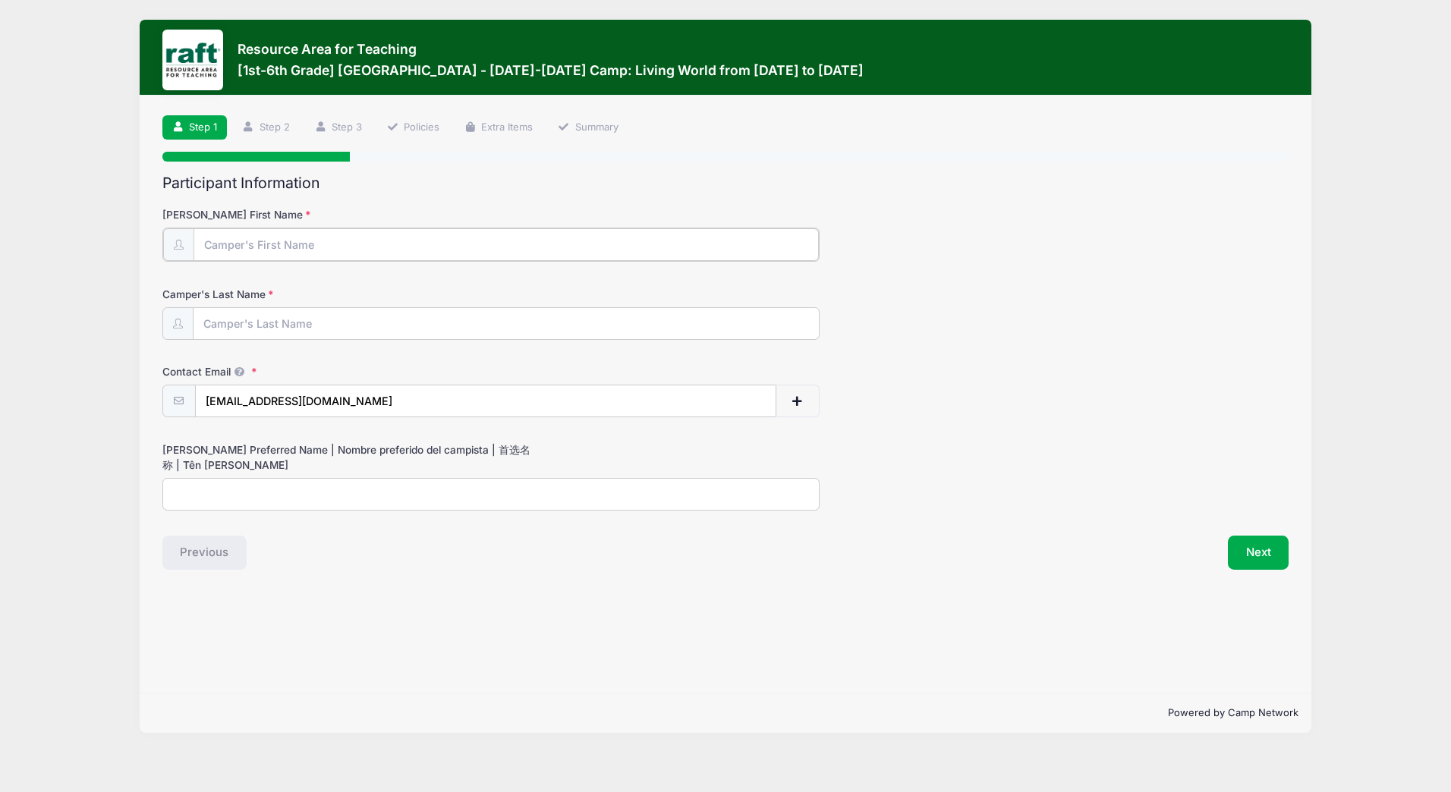
click at [282, 249] on input "[PERSON_NAME] First Name" at bounding box center [506, 244] width 625 height 33
type input "Baneet"
type input "Saini"
click at [1264, 554] on button "Next" at bounding box center [1258, 551] width 61 height 35
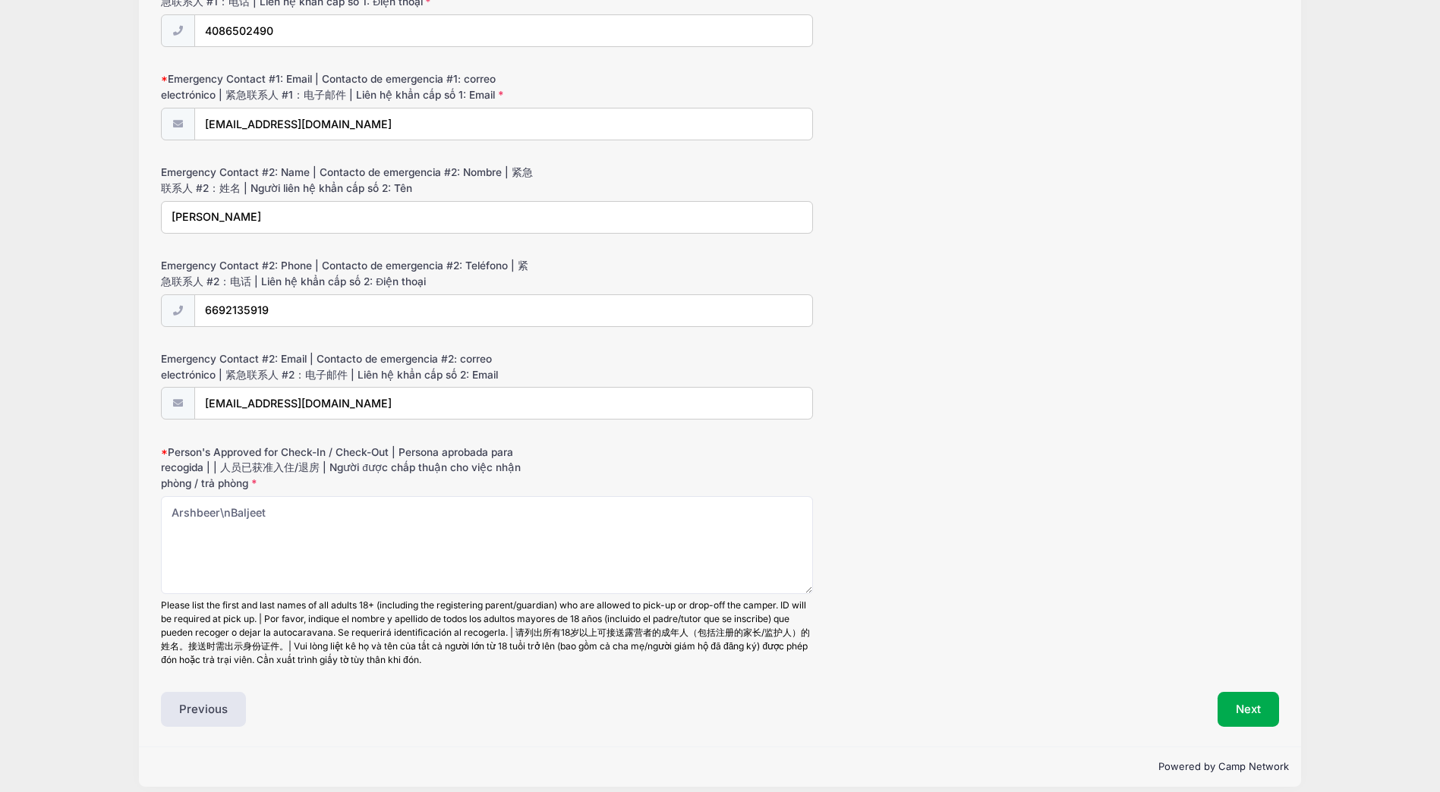
scroll to position [1290, 0]
click at [1284, 719] on div "Next" at bounding box center [1002, 708] width 566 height 35
click at [1260, 713] on button "Next" at bounding box center [1247, 708] width 61 height 35
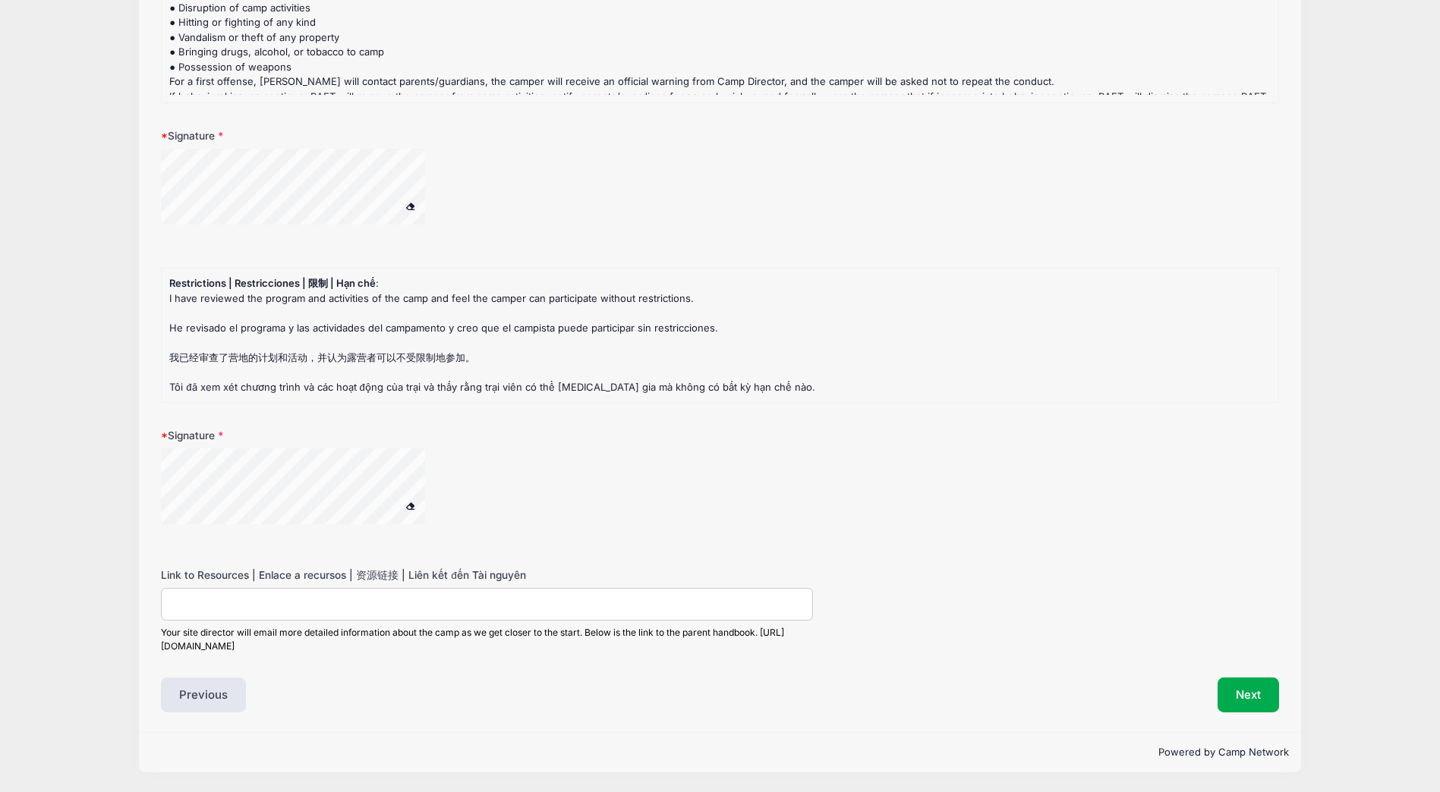
scroll to position [2223, 0]
click at [1252, 686] on button "Next" at bounding box center [1247, 695] width 61 height 35
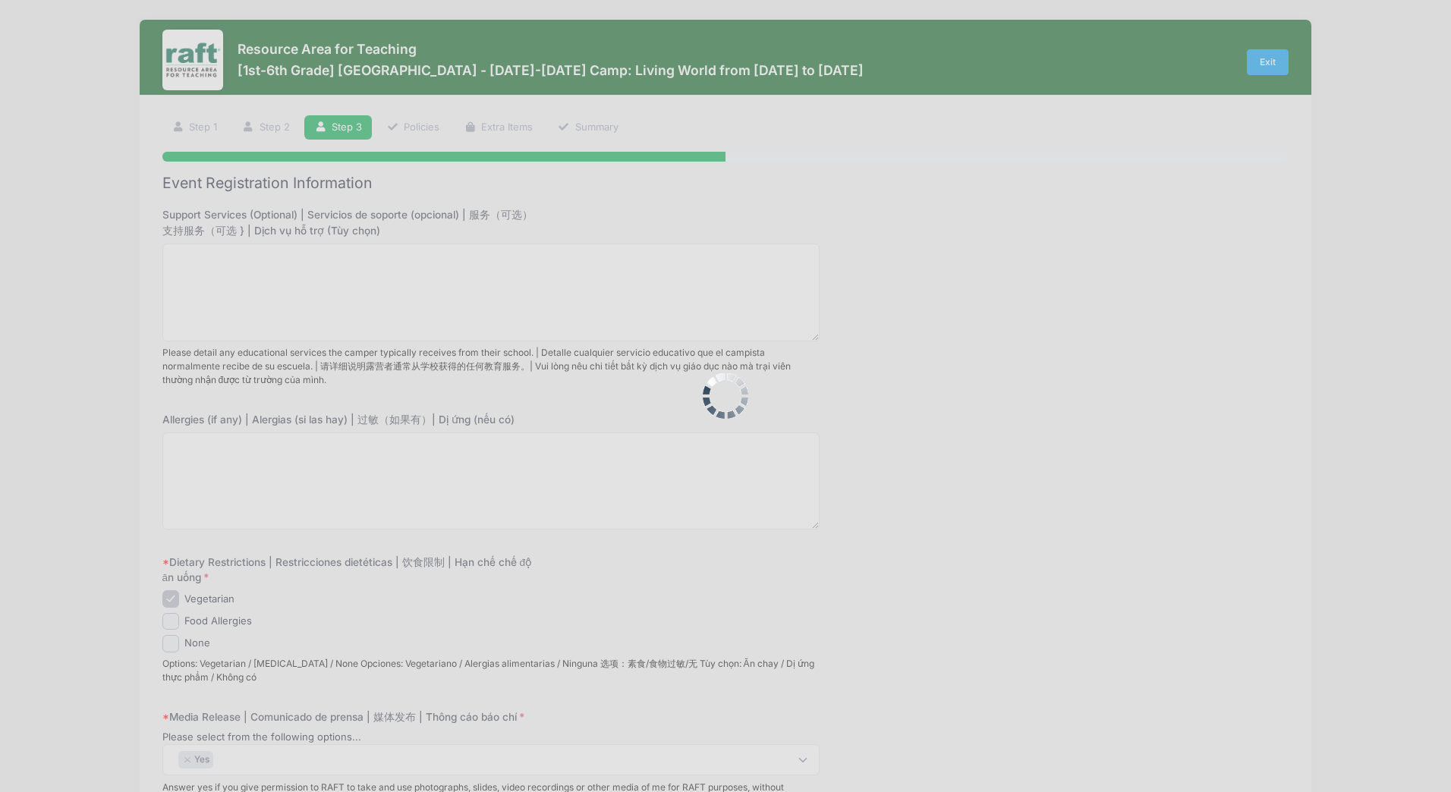
scroll to position [0, 0]
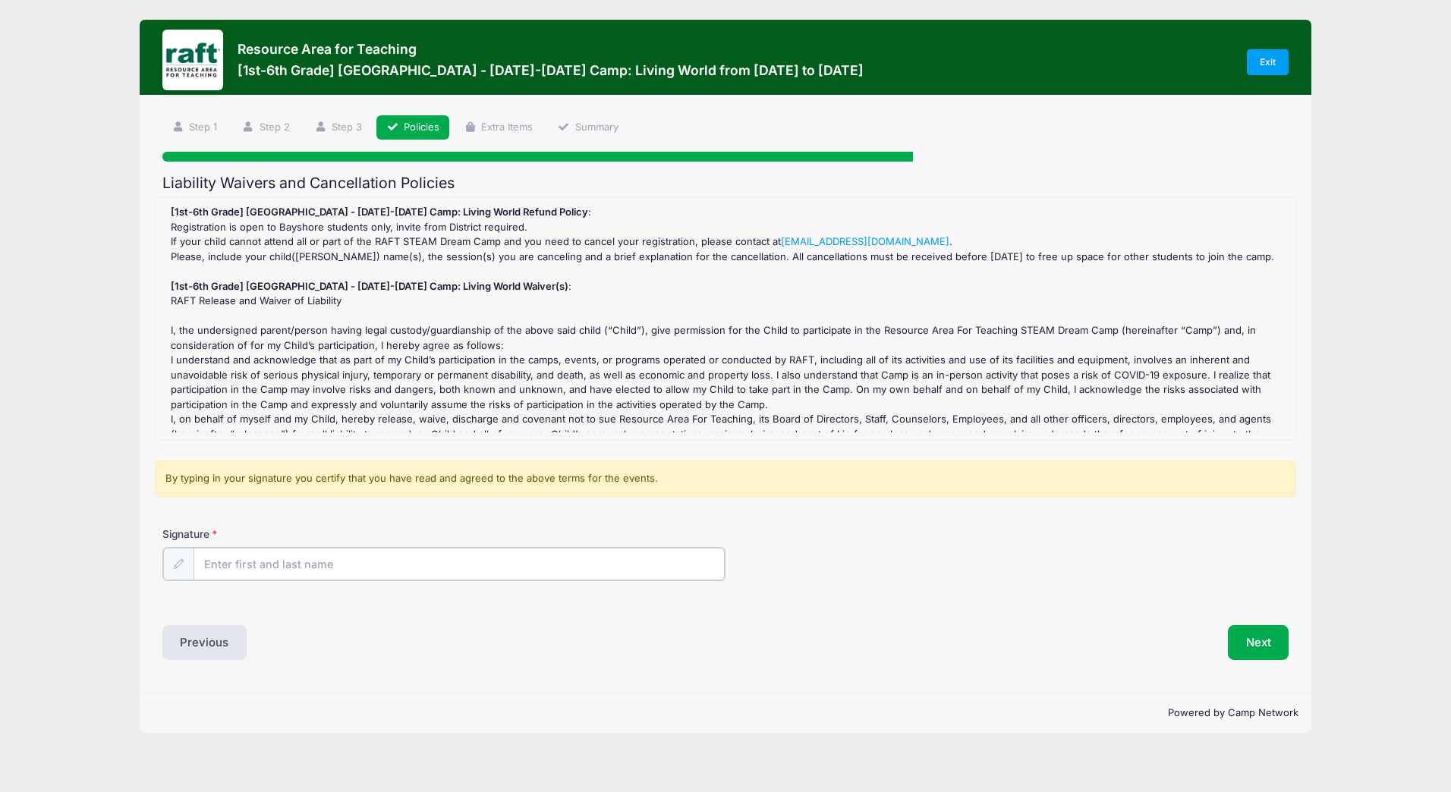
click at [422, 565] on input "Signature" at bounding box center [459, 564] width 531 height 33
type input "[PERSON_NAME]"
click at [1256, 640] on button "Next" at bounding box center [1258, 641] width 61 height 35
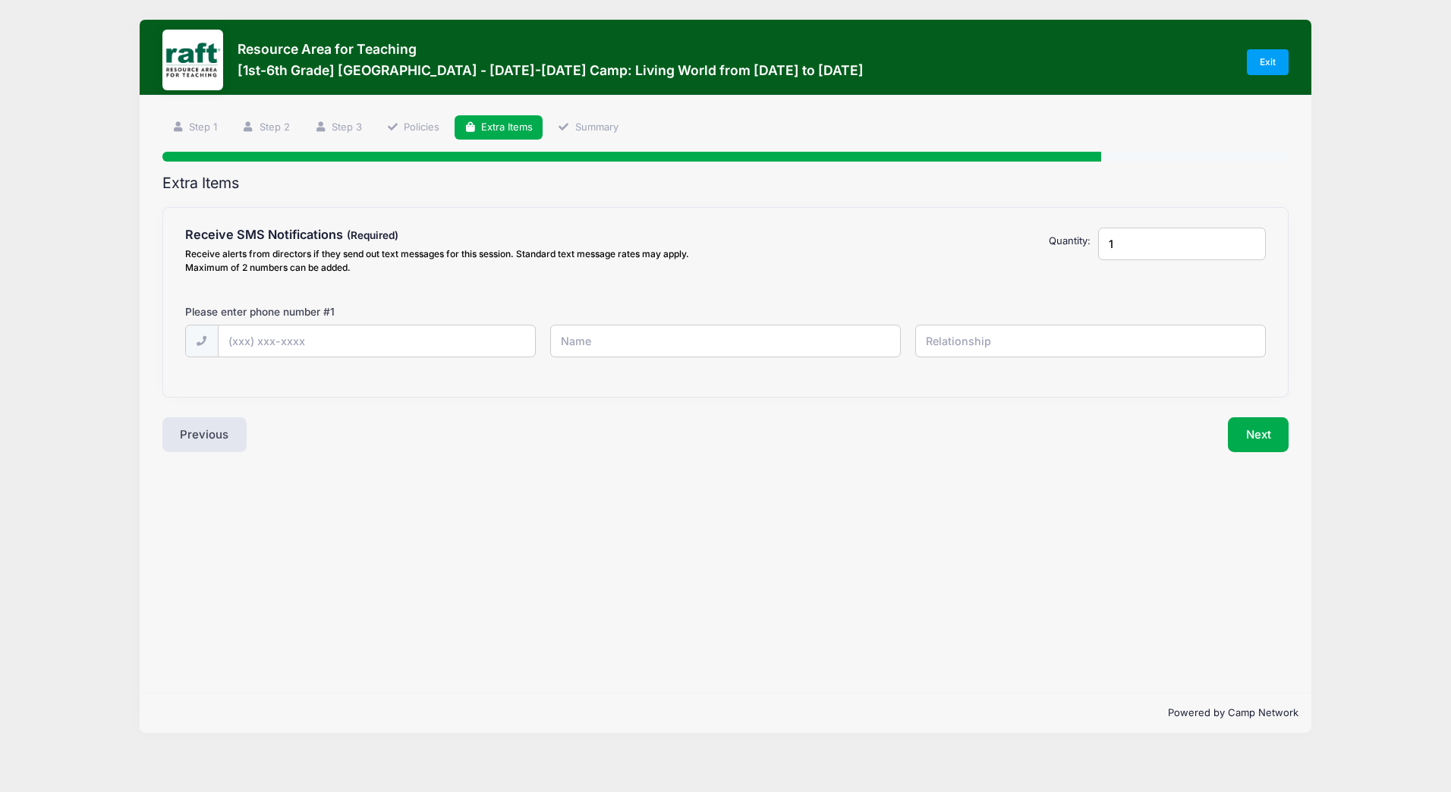
click at [335, 319] on label "Please enter phone number # 1" at bounding box center [260, 311] width 150 height 15
click at [324, 330] on input "text" at bounding box center [377, 342] width 316 height 33
type input "[PHONE_NUMBER]"
type input "Amaninder Saini"
type input "Father"
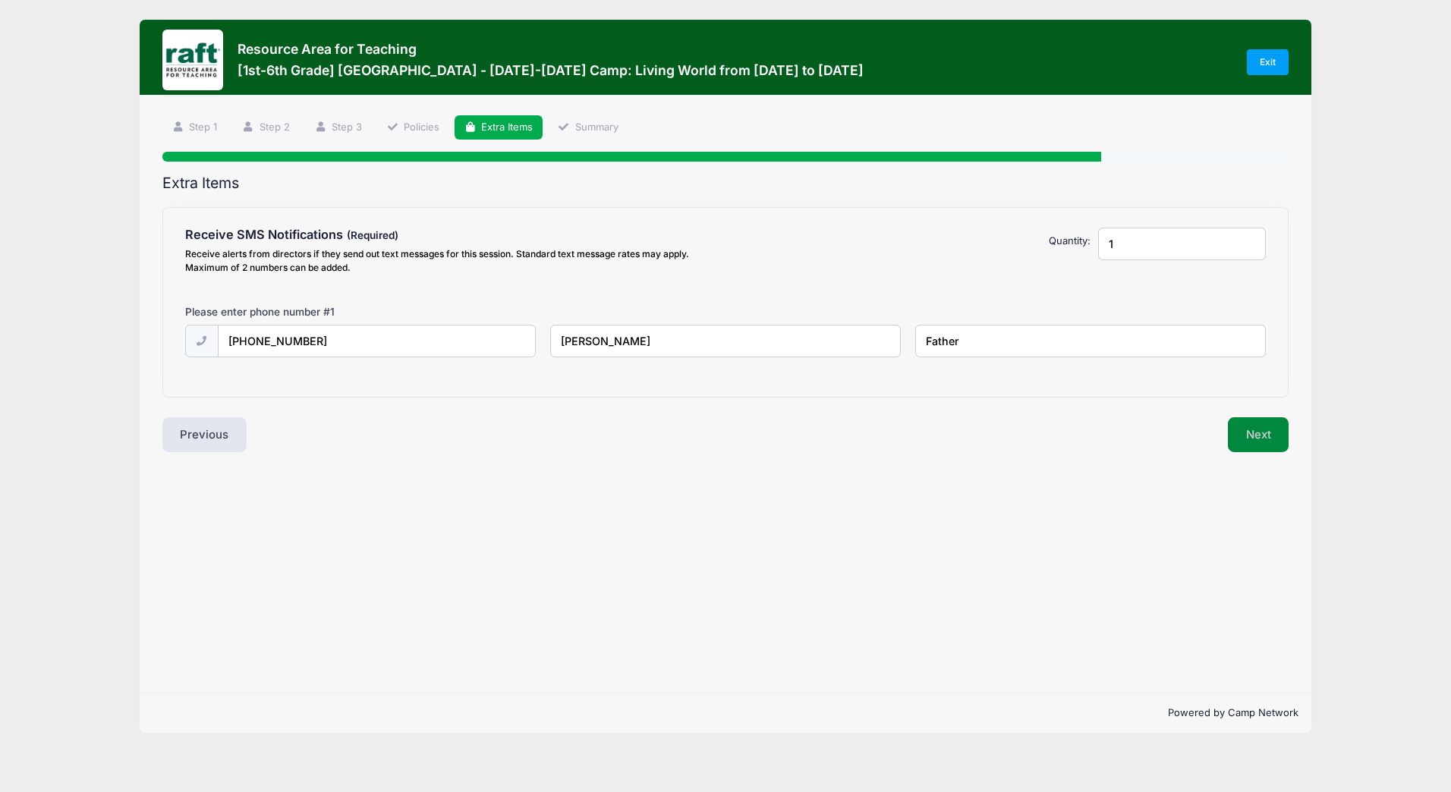
click at [1248, 439] on button "Next" at bounding box center [1258, 434] width 61 height 35
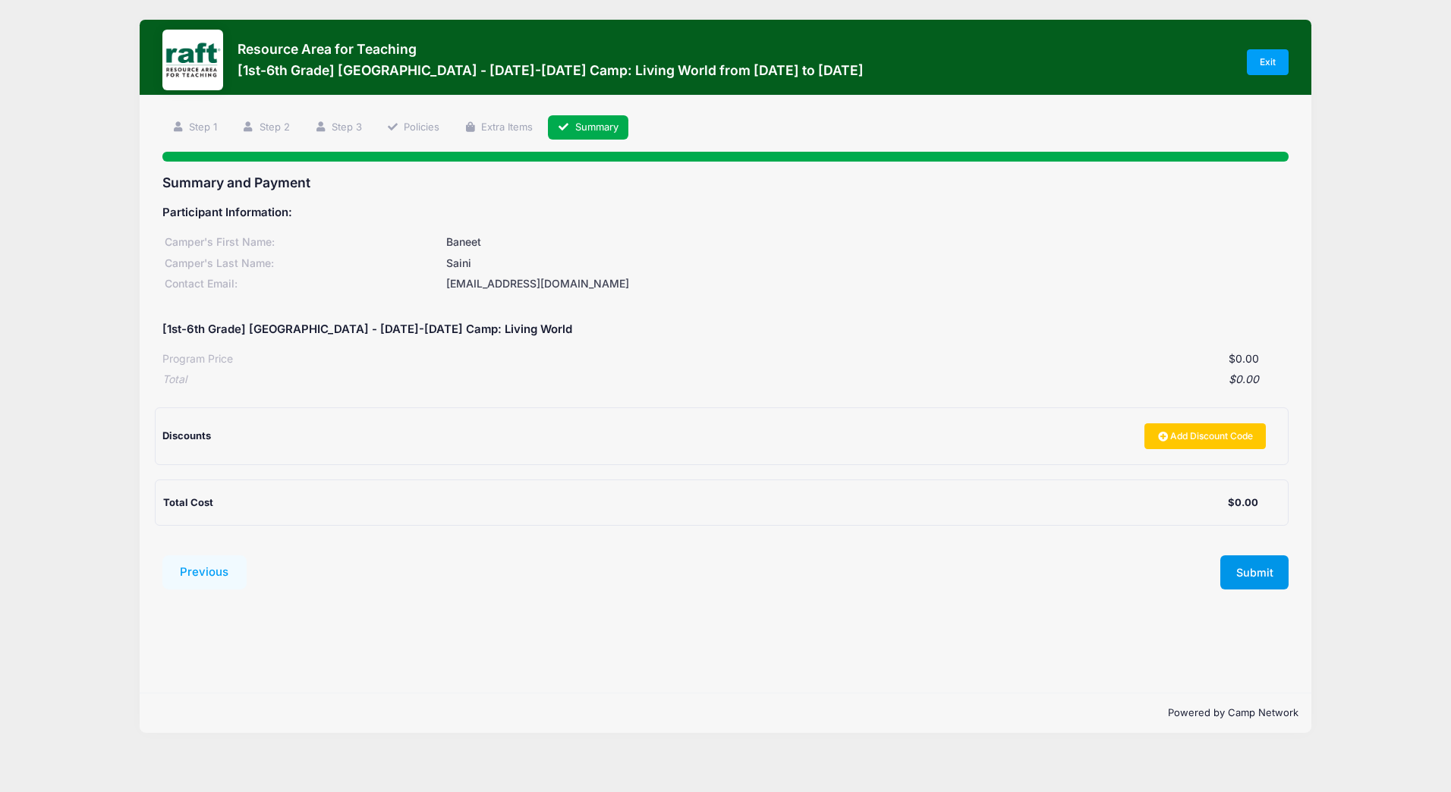
click at [1274, 568] on button "Submit" at bounding box center [1254, 573] width 68 height 35
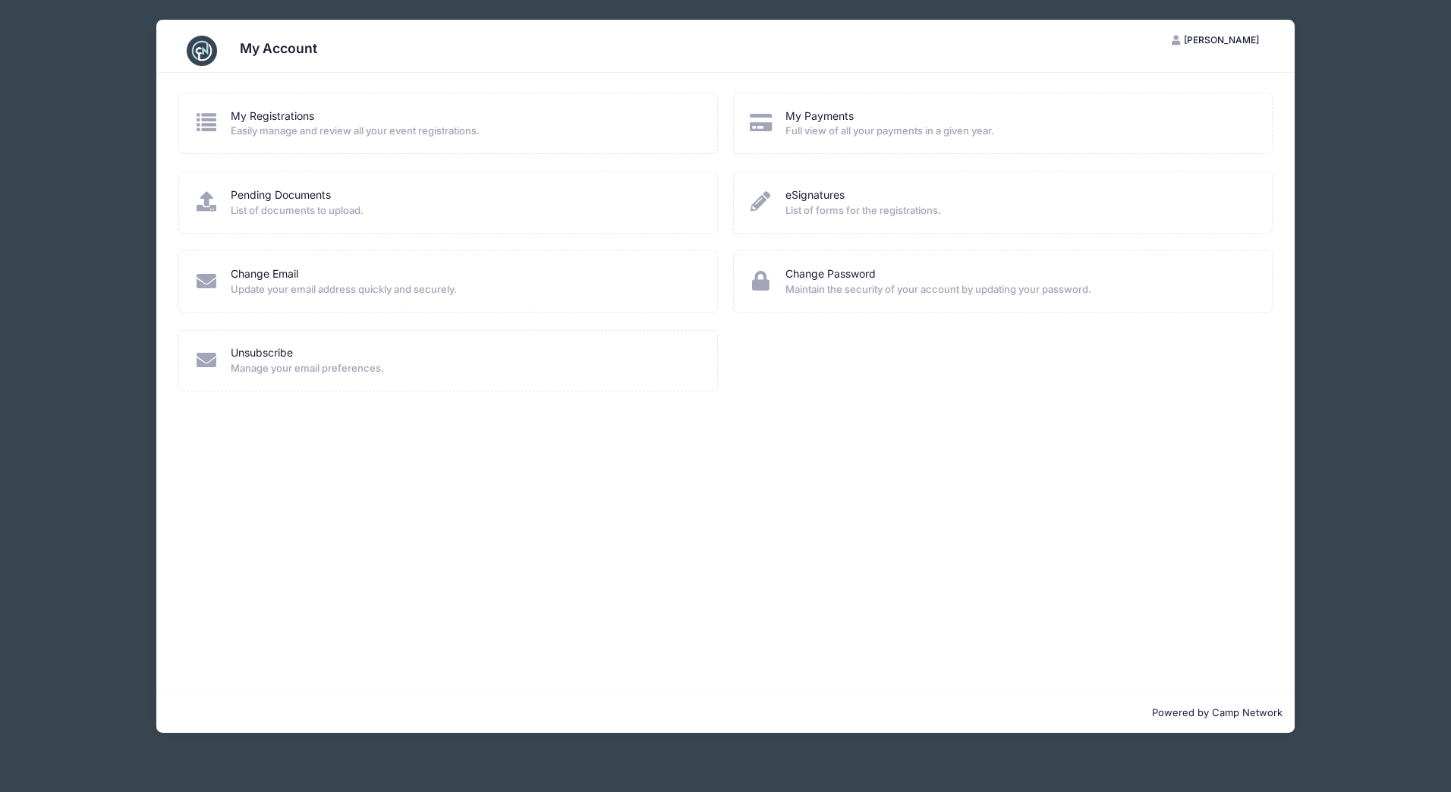
click at [1220, 36] on span "[PERSON_NAME]" at bounding box center [1221, 39] width 75 height 11
click at [1136, 118] on link "Logout" at bounding box center [1178, 116] width 175 height 29
click at [272, 120] on link "My Registrations" at bounding box center [272, 117] width 83 height 16
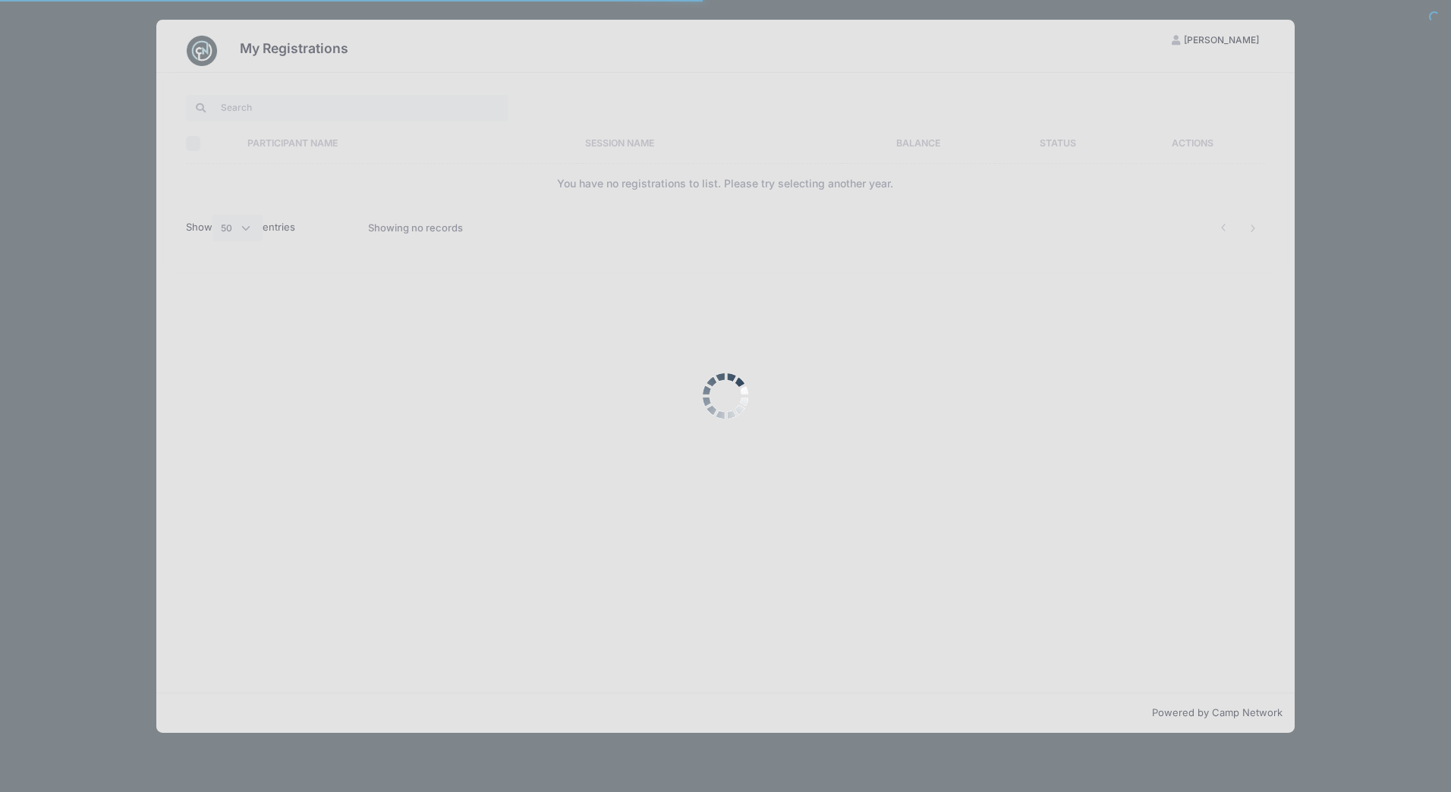
select select "50"
